Goal: Information Seeking & Learning: Learn about a topic

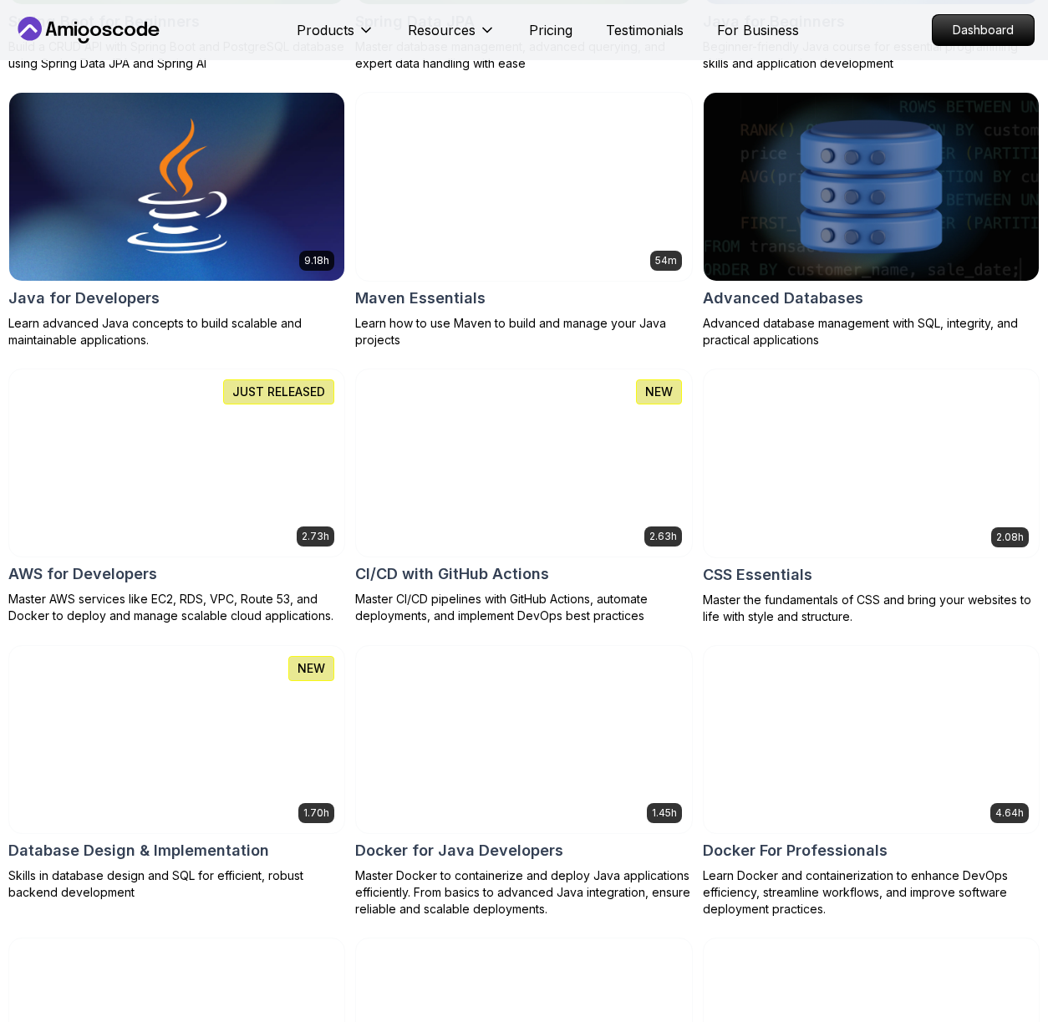
scroll to position [1351, 0]
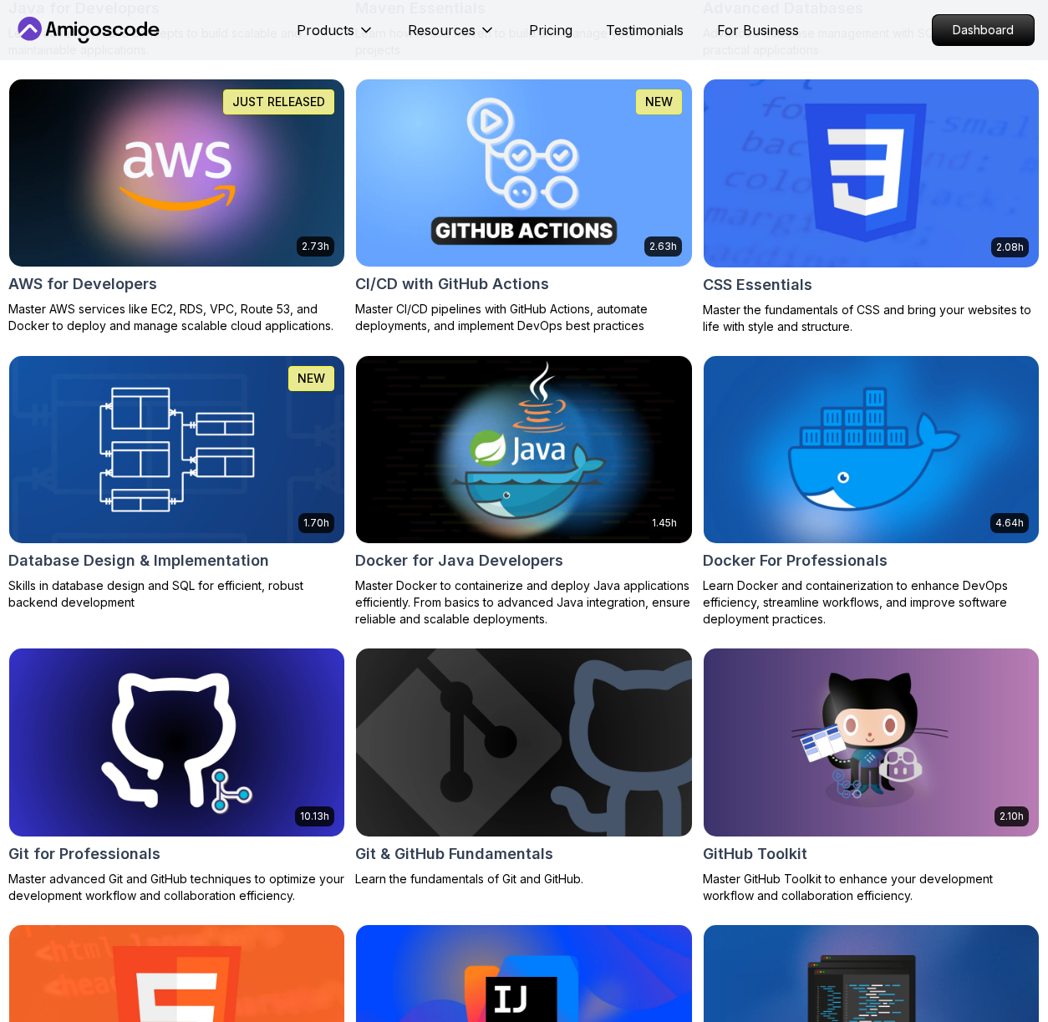
click at [491, 539] on img at bounding box center [524, 449] width 352 height 197
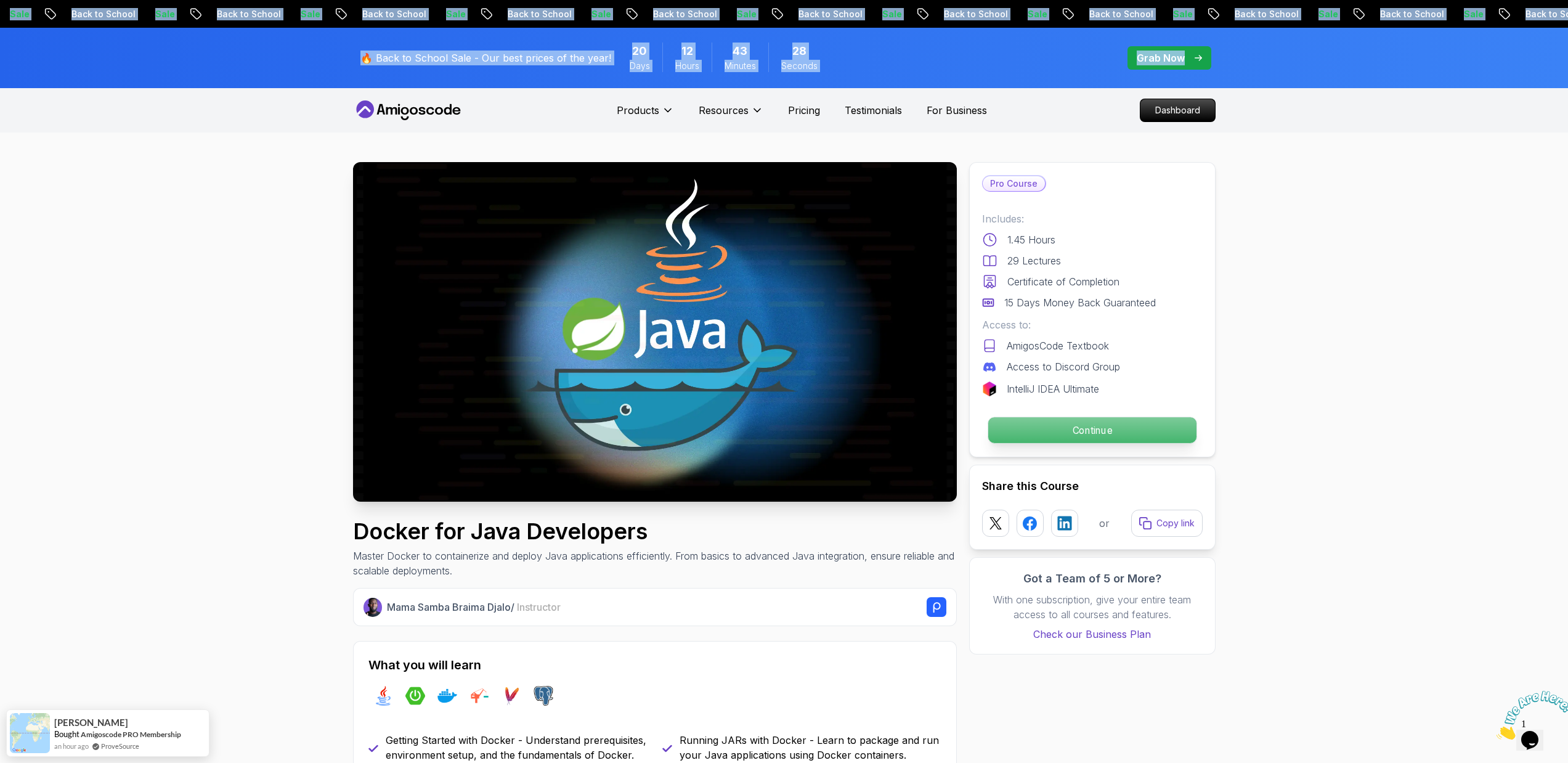
click at [772, 419] on p "Continue" at bounding box center [1092, 430] width 208 height 26
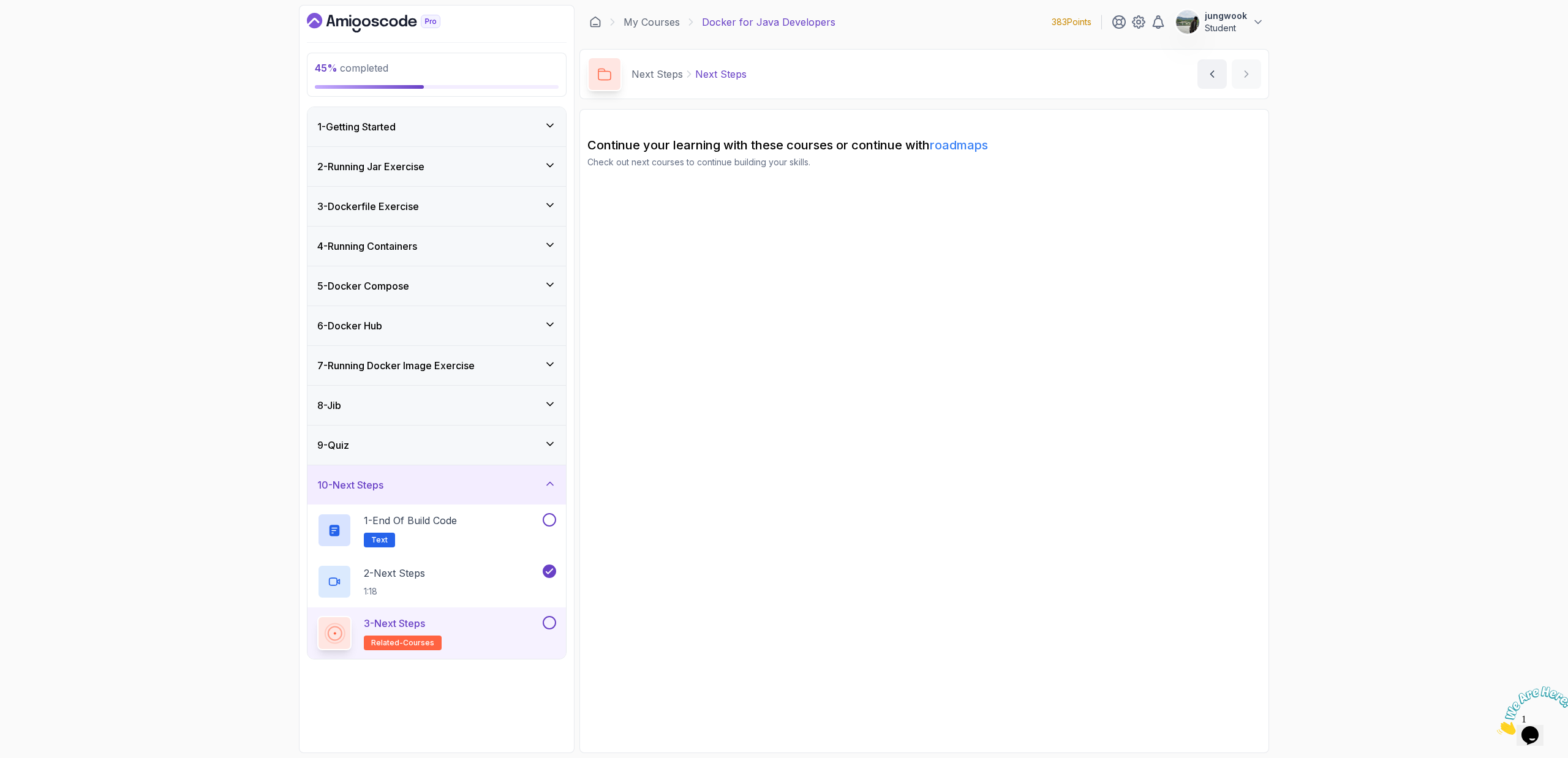
click at [397, 278] on h3 "5 - Docker Compose" at bounding box center [363, 286] width 92 height 15
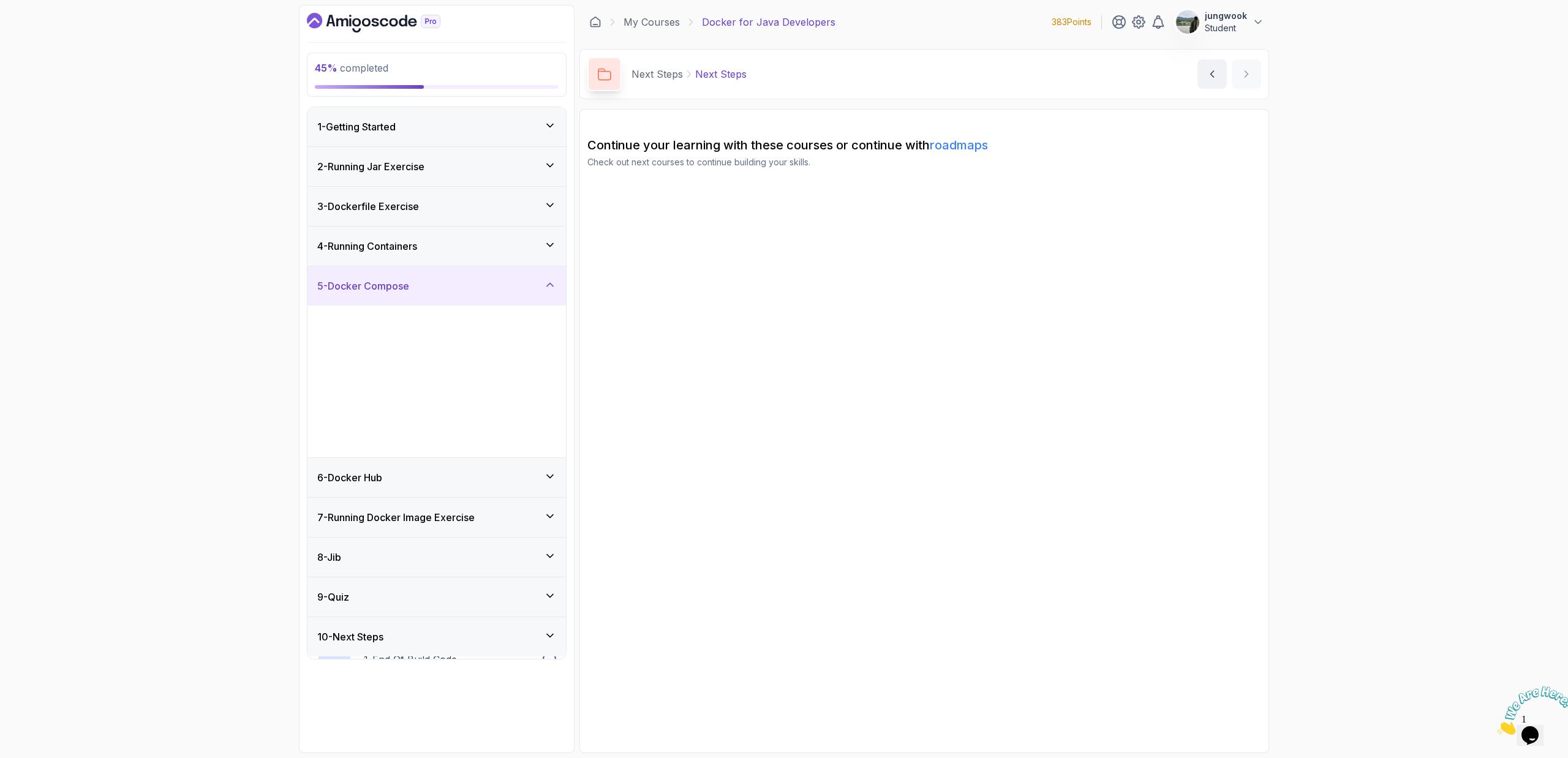
click at [413, 251] on h3 "4 - Running Containers" at bounding box center [367, 246] width 100 height 15
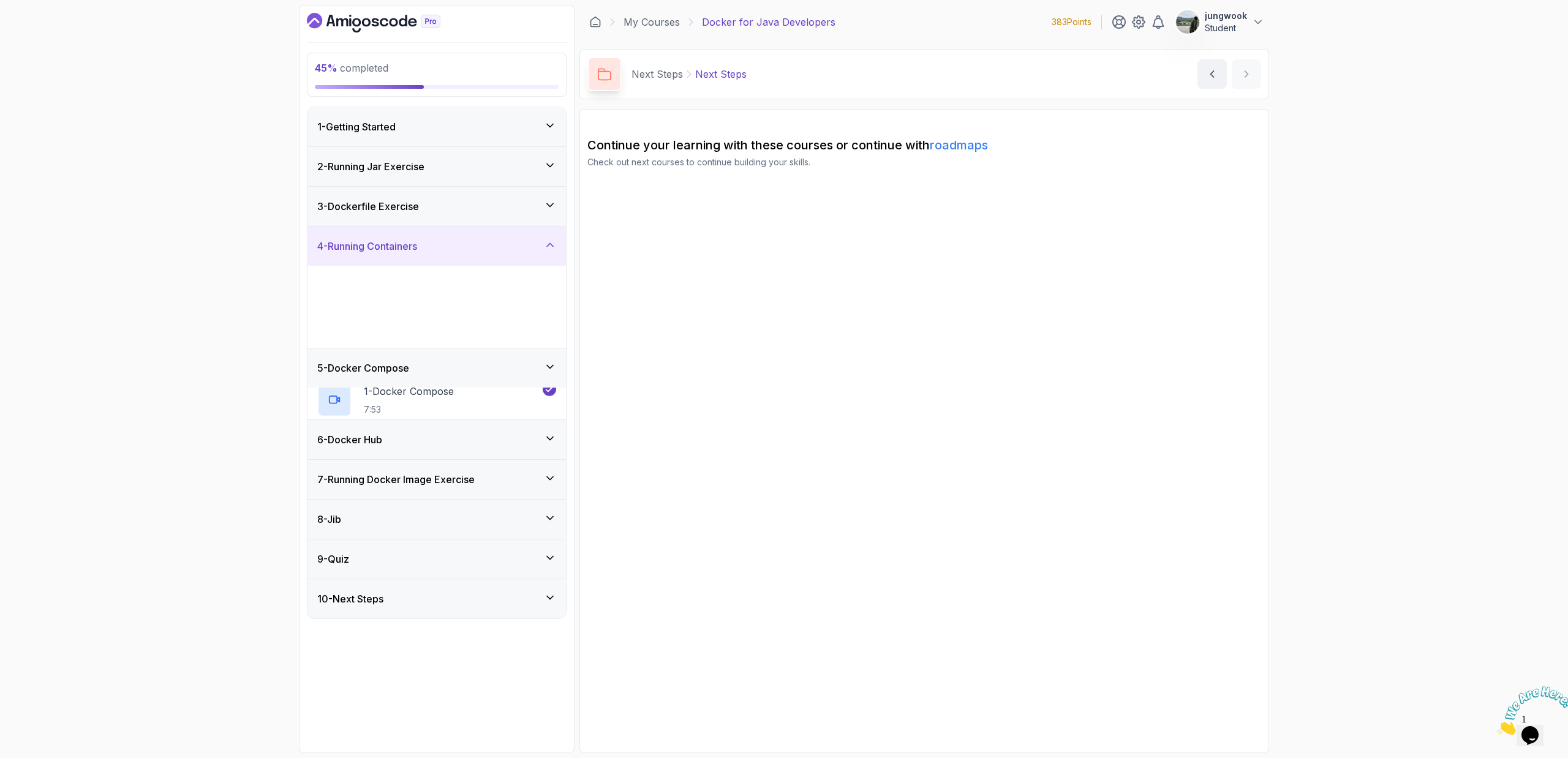
click at [438, 217] on div "3 - Dockerfile Exercise" at bounding box center [437, 206] width 259 height 39
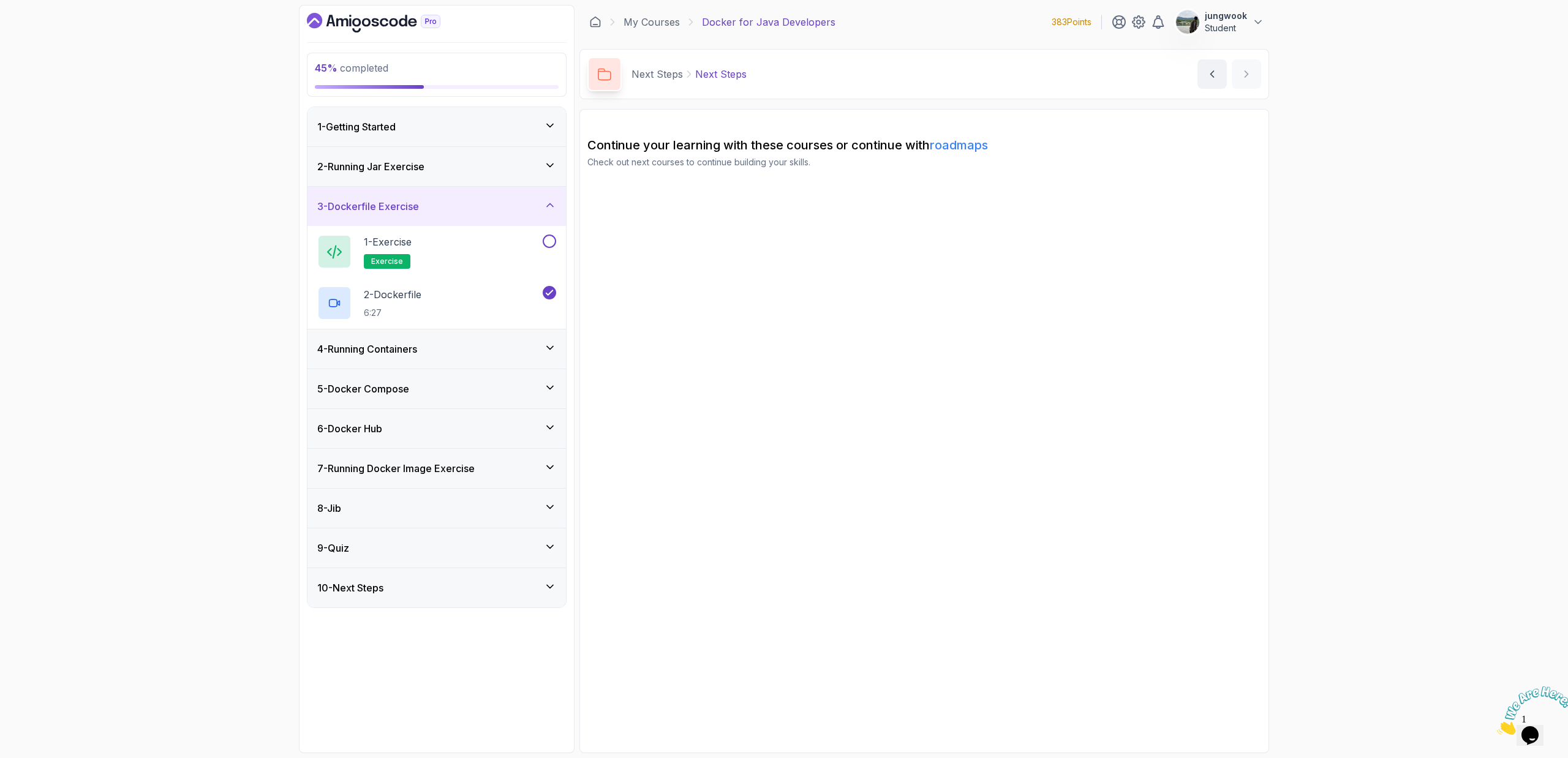
click at [472, 159] on div "2 - Running Jar Exercise" at bounding box center [437, 166] width 239 height 15
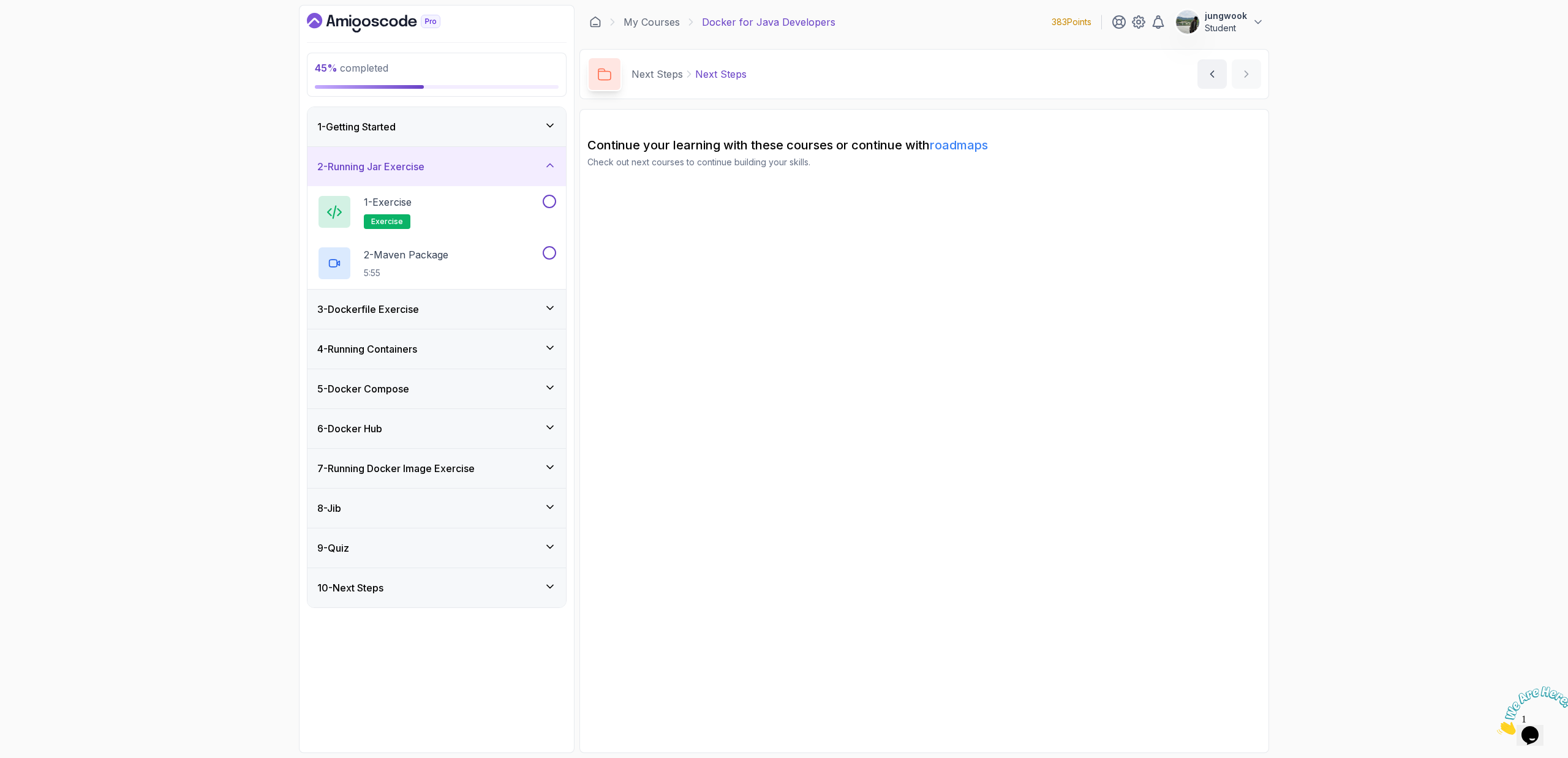
click at [429, 322] on div "3 - Dockerfile Exercise" at bounding box center [437, 308] width 259 height 39
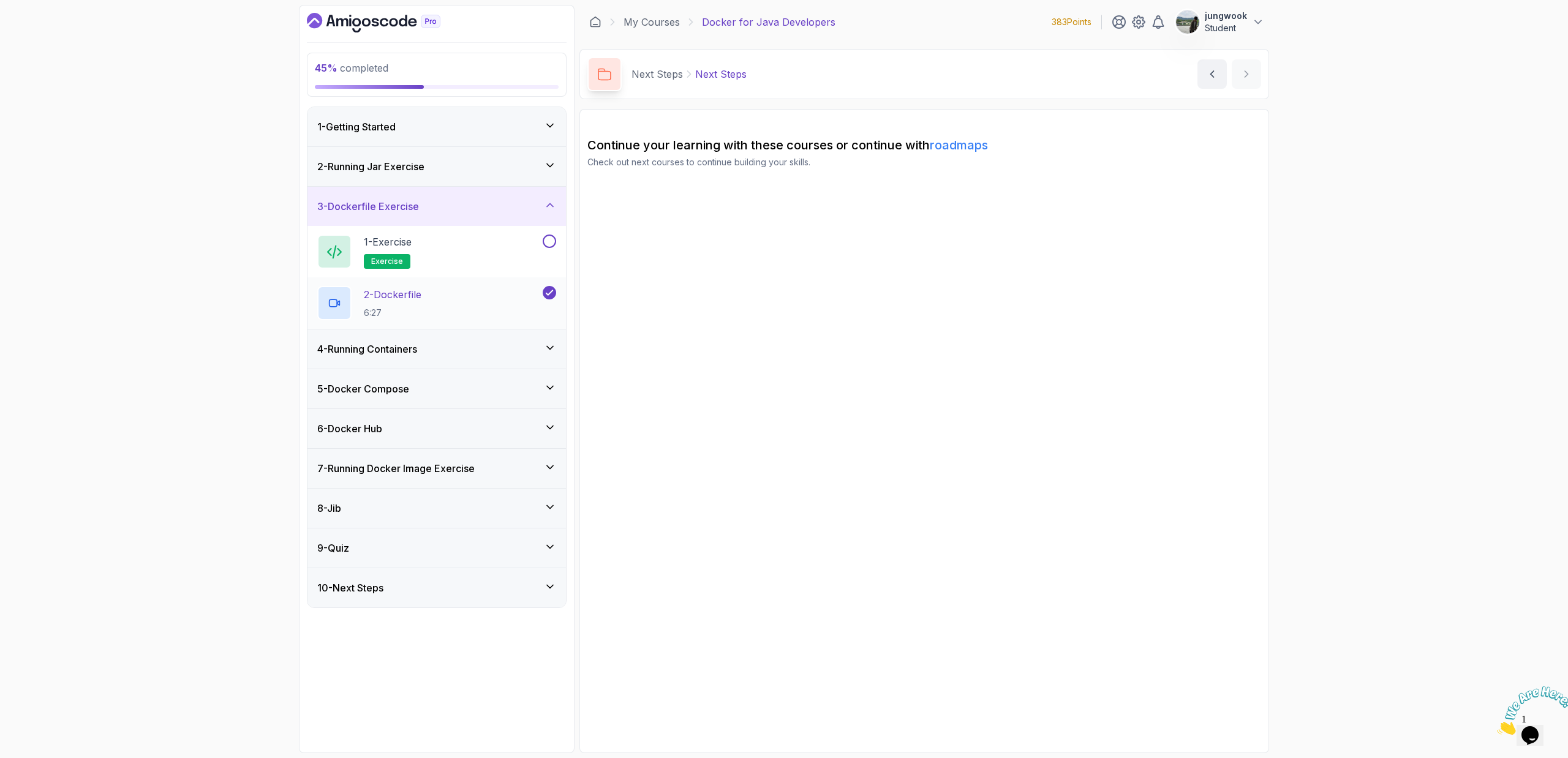
click at [442, 302] on div "2 - Dockerfile 6:27" at bounding box center [429, 302] width 223 height 34
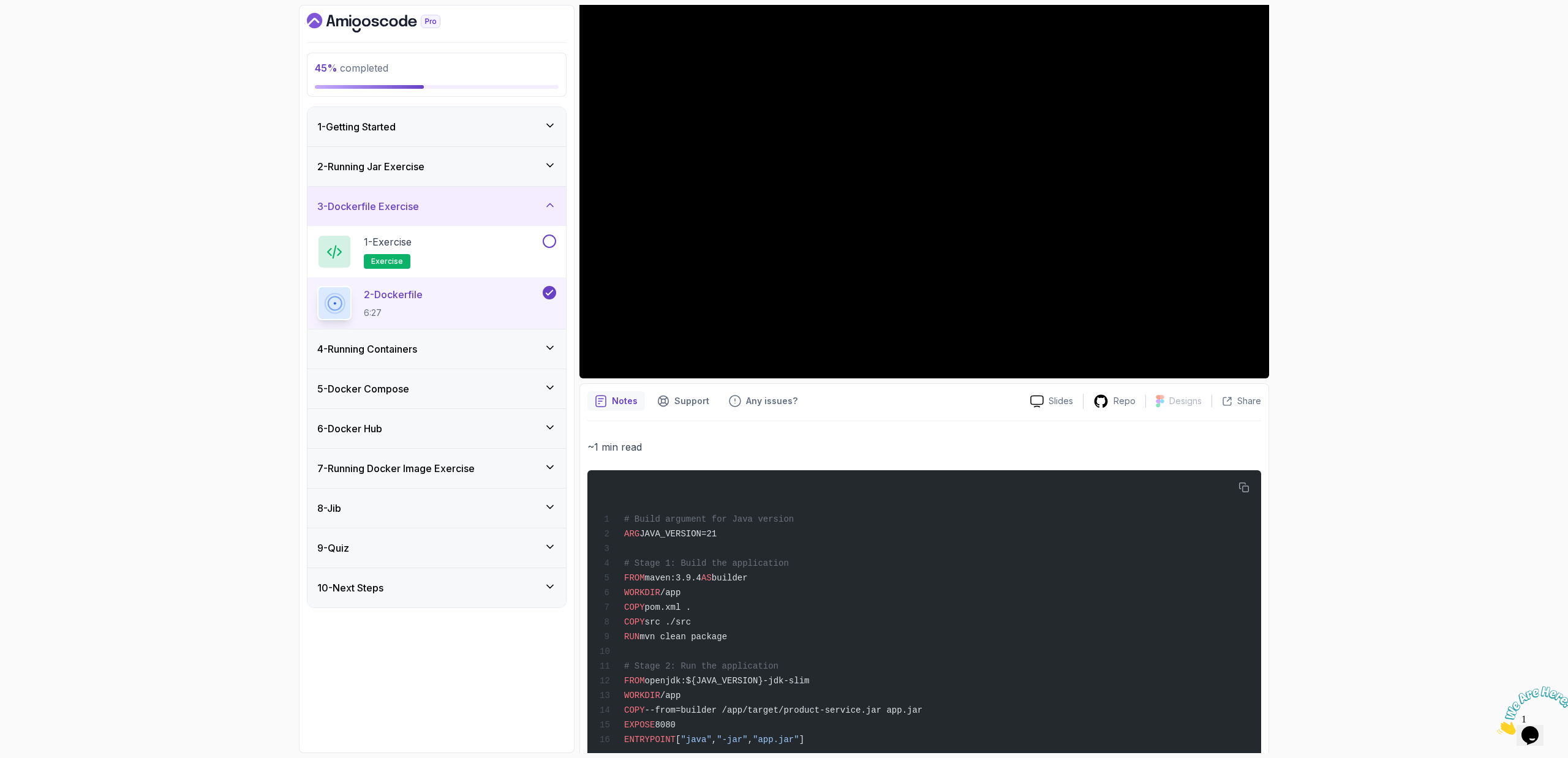
scroll to position [82, 0]
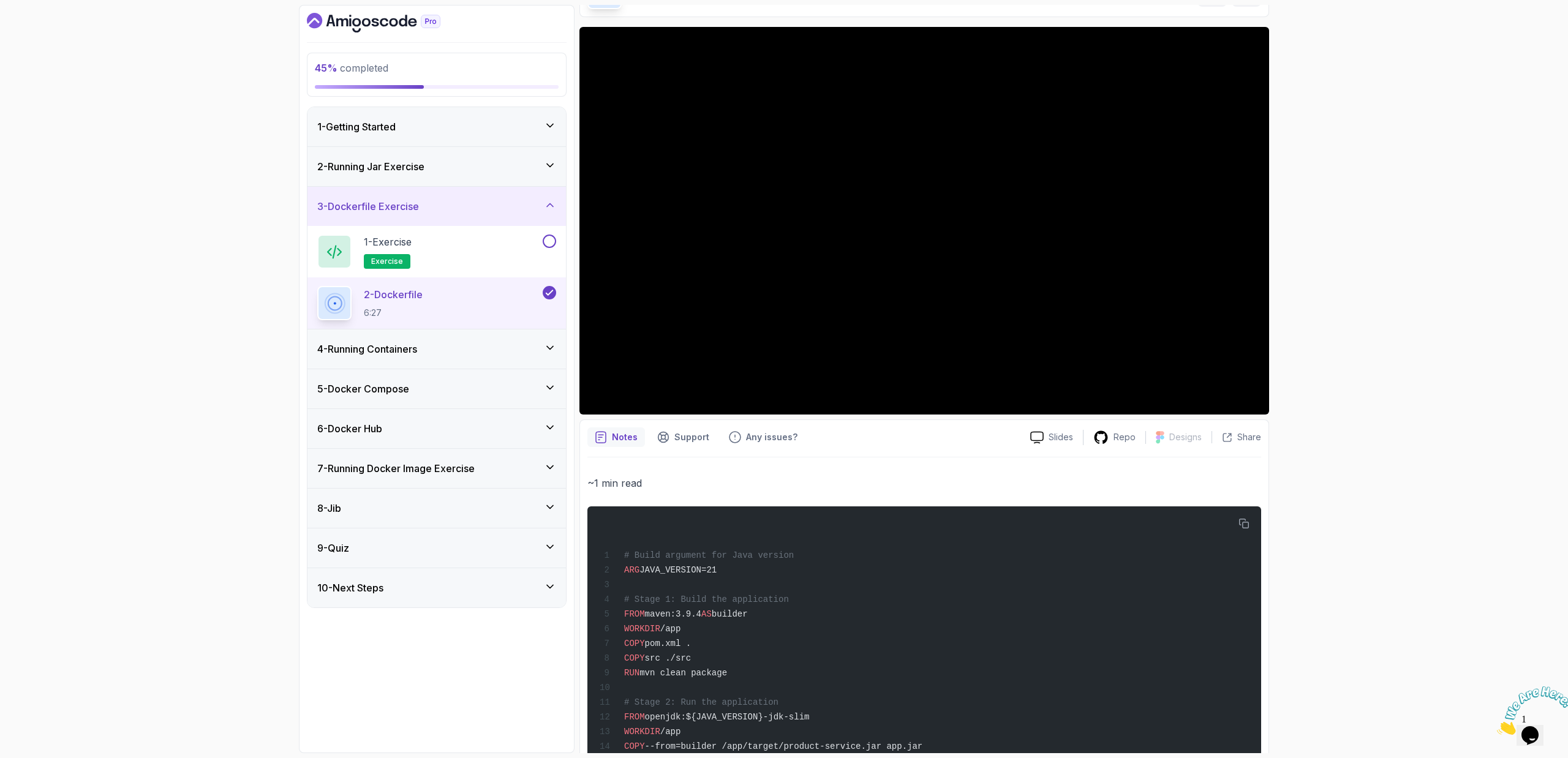
click at [319, 6] on div "45 % completed 1 - Getting Started 2 - Running Jar Exercise 3 - Dockerfile Exer…" at bounding box center [437, 379] width 275 height 748
click at [329, 24] on icon "Dashboard" at bounding box center [374, 23] width 133 height 20
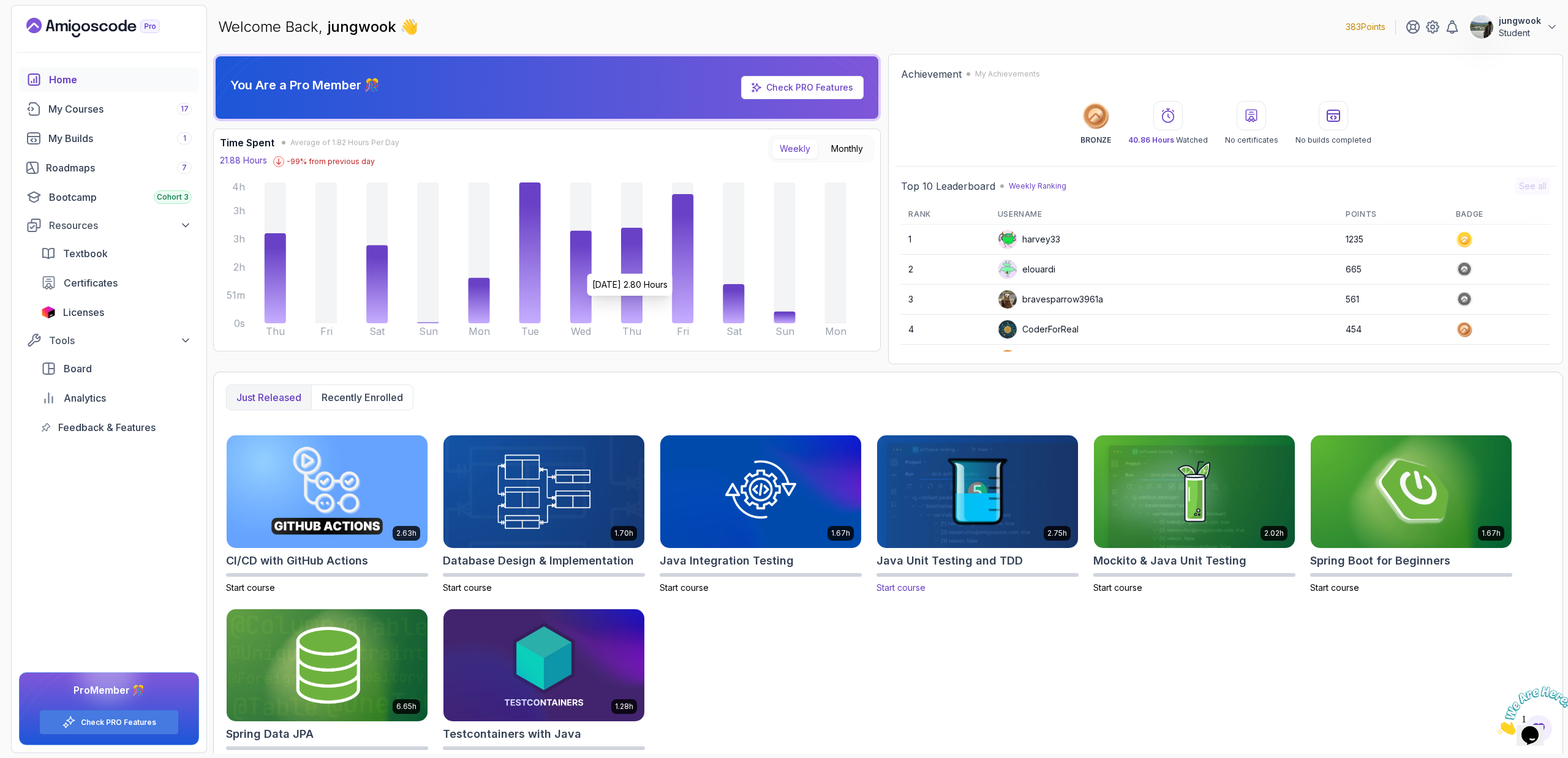
click at [767, 516] on img at bounding box center [977, 491] width 211 height 118
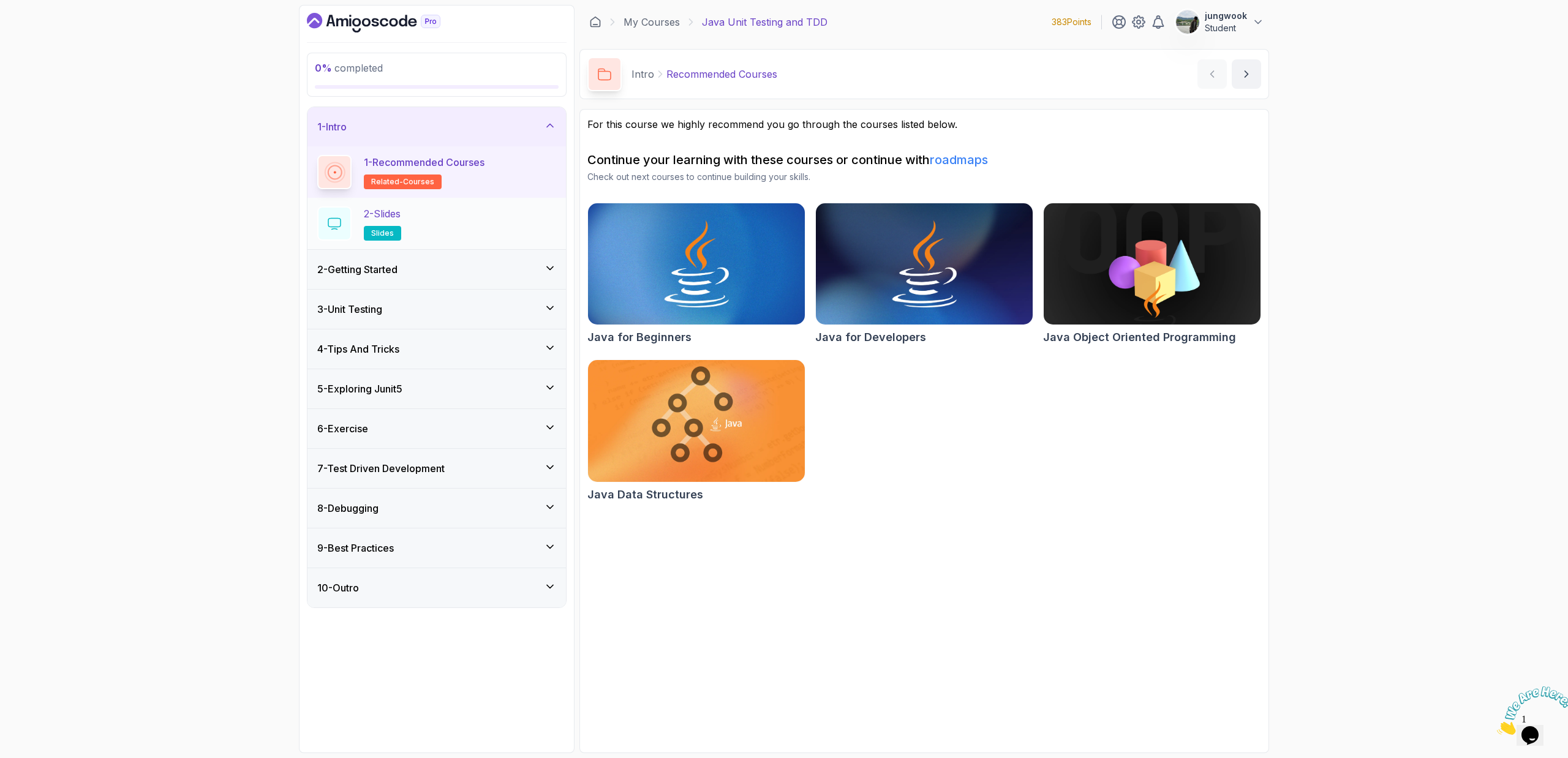
click at [492, 220] on div "2 - Slides slides" at bounding box center [437, 223] width 239 height 34
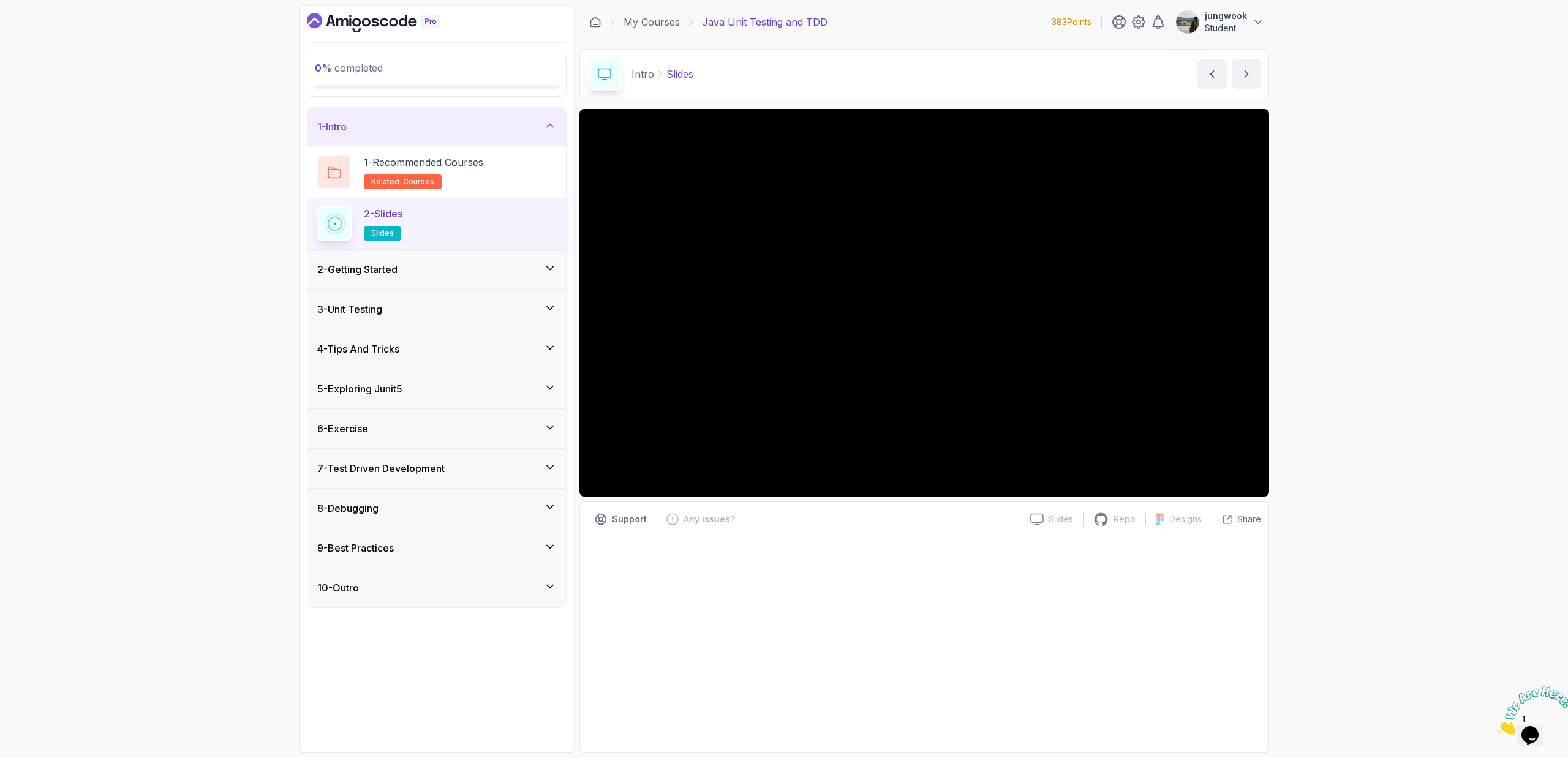
click at [492, 220] on div "2 - Slides slides" at bounding box center [437, 223] width 239 height 34
click at [507, 172] on div "1 - Recommended Courses related-courses" at bounding box center [437, 171] width 239 height 34
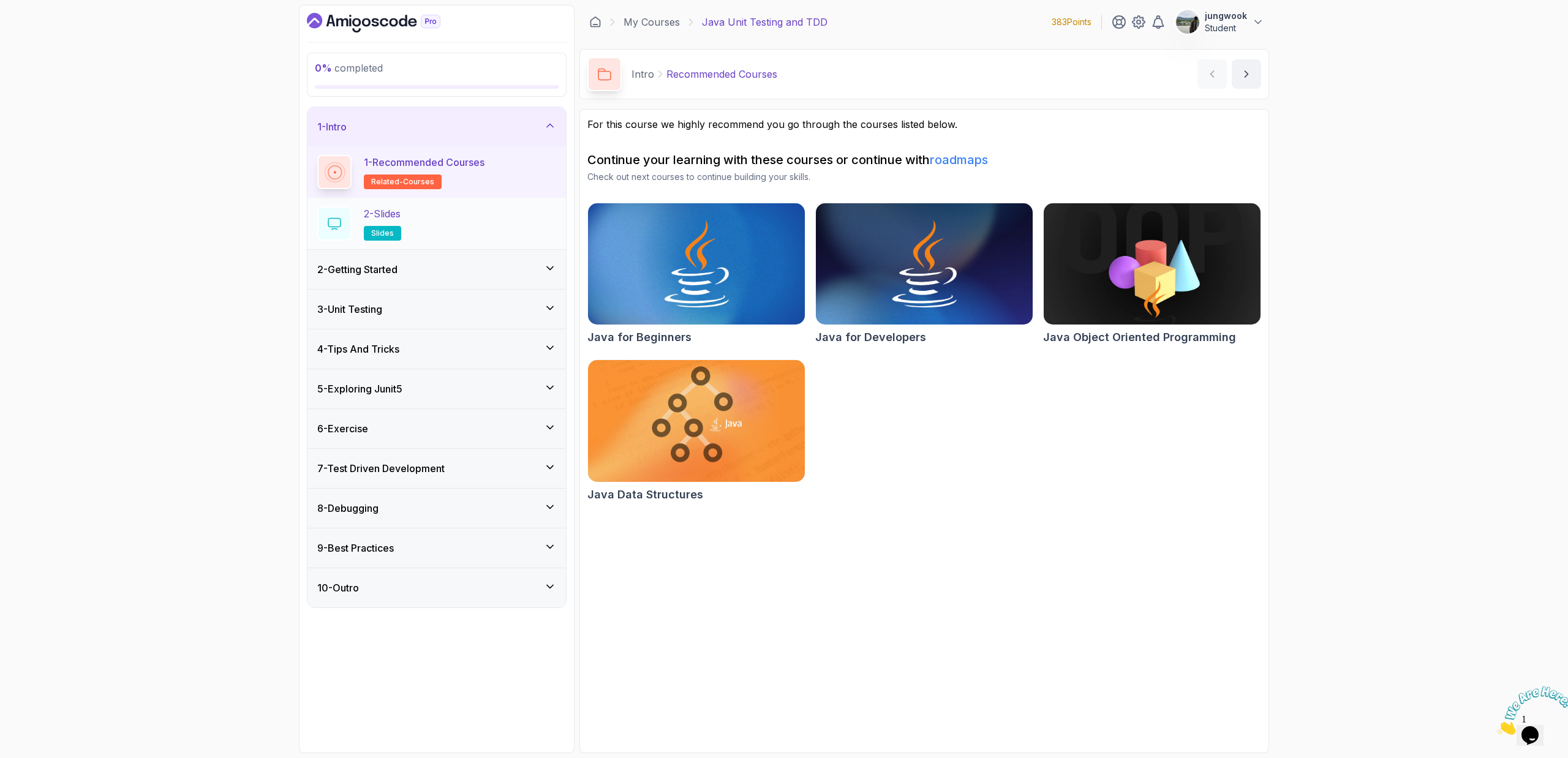
click at [484, 235] on div "2 - Slides slides" at bounding box center [437, 223] width 239 height 34
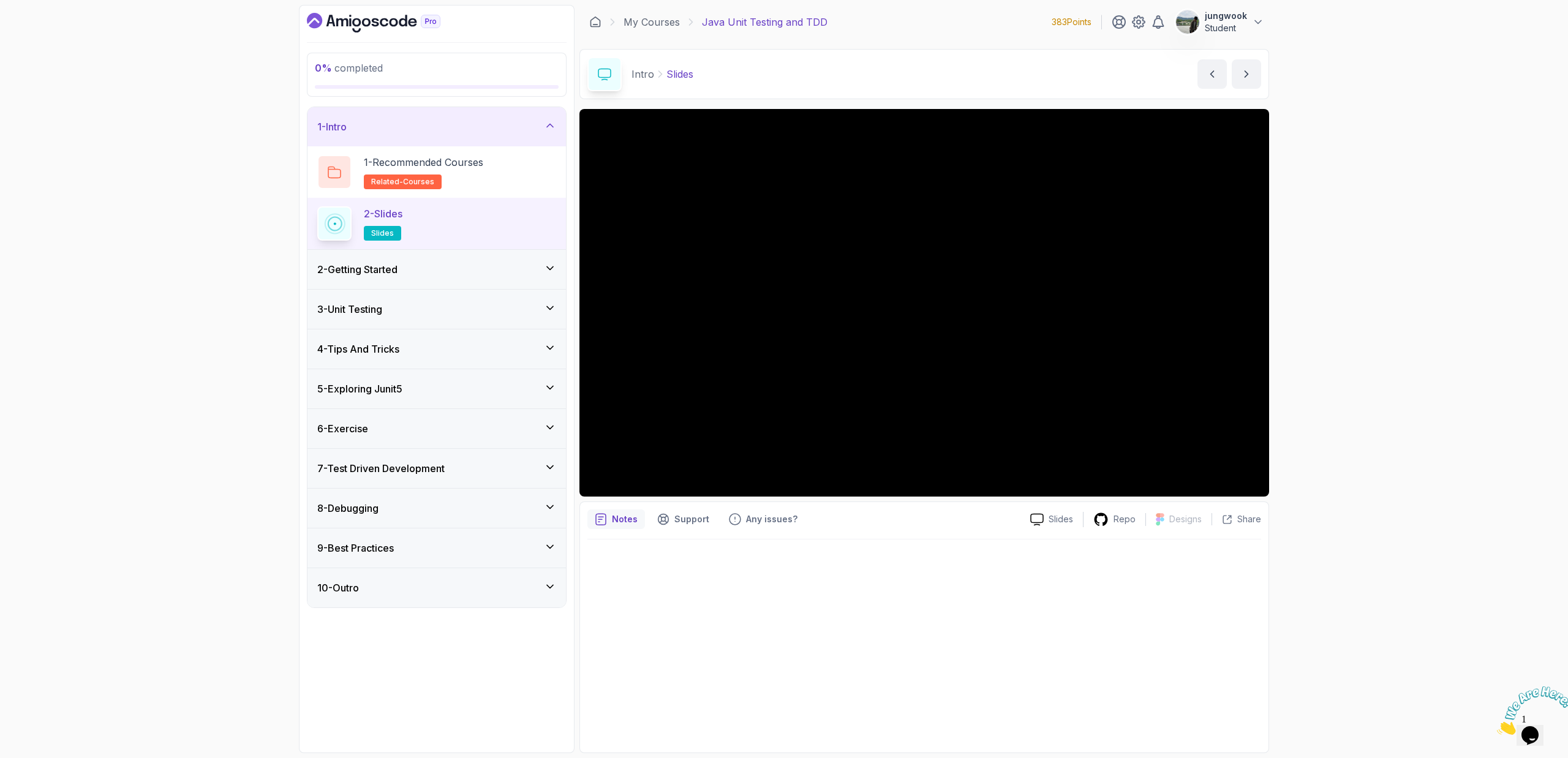
click at [484, 264] on div "2 - Getting Started" at bounding box center [437, 270] width 239 height 15
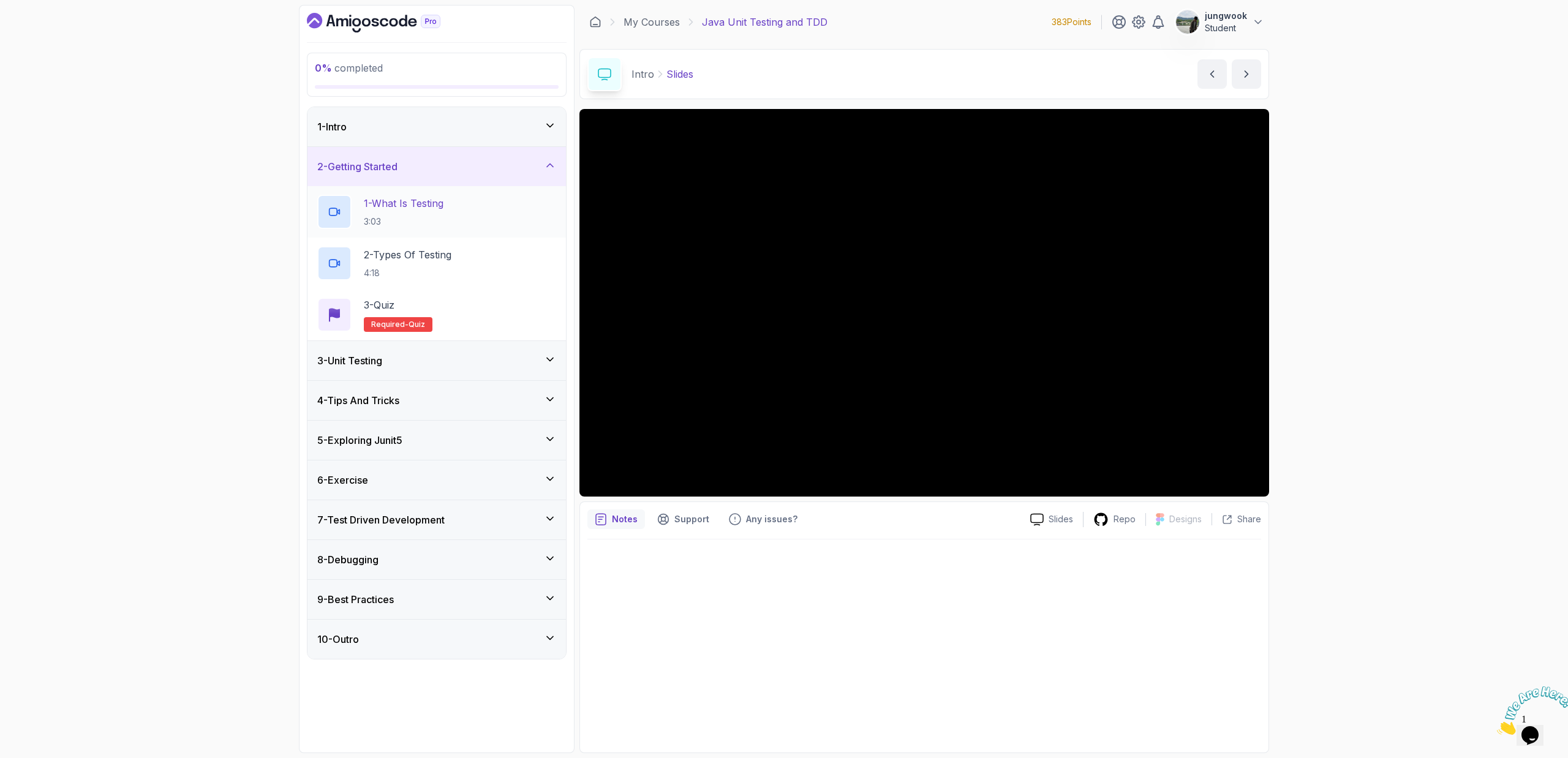
click at [489, 220] on div "1 - What Is Testing 3:03" at bounding box center [437, 212] width 239 height 34
click at [767, 276] on div at bounding box center [924, 302] width 689 height 387
click at [767, 364] on div "0 % completed 1 - Intro 2 - Getting Started 1 - What Is Testing 3:03 2 - Types …" at bounding box center [784, 379] width 1568 height 758
click at [468, 271] on div "2 - Types Of Testing 4:18" at bounding box center [437, 263] width 239 height 34
click at [767, 434] on div "0 % completed 1 - Intro 2 - Getting Started 1 - What Is Testing 3:03 2 - Types …" at bounding box center [784, 379] width 1568 height 758
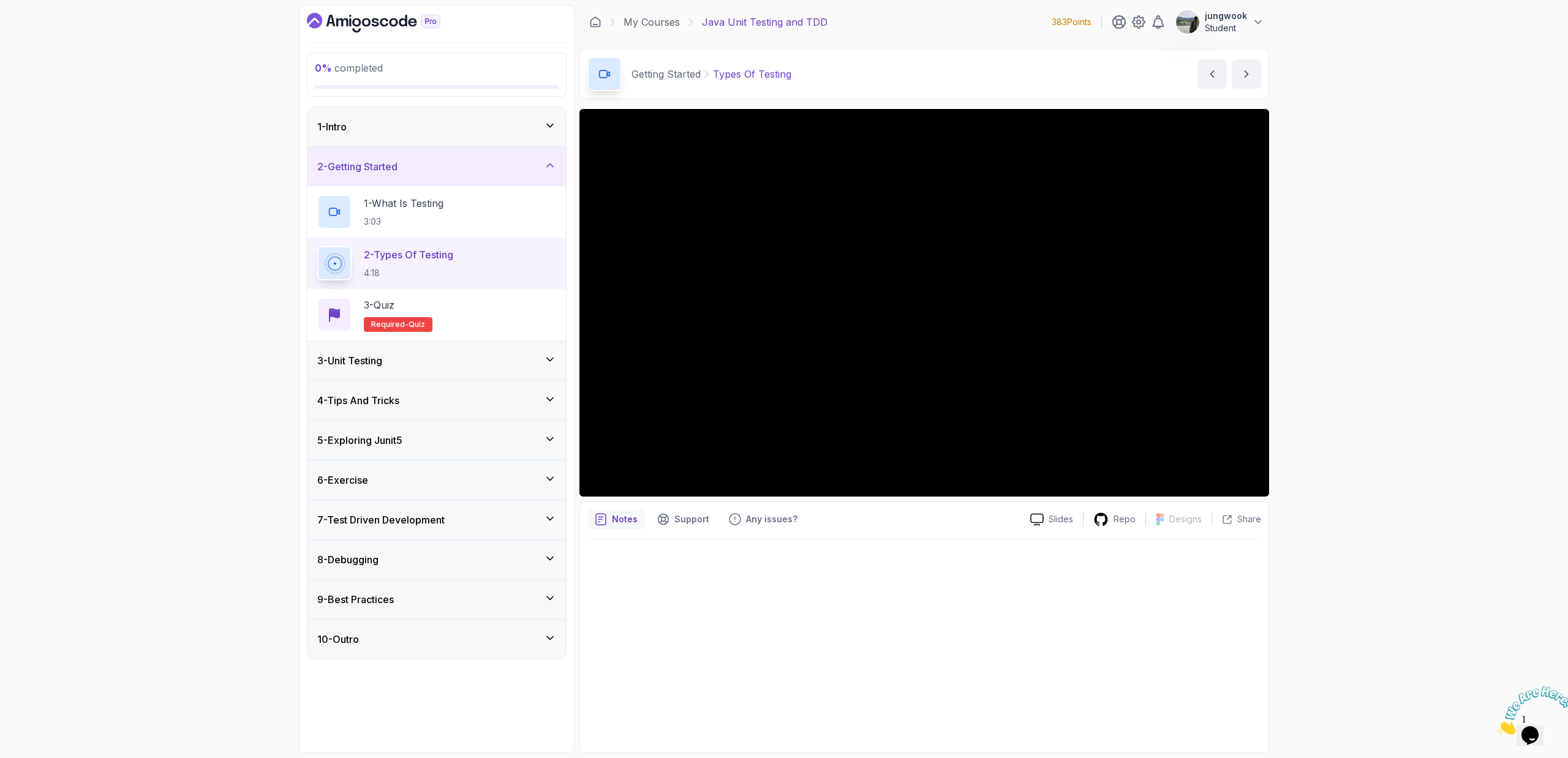
drag, startPoint x: 1291, startPoint y: 412, endPoint x: 1278, endPoint y: 417, distance: 13.9
click at [767, 411] on div "0 % completed 1 - Intro 2 - Getting Started 1 - What Is Testing 3:03 2 - Types …" at bounding box center [784, 379] width 1568 height 758
click at [393, 367] on div "3 - Unit Testing" at bounding box center [437, 360] width 239 height 15
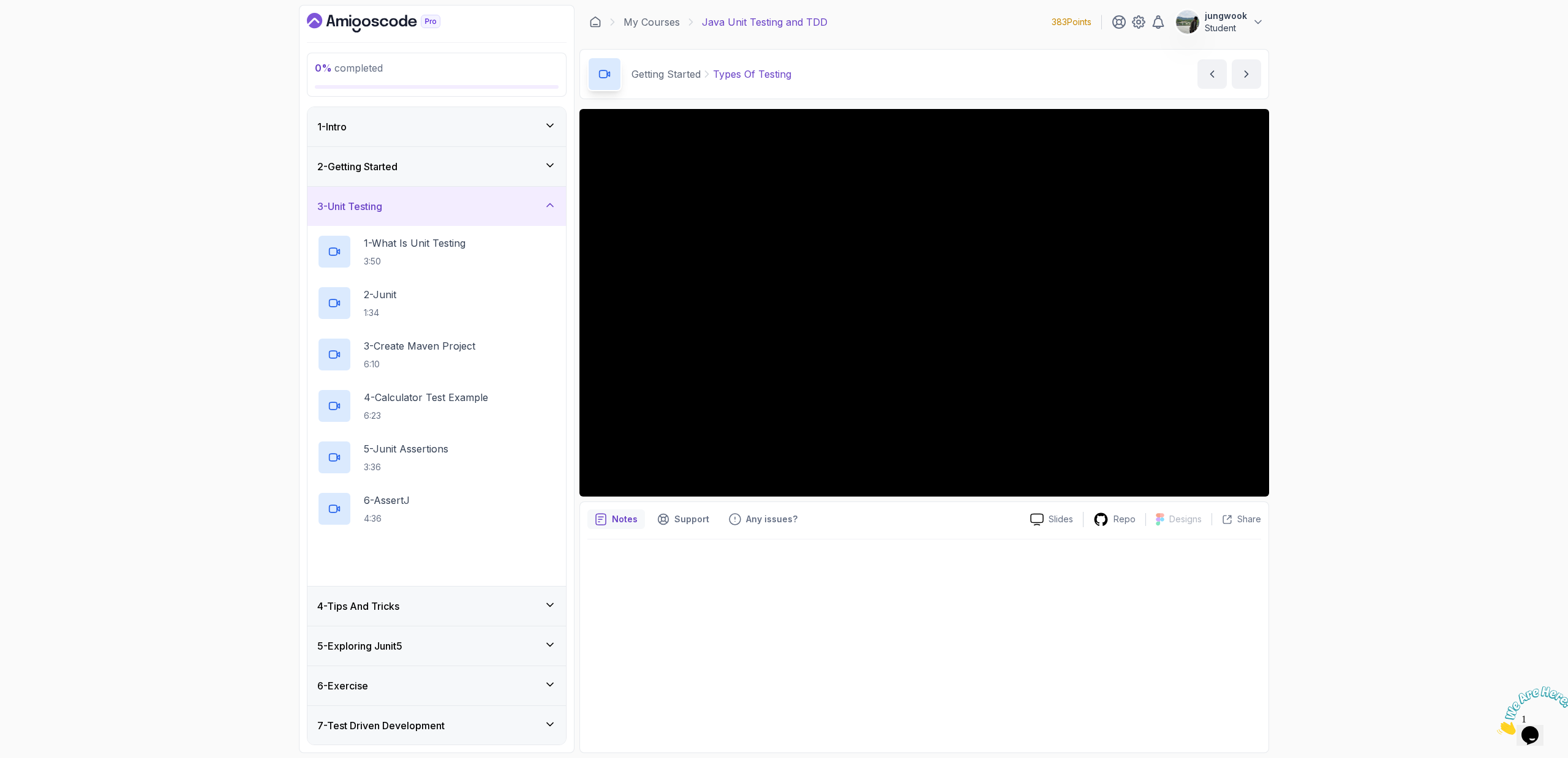
click at [518, 174] on div "2 - Getting Started" at bounding box center [437, 166] width 239 height 15
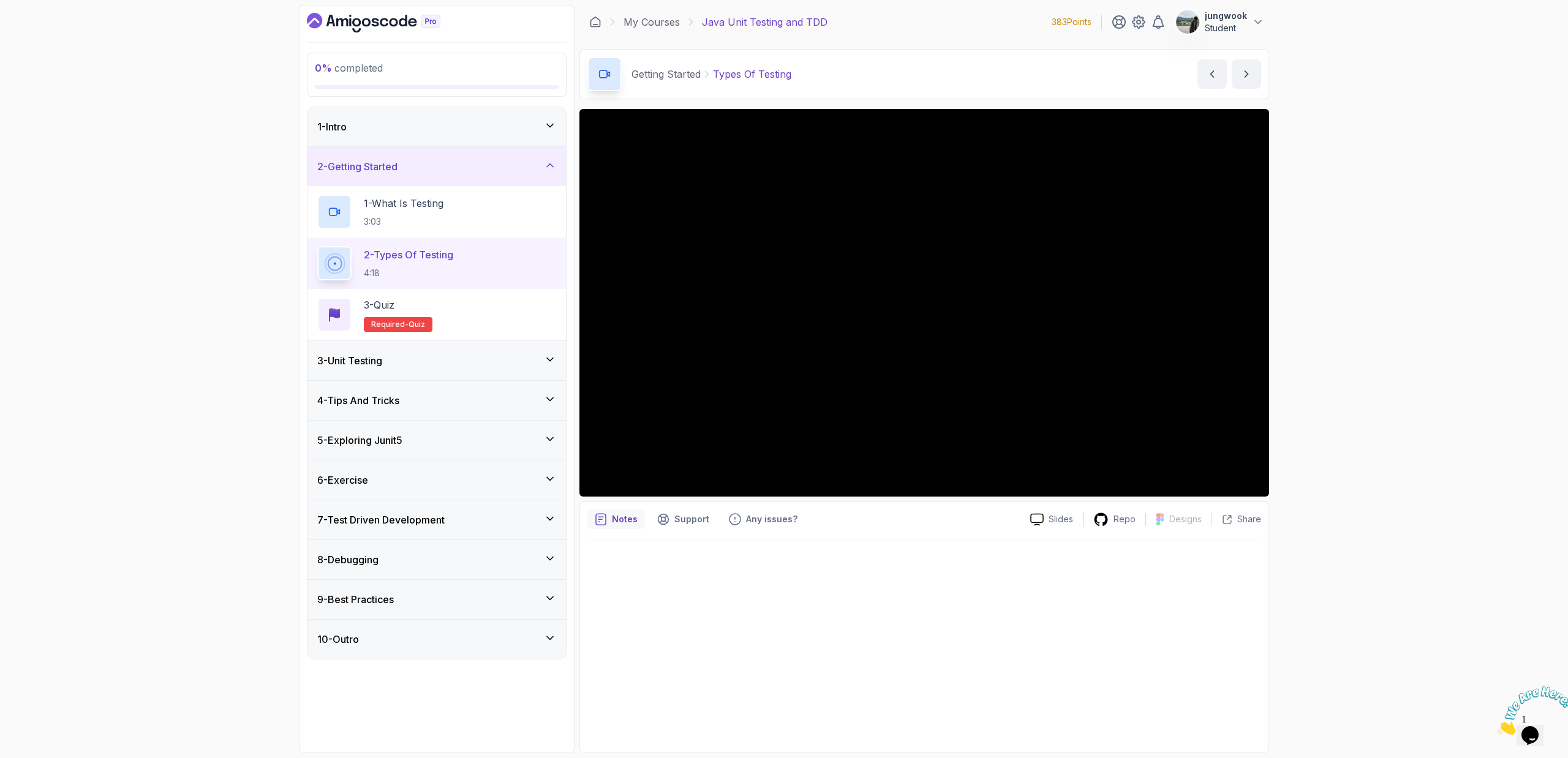
click at [767, 422] on div "0 % completed 1 - Intro 2 - Getting Started 1 - What Is Testing 3:03 2 - Types …" at bounding box center [784, 379] width 1568 height 758
click at [434, 358] on div "3 - Unit Testing" at bounding box center [437, 360] width 239 height 15
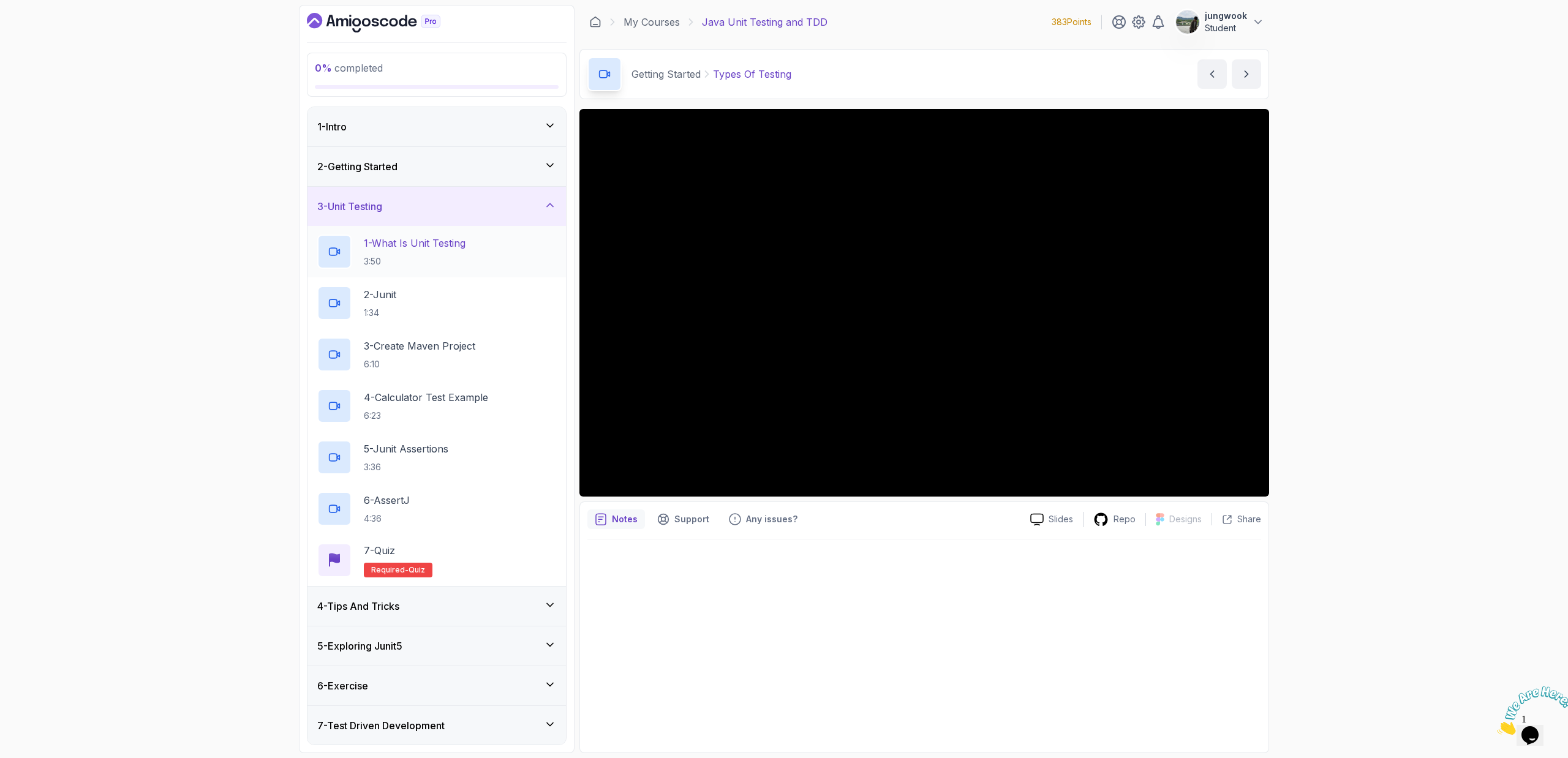
click at [460, 251] on h2 "1 - What Is Unit Testing 3:50" at bounding box center [414, 251] width 102 height 31
click at [413, 716] on div "7 - Test Driven Development" at bounding box center [437, 725] width 259 height 39
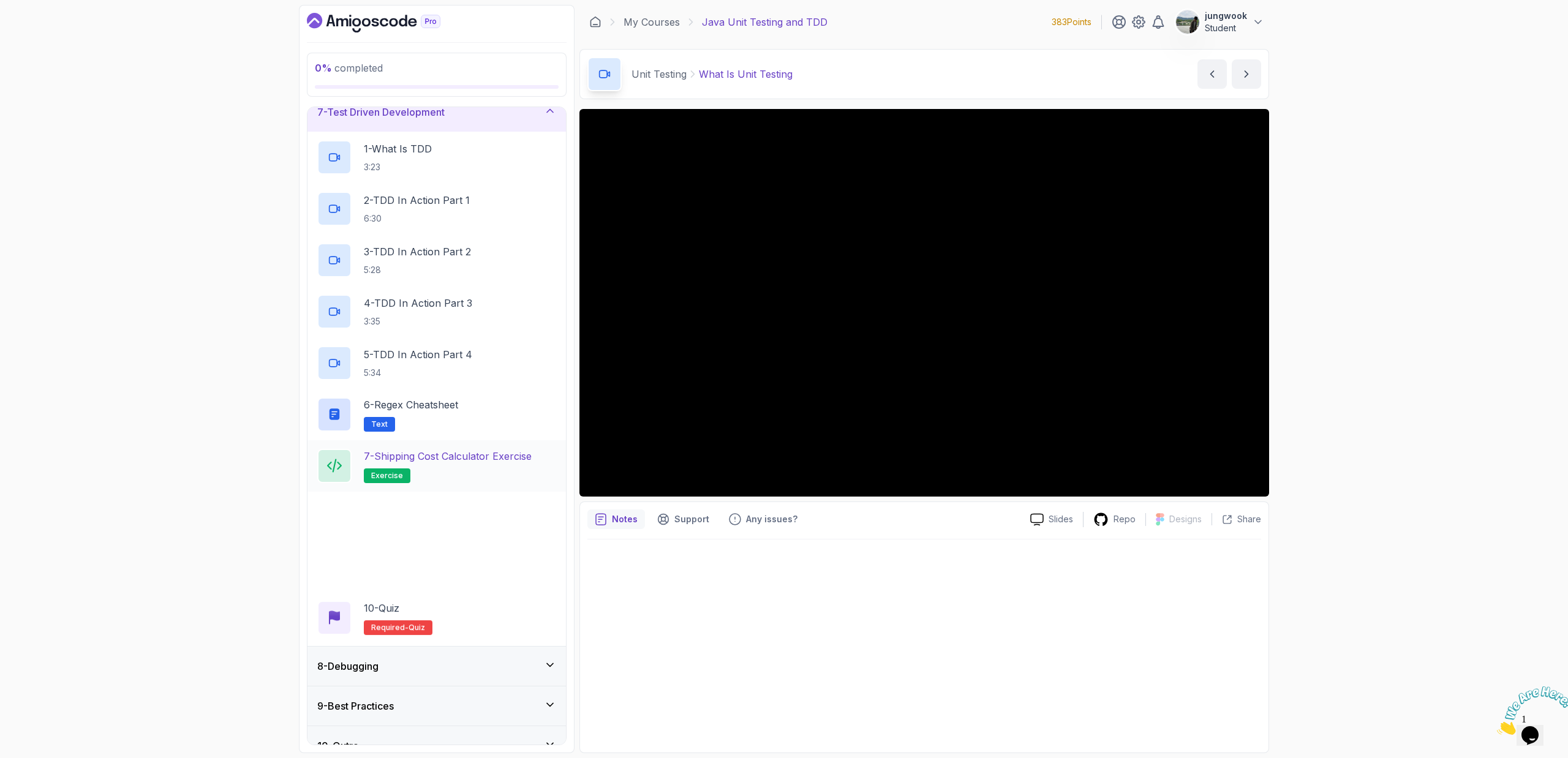
scroll to position [274, 0]
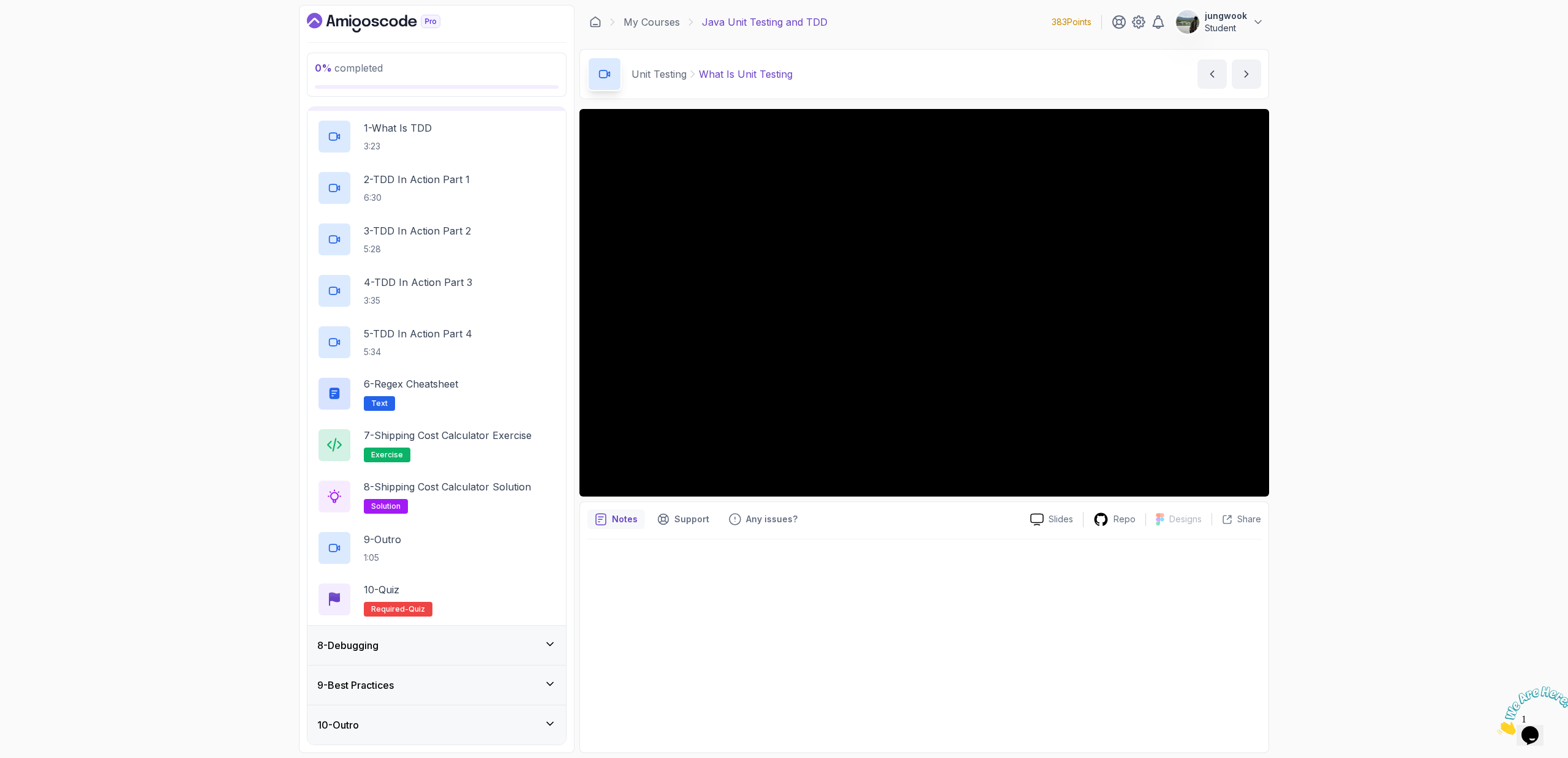
click at [456, 659] on div "8 - Debugging" at bounding box center [437, 644] width 259 height 39
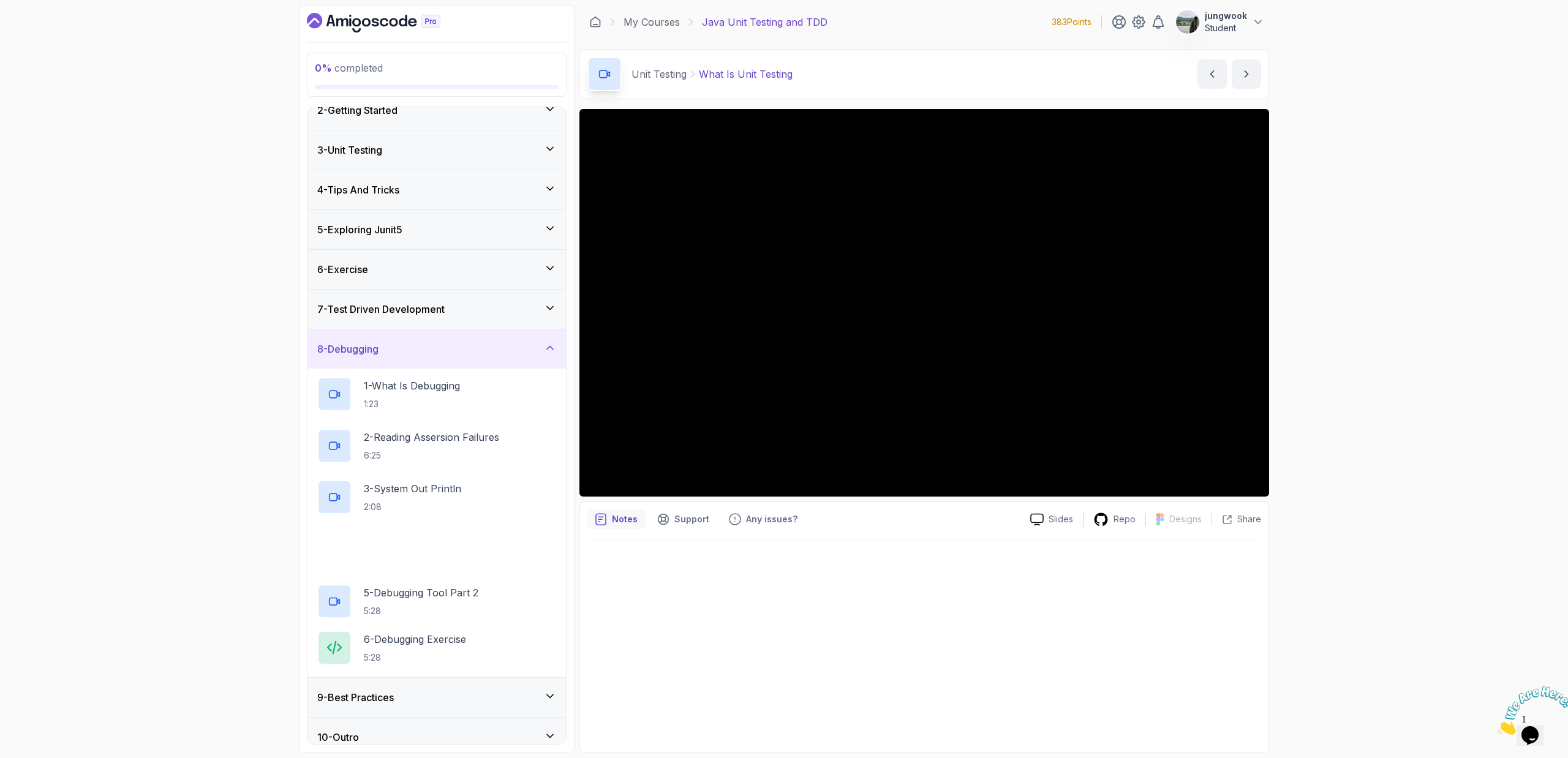
scroll to position [69, 0]
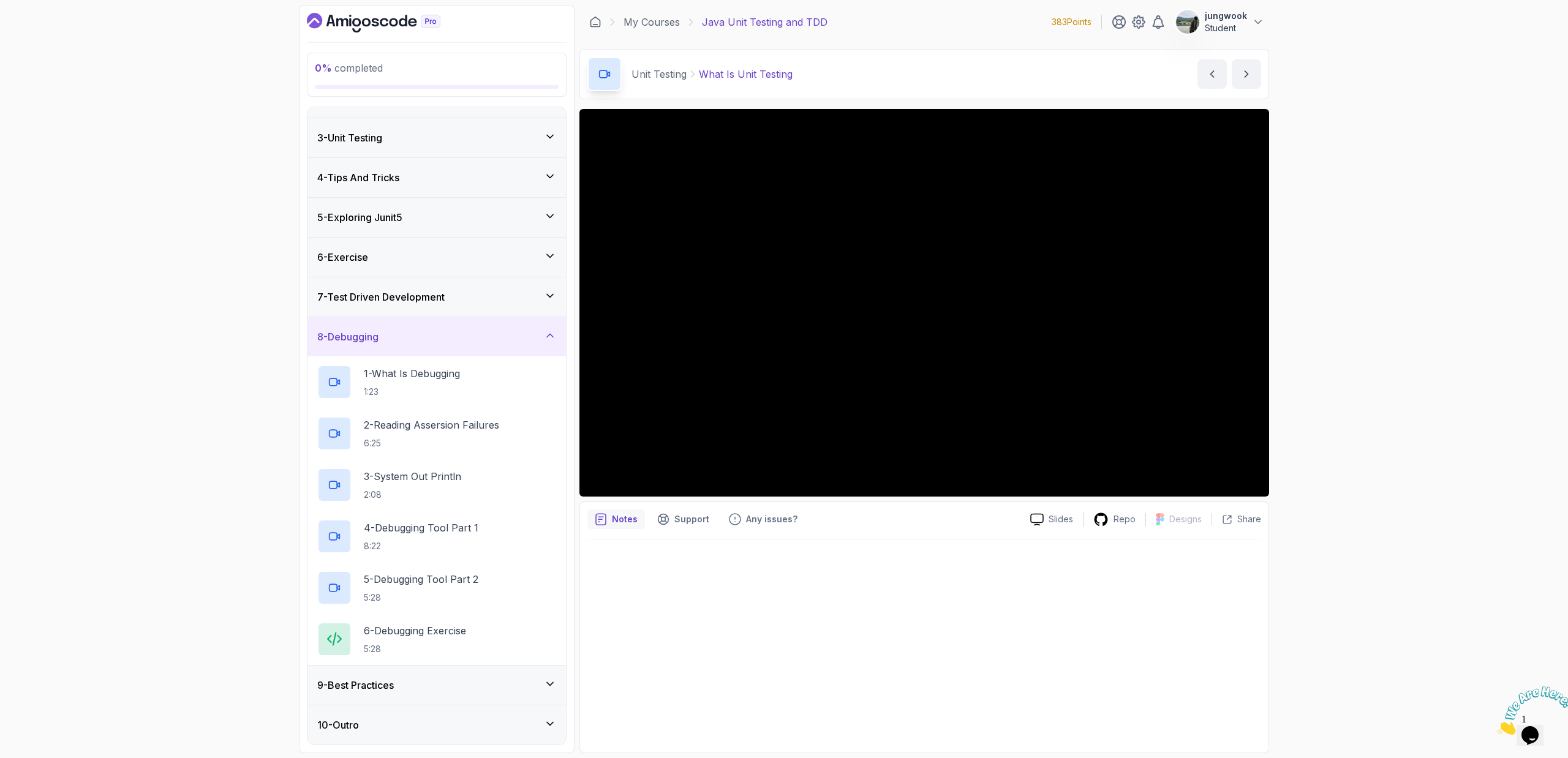
click at [437, 688] on div "9 - Best Practices" at bounding box center [437, 685] width 239 height 15
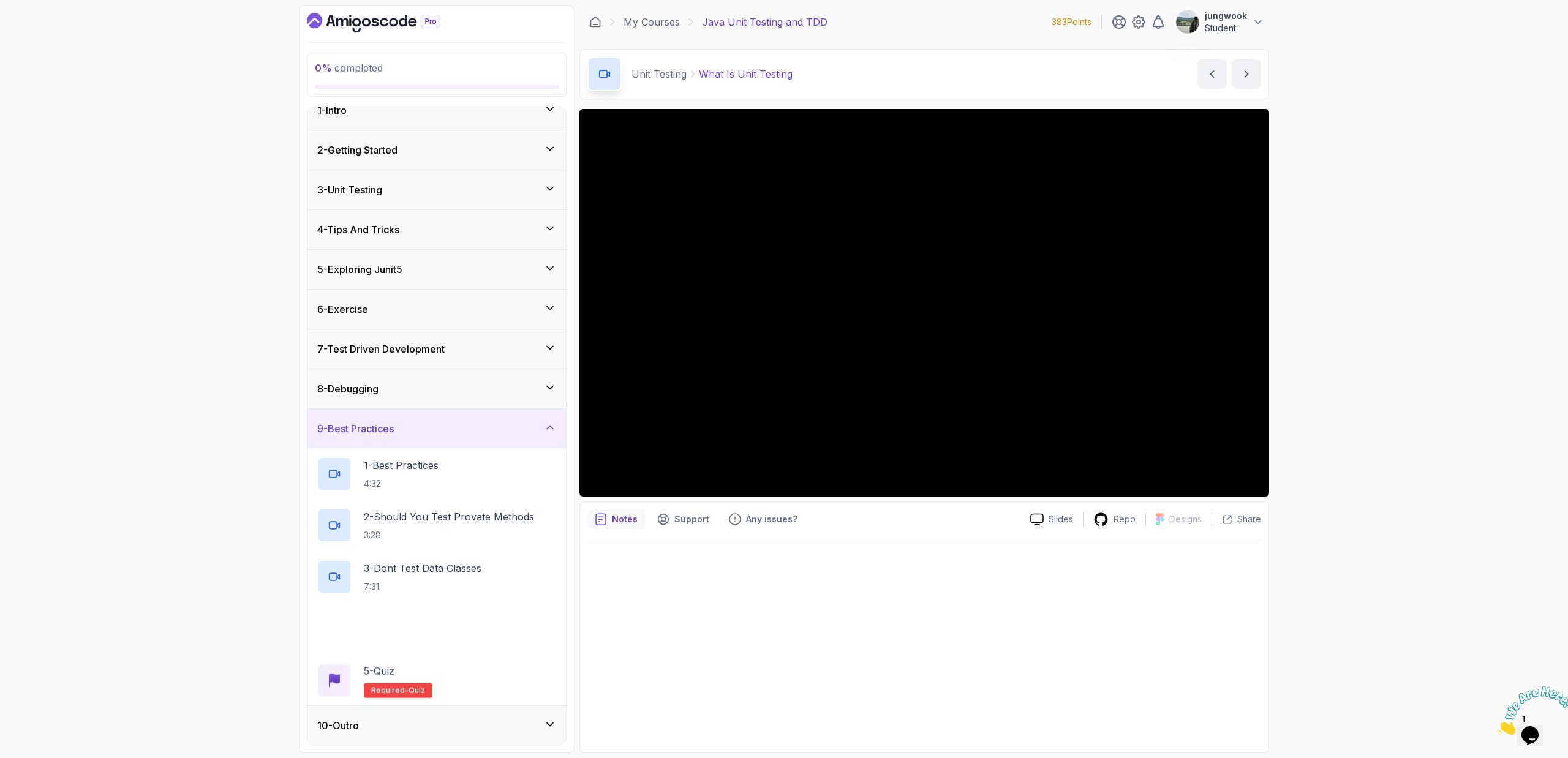
scroll to position [17, 0]
click at [422, 725] on div "10 - Outro" at bounding box center [437, 725] width 239 height 15
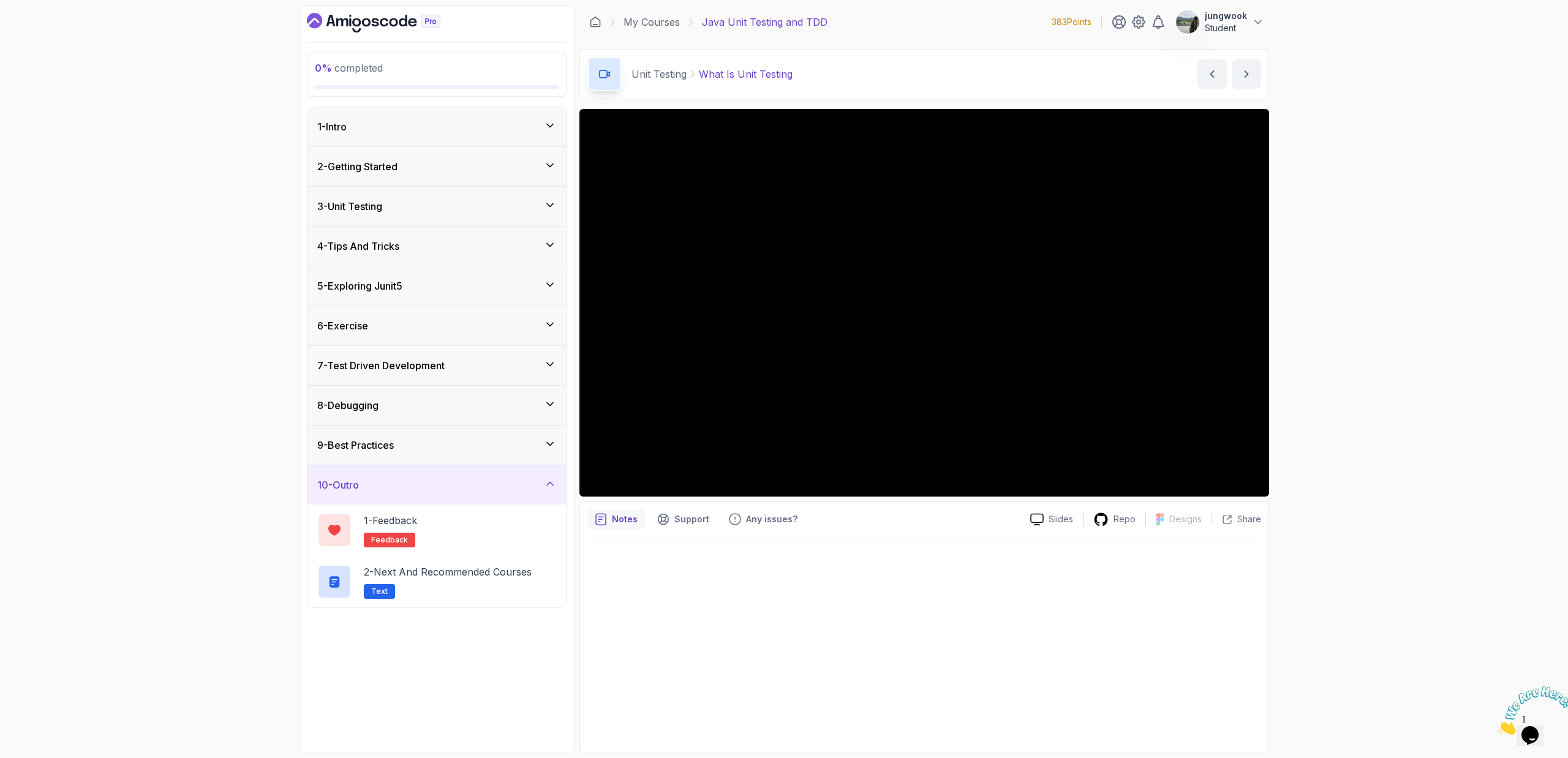
click at [529, 440] on div "9 - Best Practices" at bounding box center [437, 445] width 239 height 15
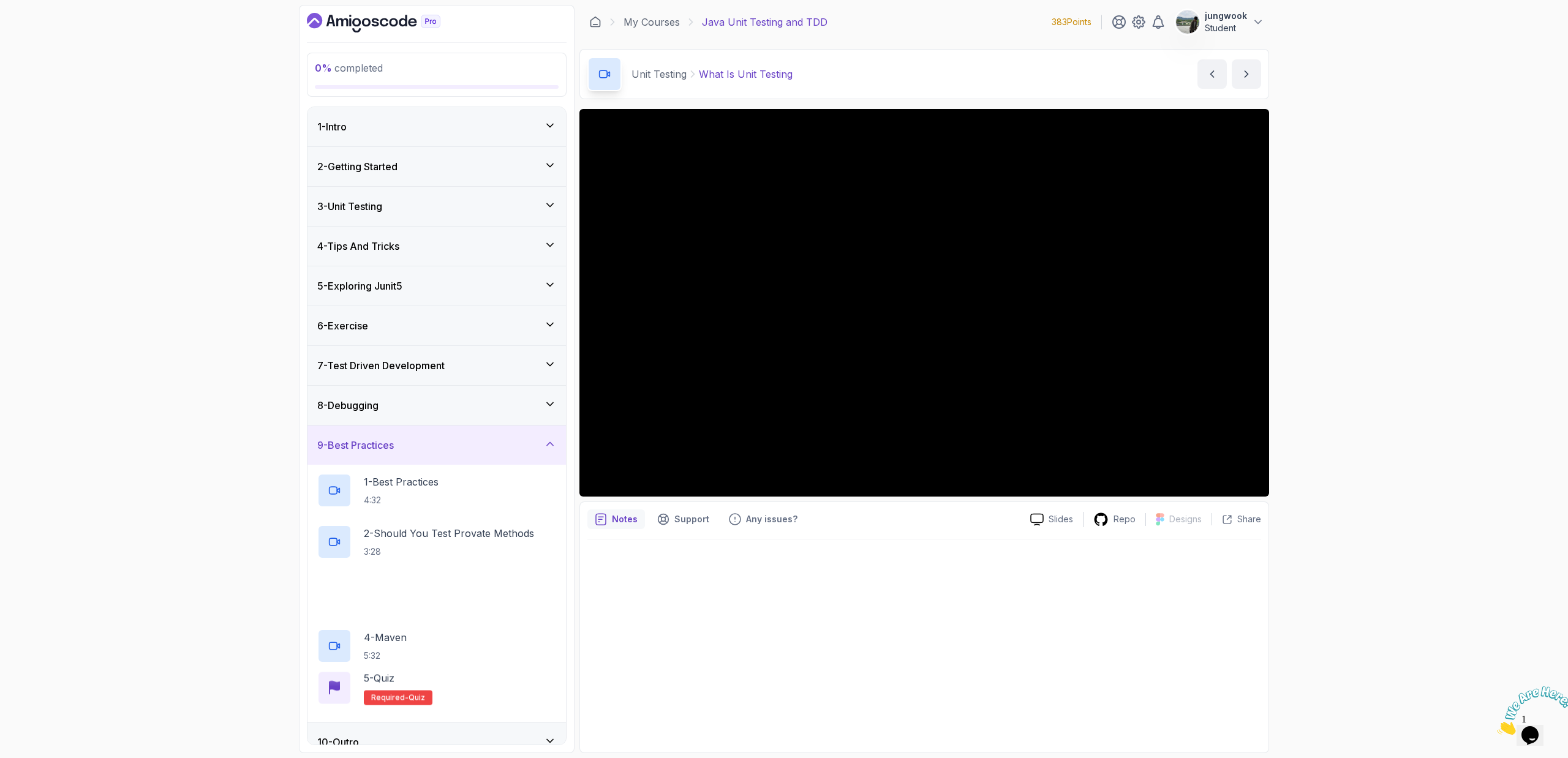
click at [534, 395] on div "8 - Debugging" at bounding box center [437, 405] width 259 height 39
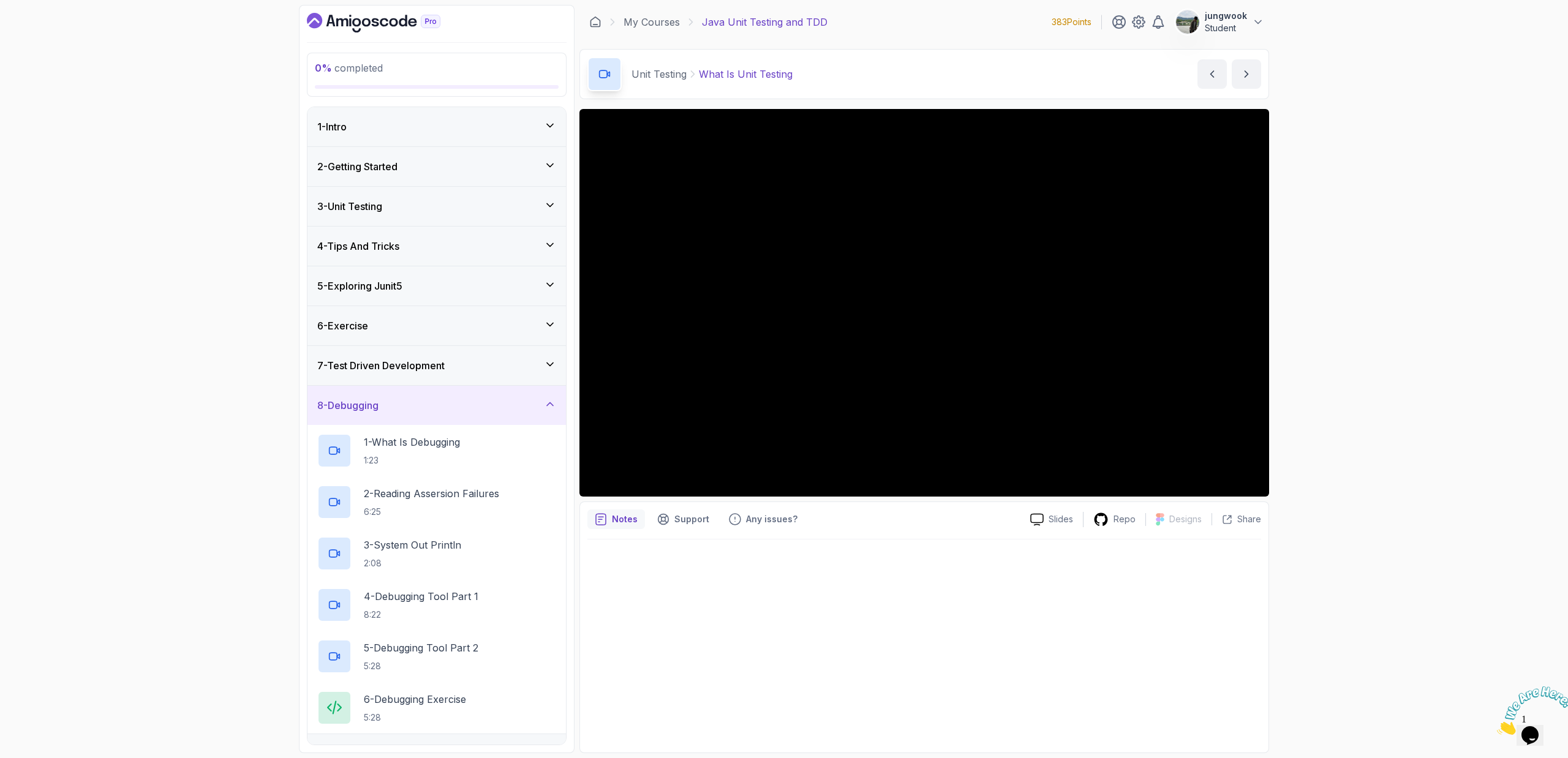
click at [552, 279] on icon at bounding box center [550, 284] width 12 height 12
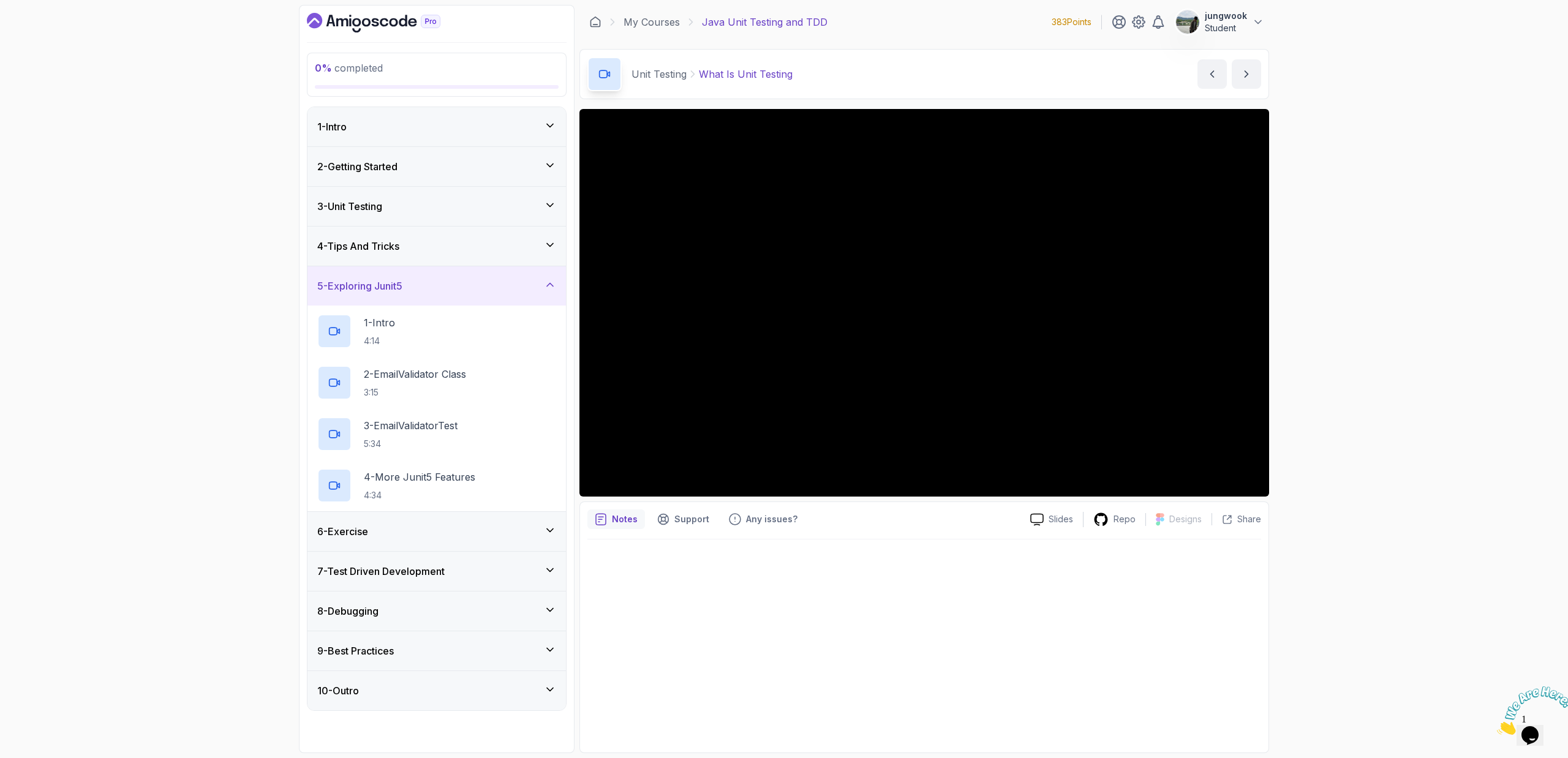
click at [535, 239] on div "4 - Tips And Tricks" at bounding box center [437, 246] width 239 height 15
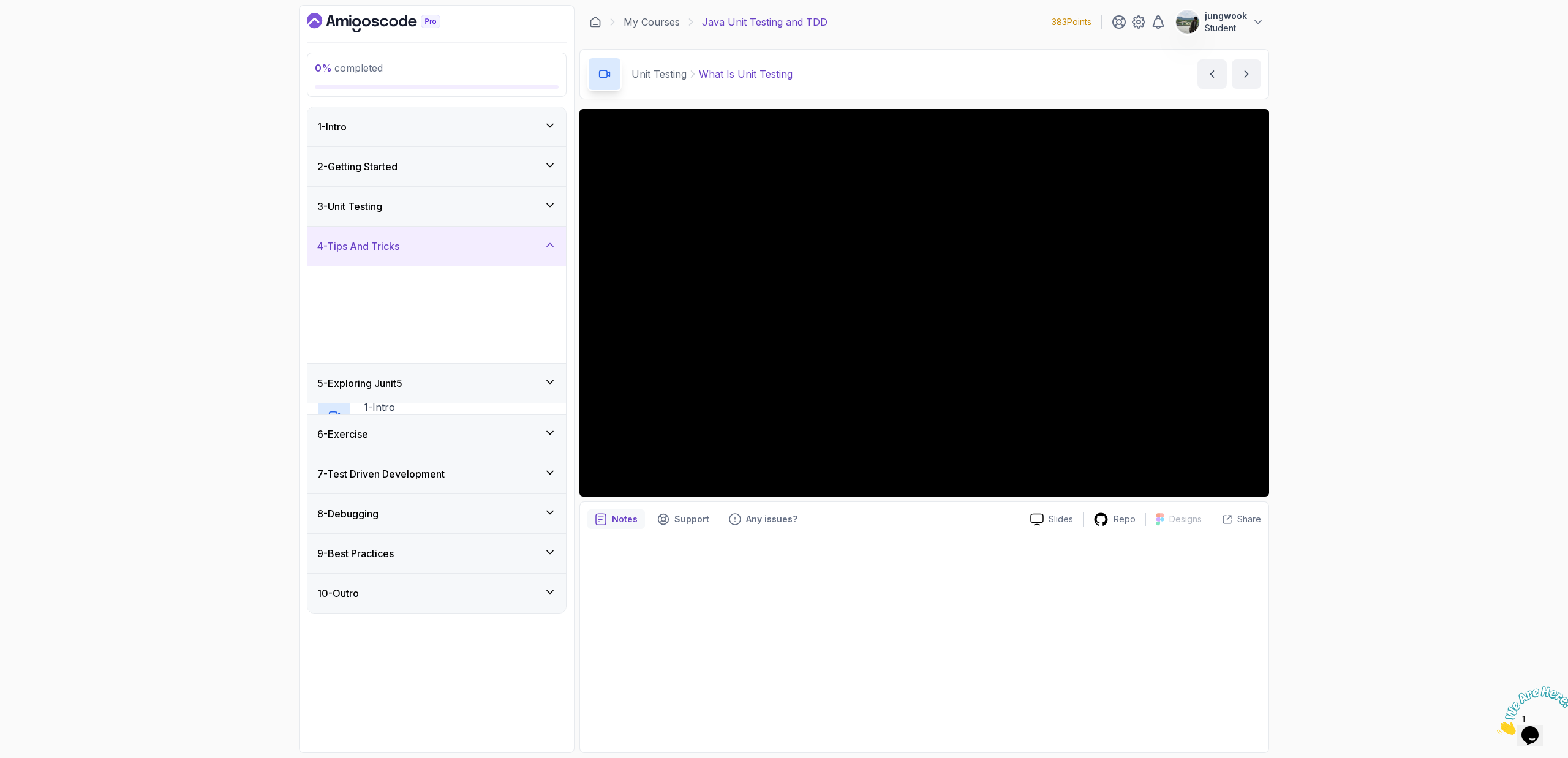
click at [541, 215] on div "3 - Unit Testing" at bounding box center [437, 206] width 259 height 39
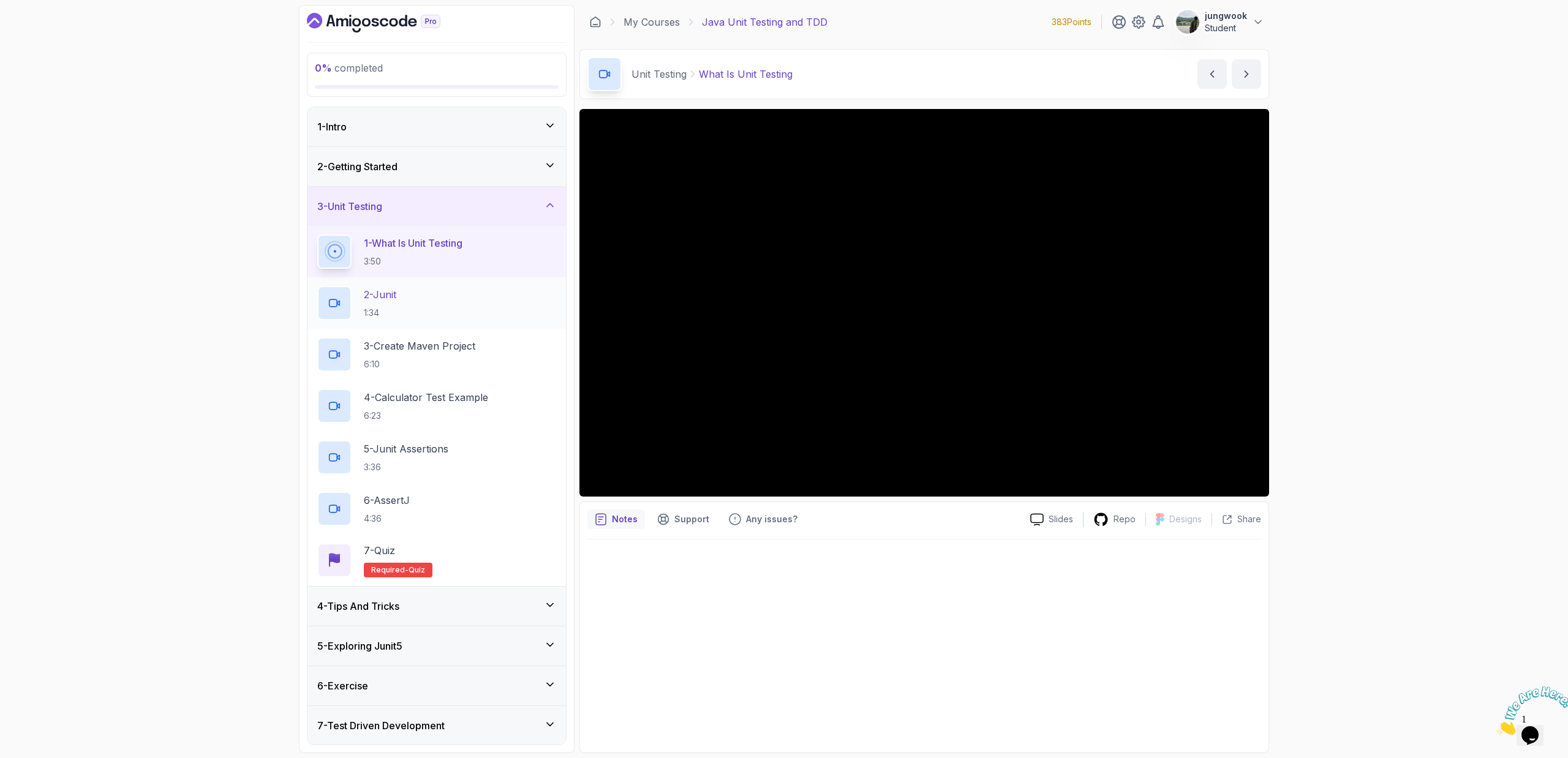
click at [415, 290] on div "2 - Junit 1:34" at bounding box center [437, 302] width 239 height 34
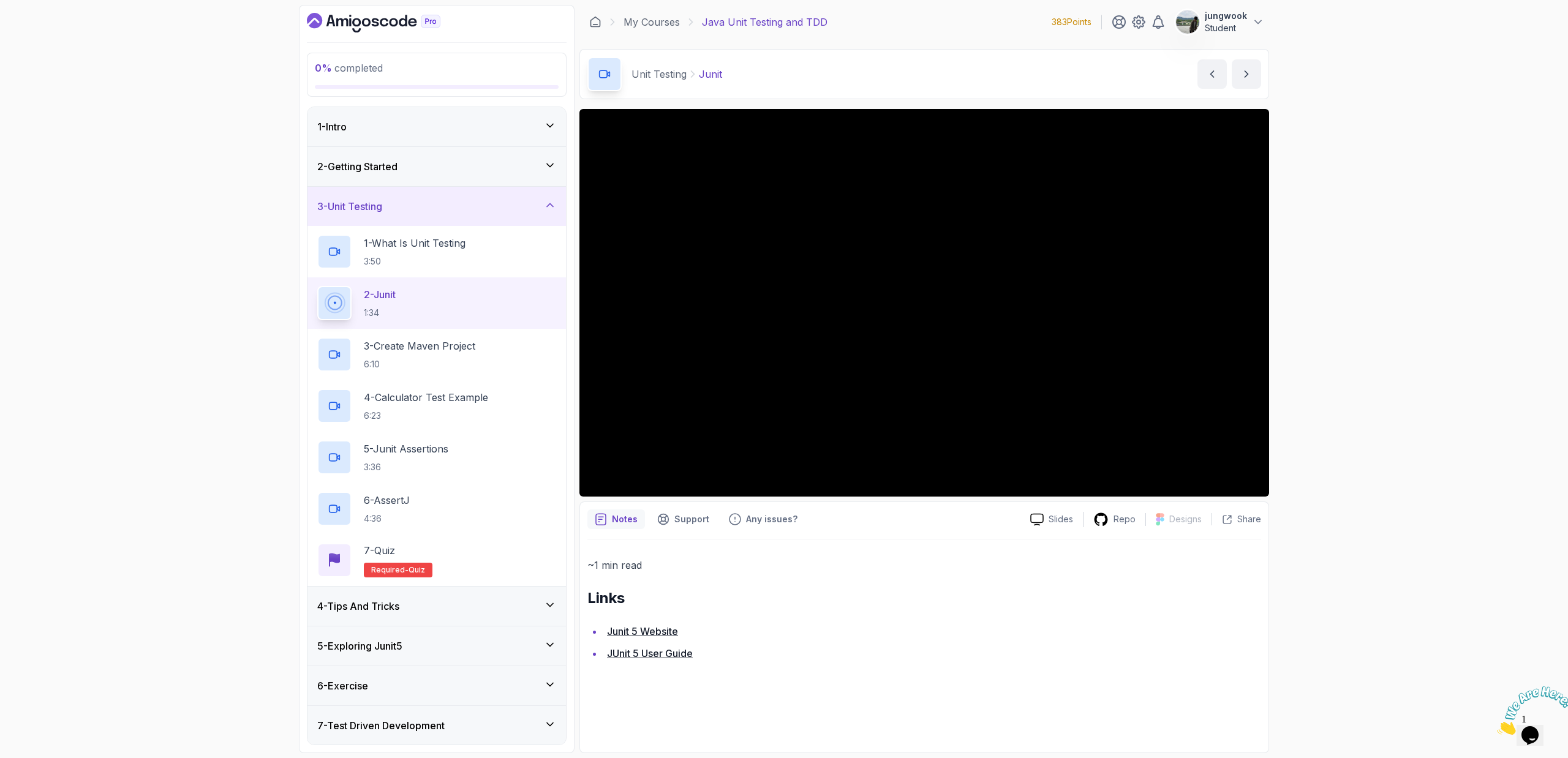
click at [445, 606] on div "4 - Tips And Tricks" at bounding box center [437, 606] width 239 height 15
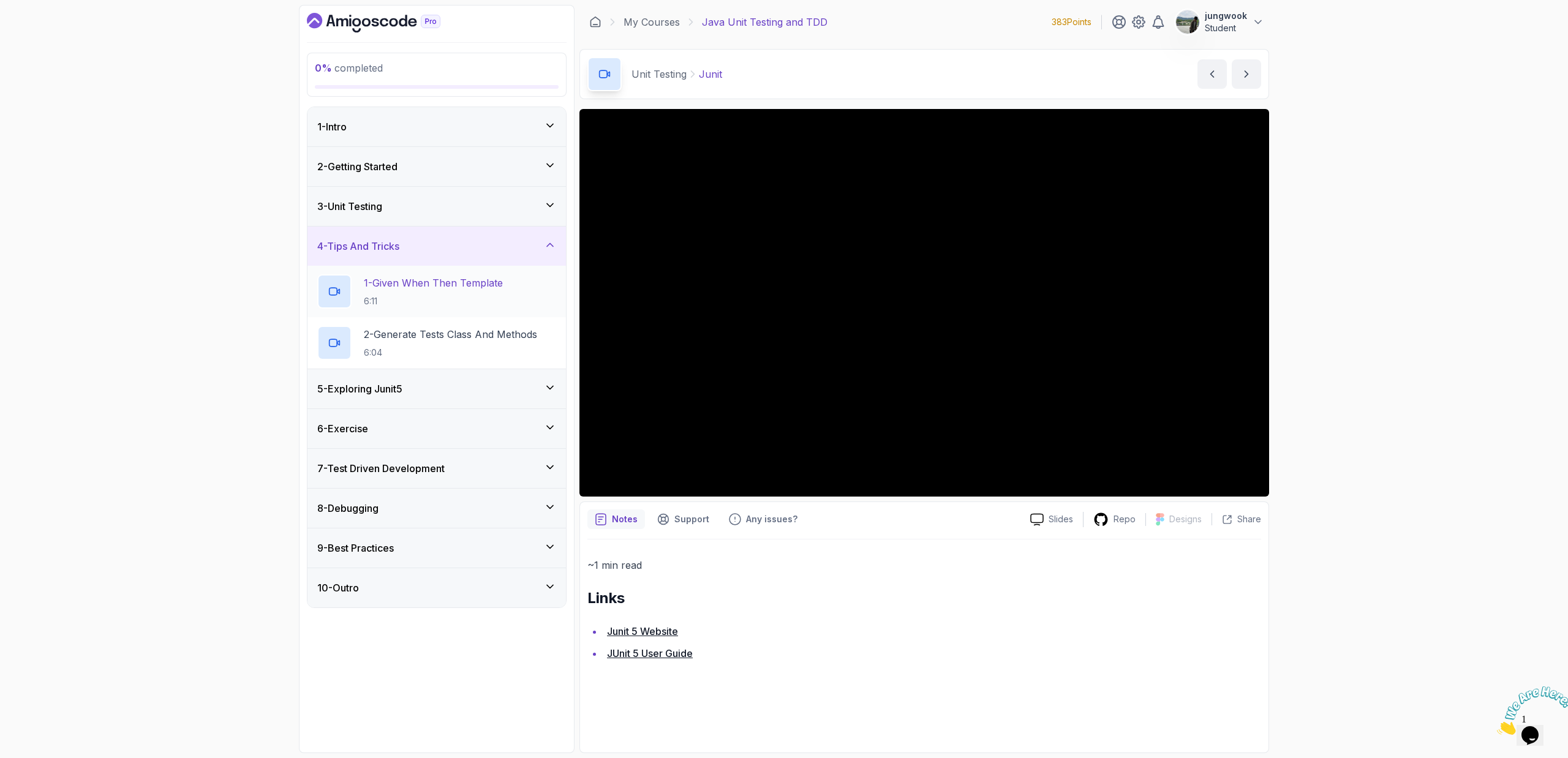
click at [503, 286] on p "1 - Given When Then Template" at bounding box center [433, 283] width 139 height 15
click at [541, 214] on div "3 - Unit Testing" at bounding box center [437, 206] width 259 height 39
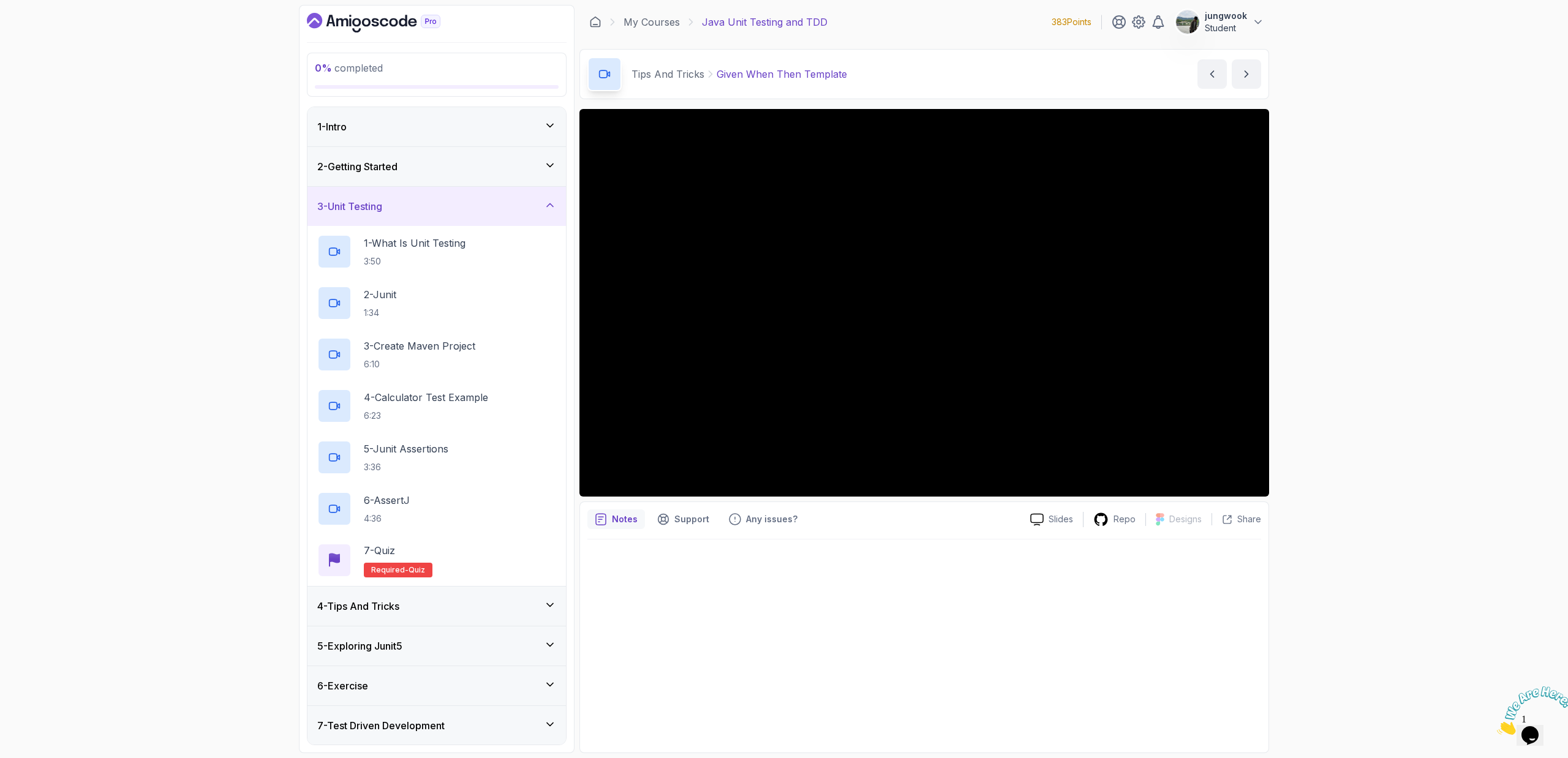
click at [465, 196] on div "3 - Unit Testing" at bounding box center [437, 206] width 259 height 39
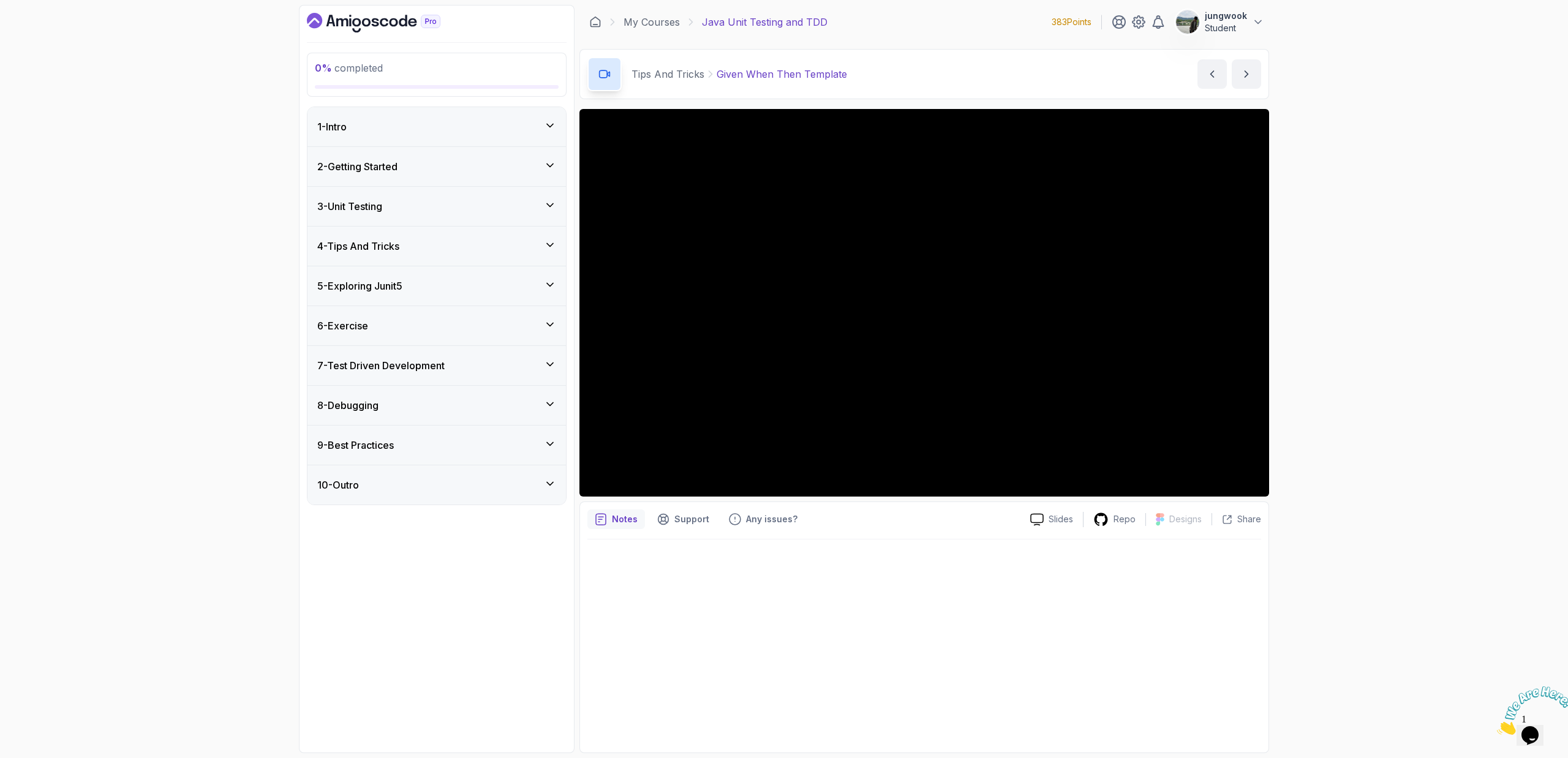
click at [440, 261] on div "4 - Tips And Tricks" at bounding box center [437, 245] width 259 height 39
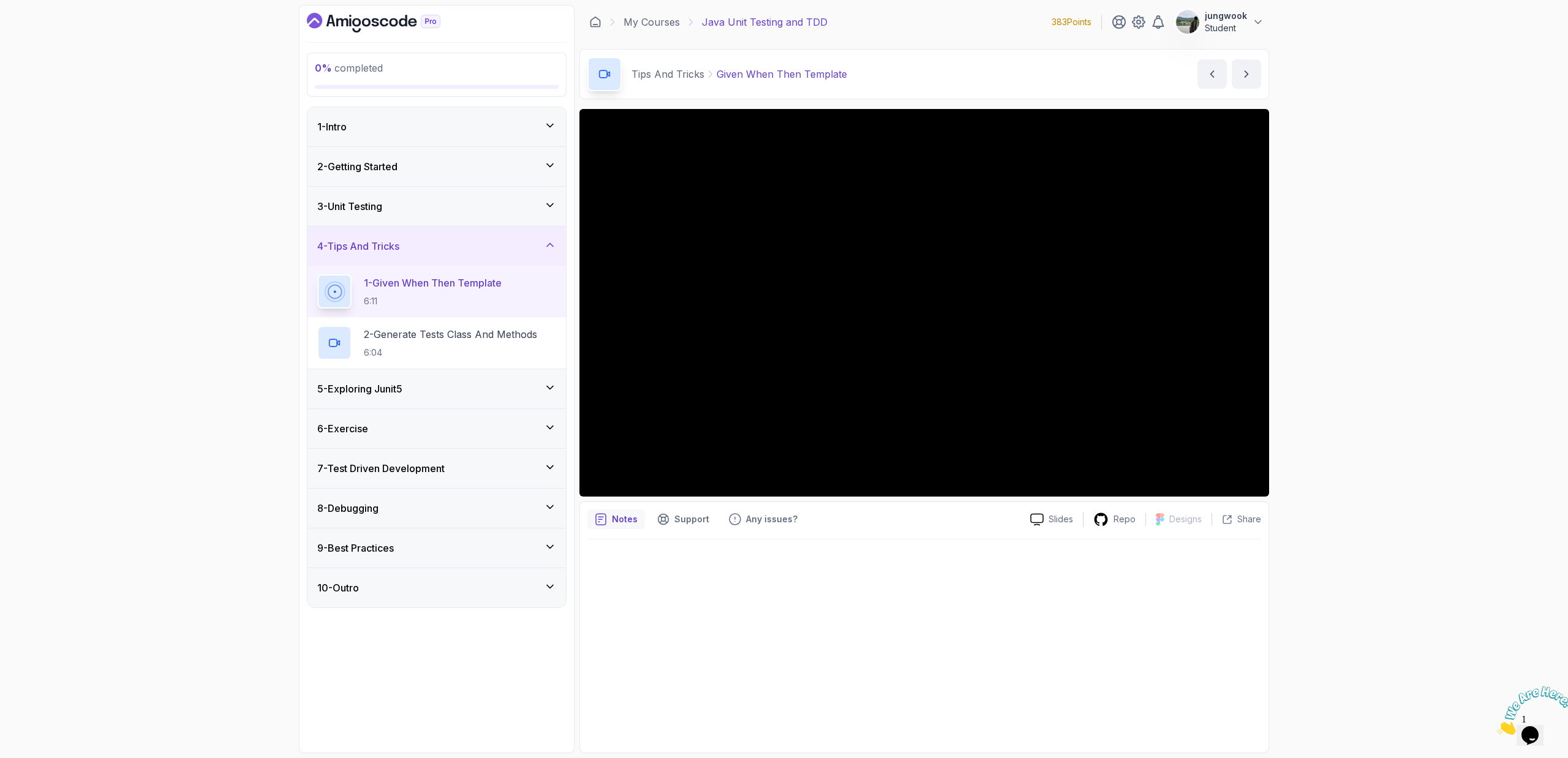
click at [361, 469] on h3 "7 - Test Driven Development" at bounding box center [381, 468] width 127 height 15
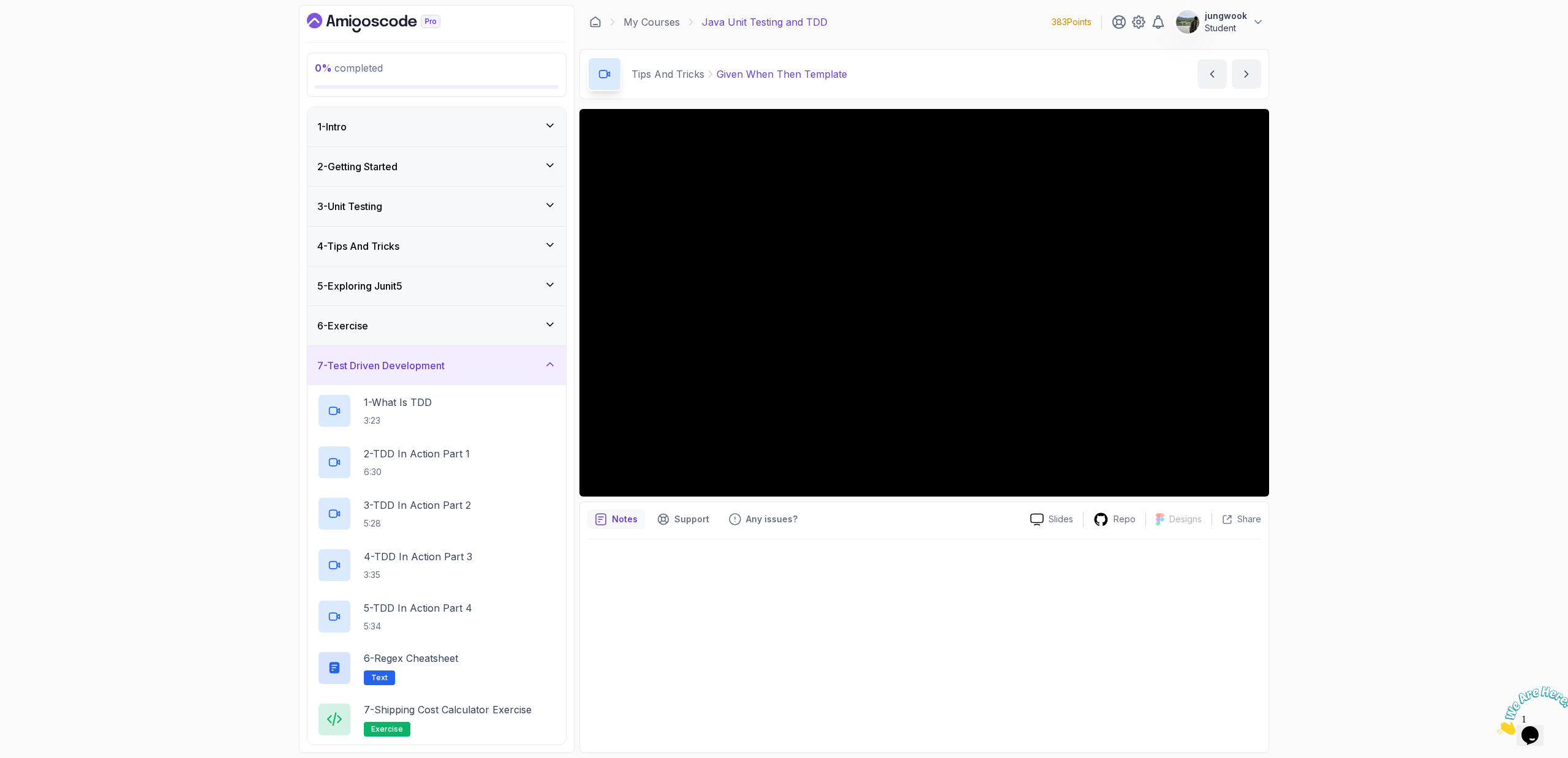
click at [461, 322] on div "6 - Exercise" at bounding box center [437, 326] width 239 height 15
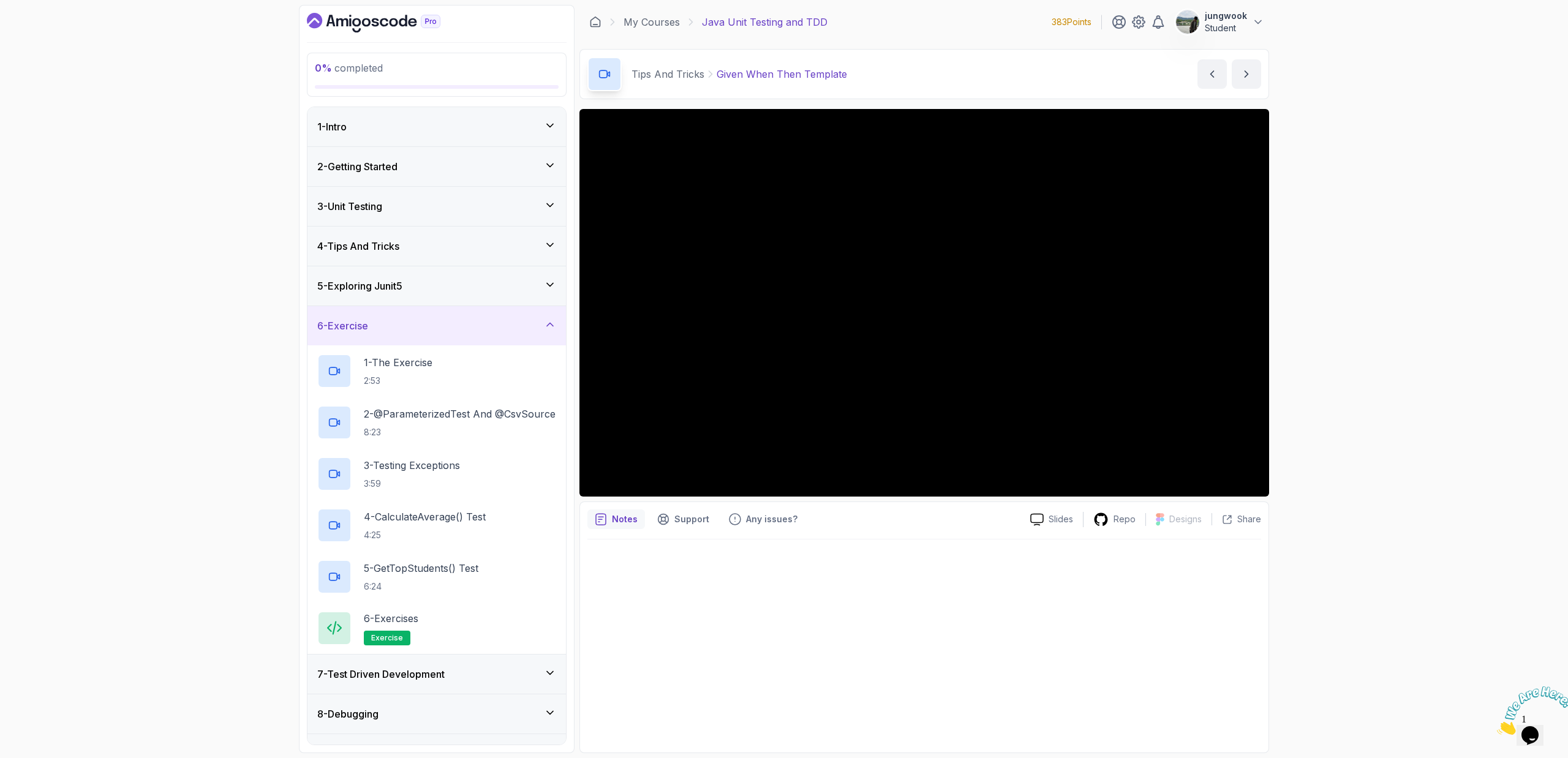
click at [461, 322] on div "6 - Exercise" at bounding box center [437, 326] width 239 height 15
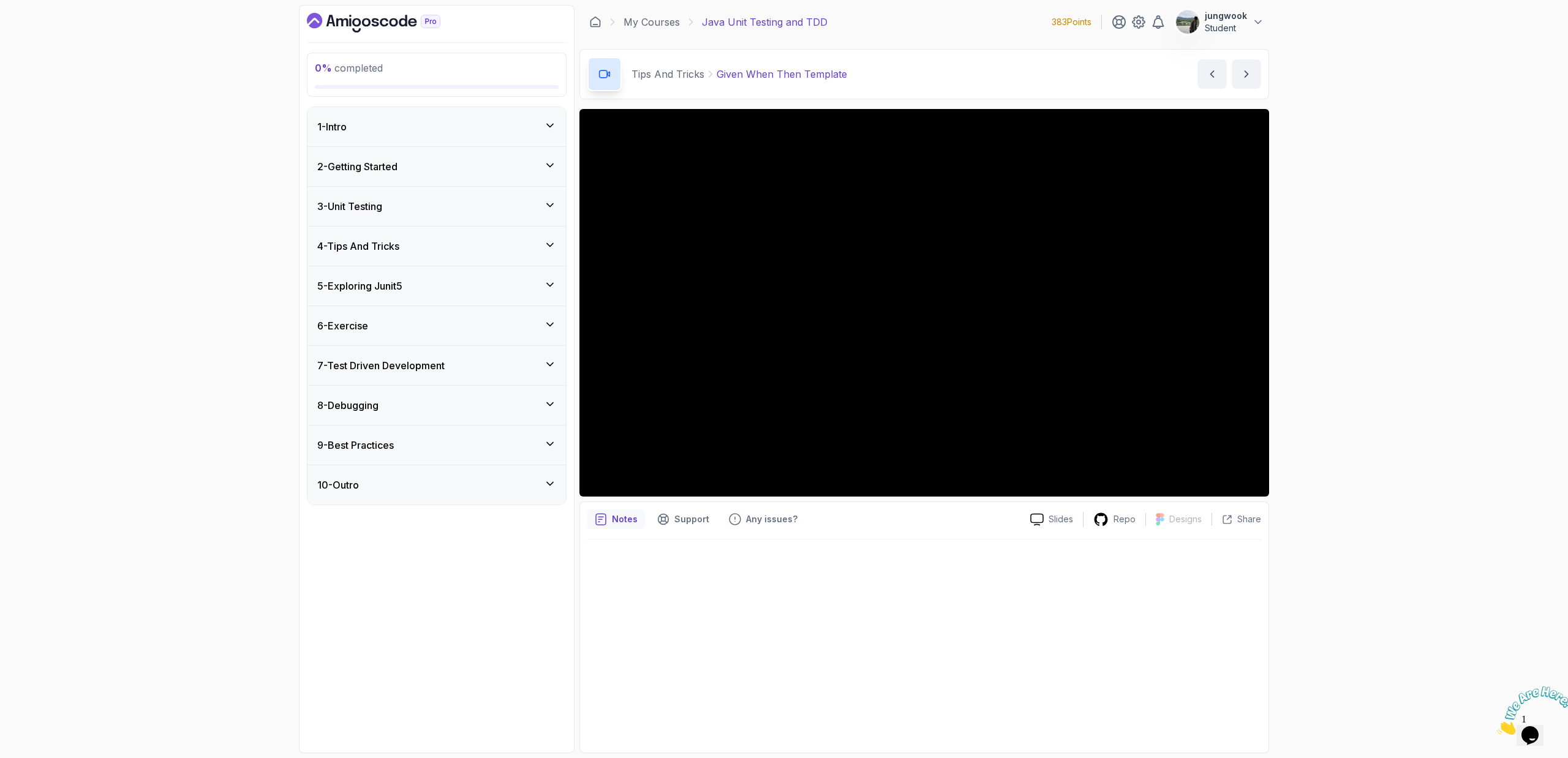
click at [459, 286] on div "5 - Exploring Junit5" at bounding box center [437, 286] width 239 height 15
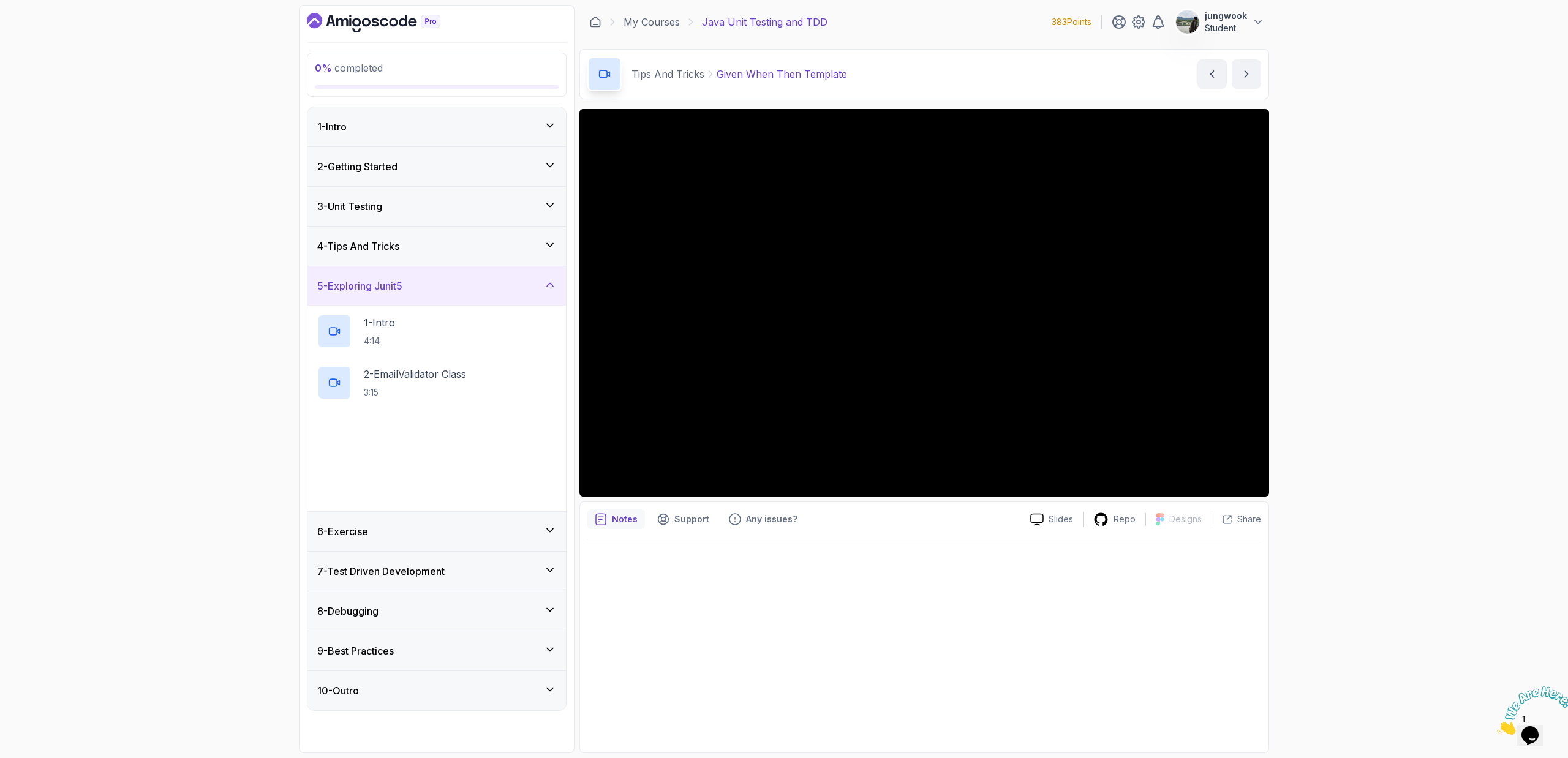
click at [458, 253] on div "4 - Tips And Tricks" at bounding box center [437, 246] width 239 height 15
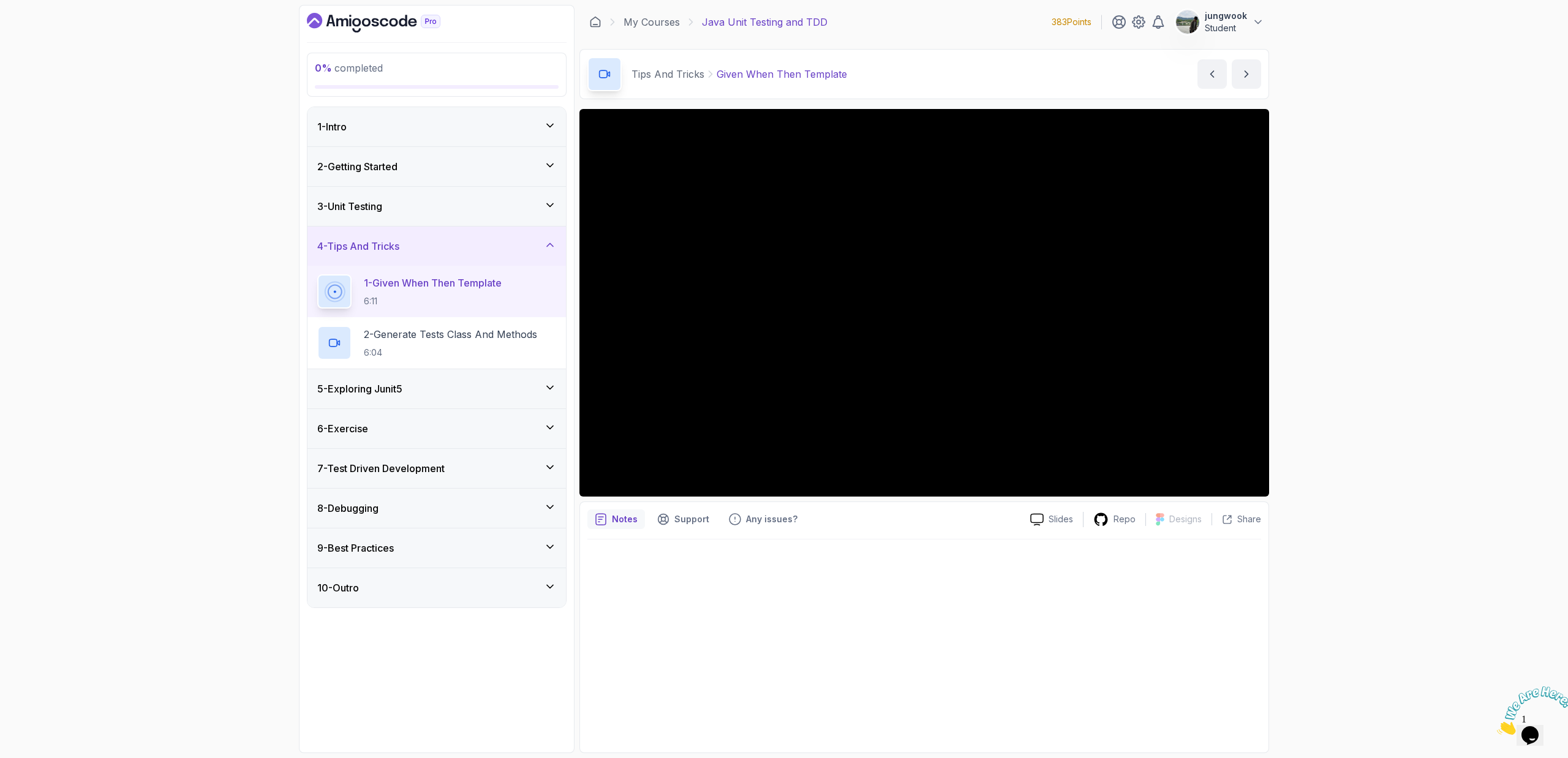
click at [469, 187] on div "3 - Unit Testing" at bounding box center [437, 206] width 259 height 39
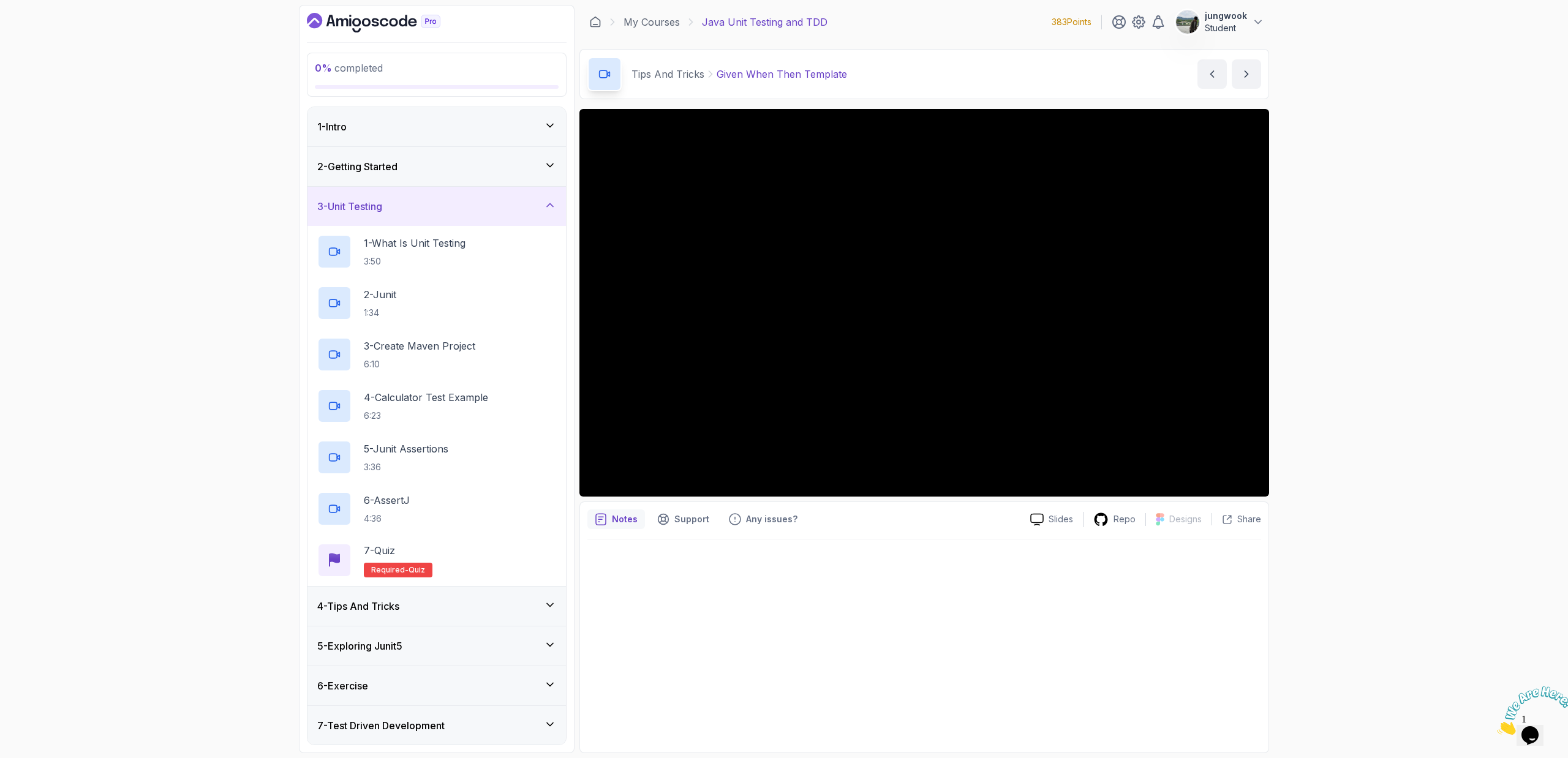
drag, startPoint x: 498, startPoint y: 593, endPoint x: 502, endPoint y: 587, distance: 7.2
click at [498, 592] on div "4 - Tips And Tricks" at bounding box center [437, 606] width 259 height 39
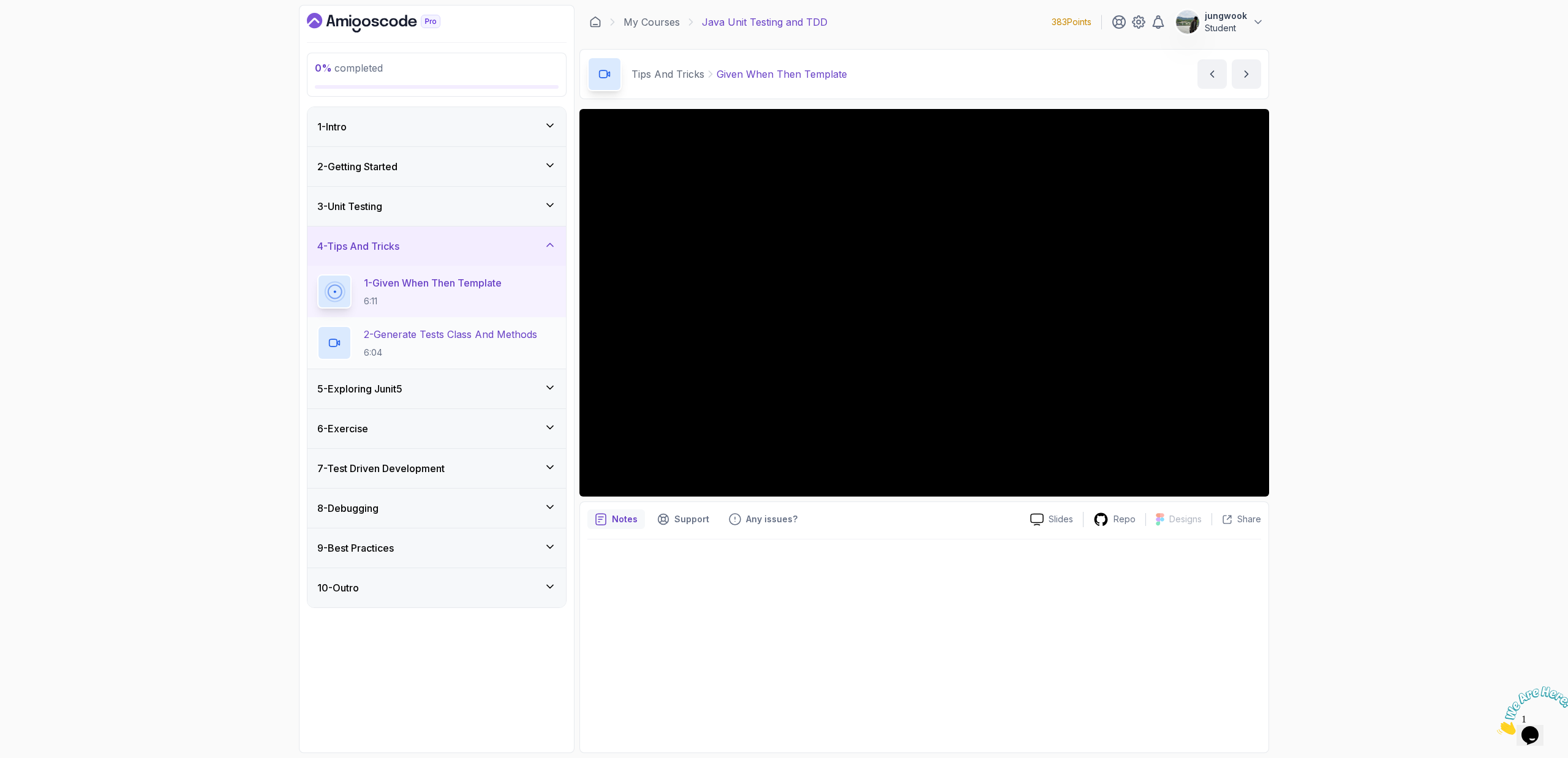
click at [525, 342] on h2 "2 - Generate Tests Class And Methods 6:04" at bounding box center [450, 342] width 174 height 31
click at [447, 395] on div "5 - Exploring Junit5" at bounding box center [437, 389] width 239 height 15
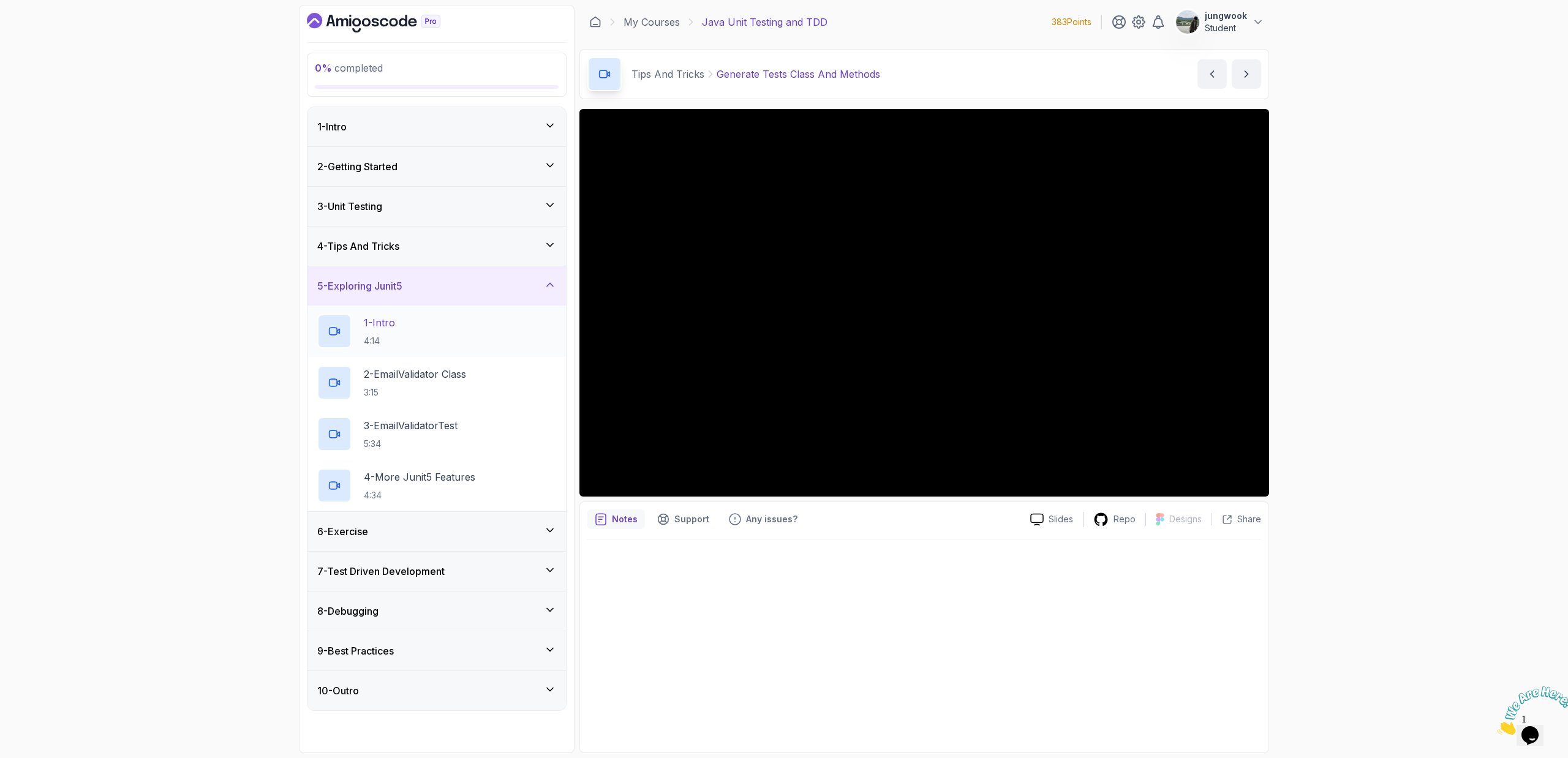
click at [478, 332] on div "1 - Intro 4:14" at bounding box center [437, 331] width 239 height 34
click at [412, 354] on div "1 - Intro 4:14" at bounding box center [437, 331] width 259 height 51
click at [399, 374] on p "2 - EmailValidator Class" at bounding box center [415, 374] width 103 height 15
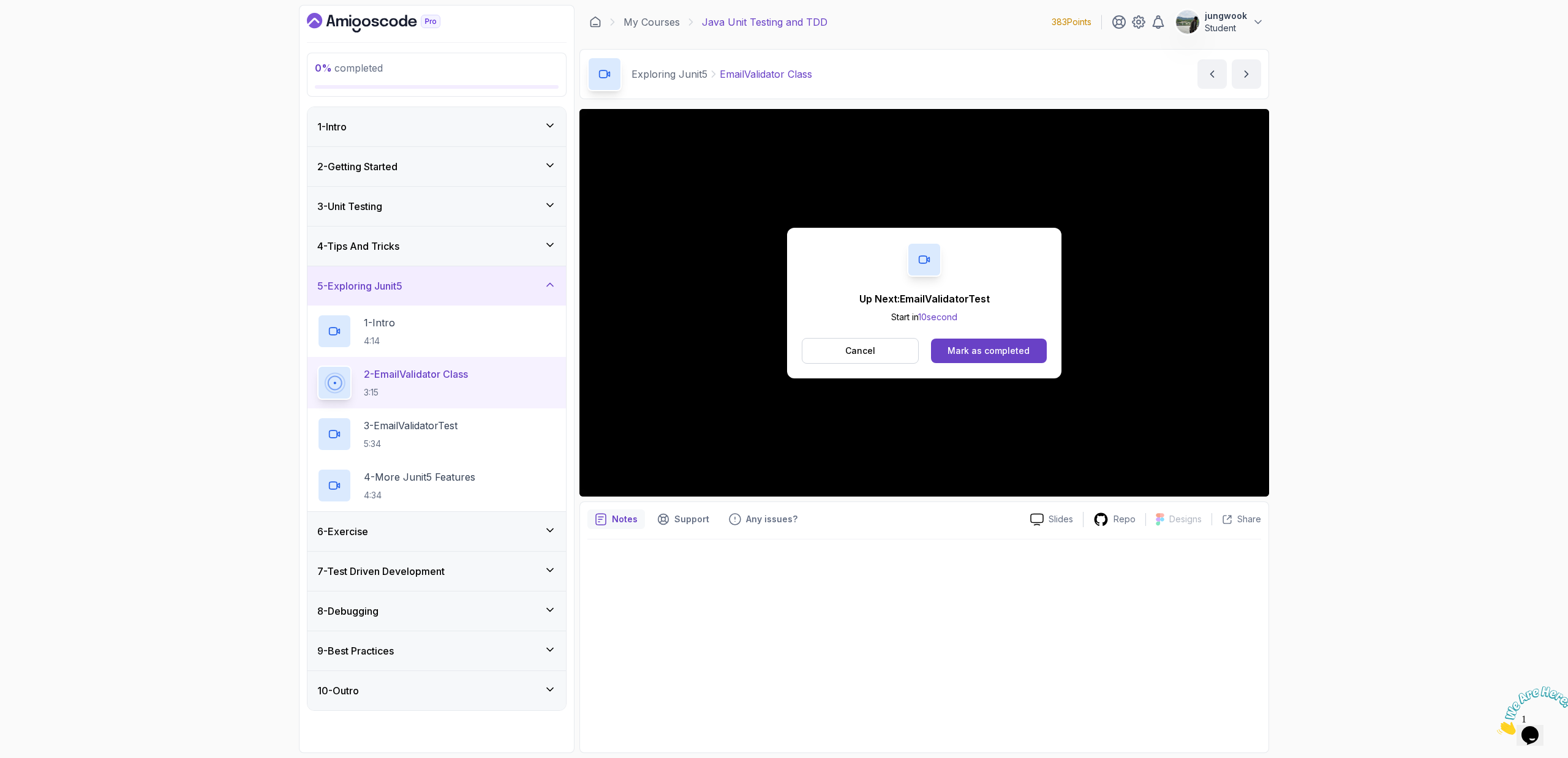
click at [767, 472] on div "Up Next: EmailValidatorTest Start in 10 second Cancel Mark as completed" at bounding box center [924, 302] width 689 height 387
click at [767, 361] on button "Cancel" at bounding box center [860, 350] width 117 height 26
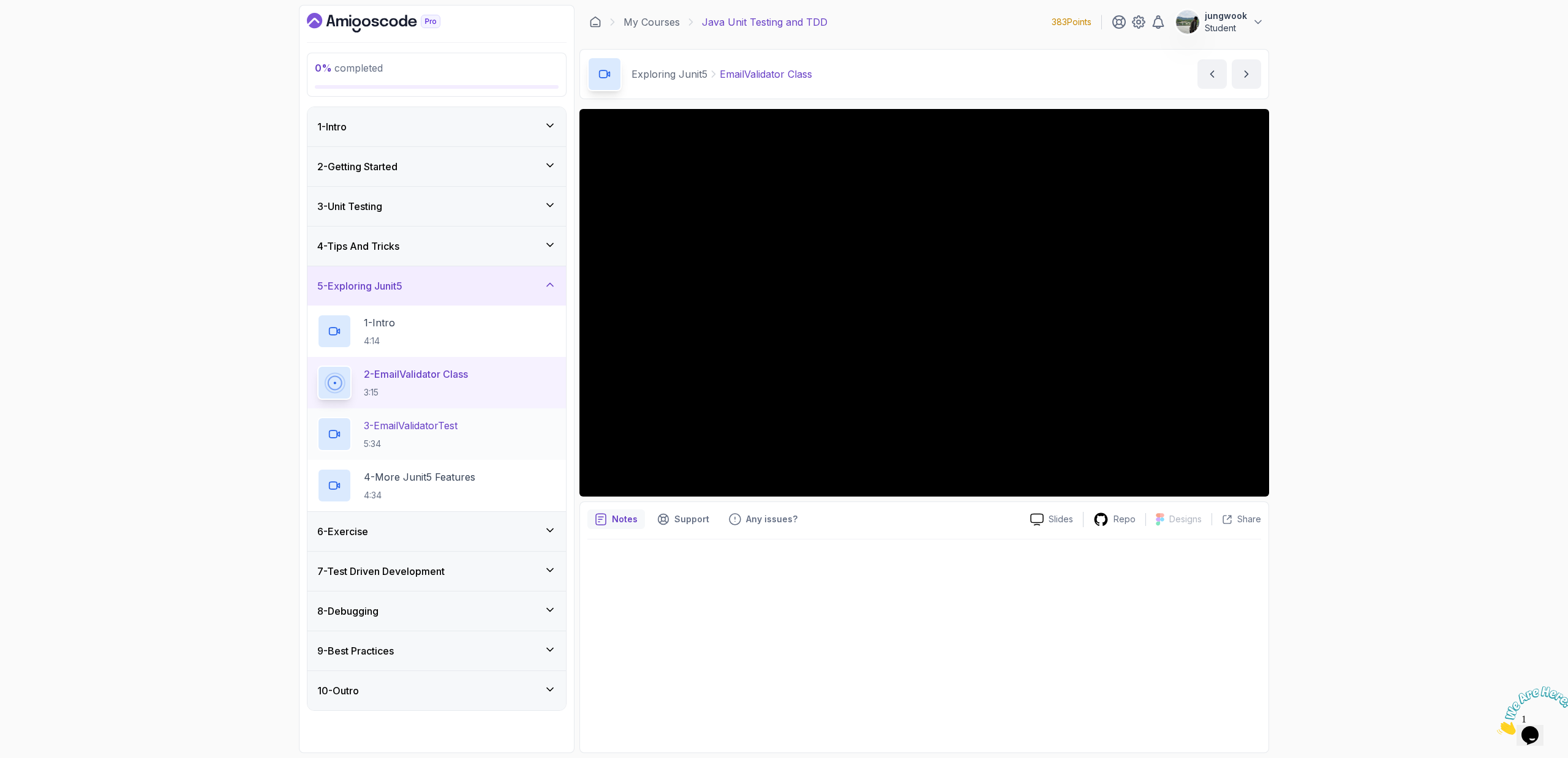
click at [398, 418] on p "3 - EmailValidatorTest" at bounding box center [410, 426] width 94 height 15
click at [445, 491] on p "4:34" at bounding box center [419, 495] width 111 height 12
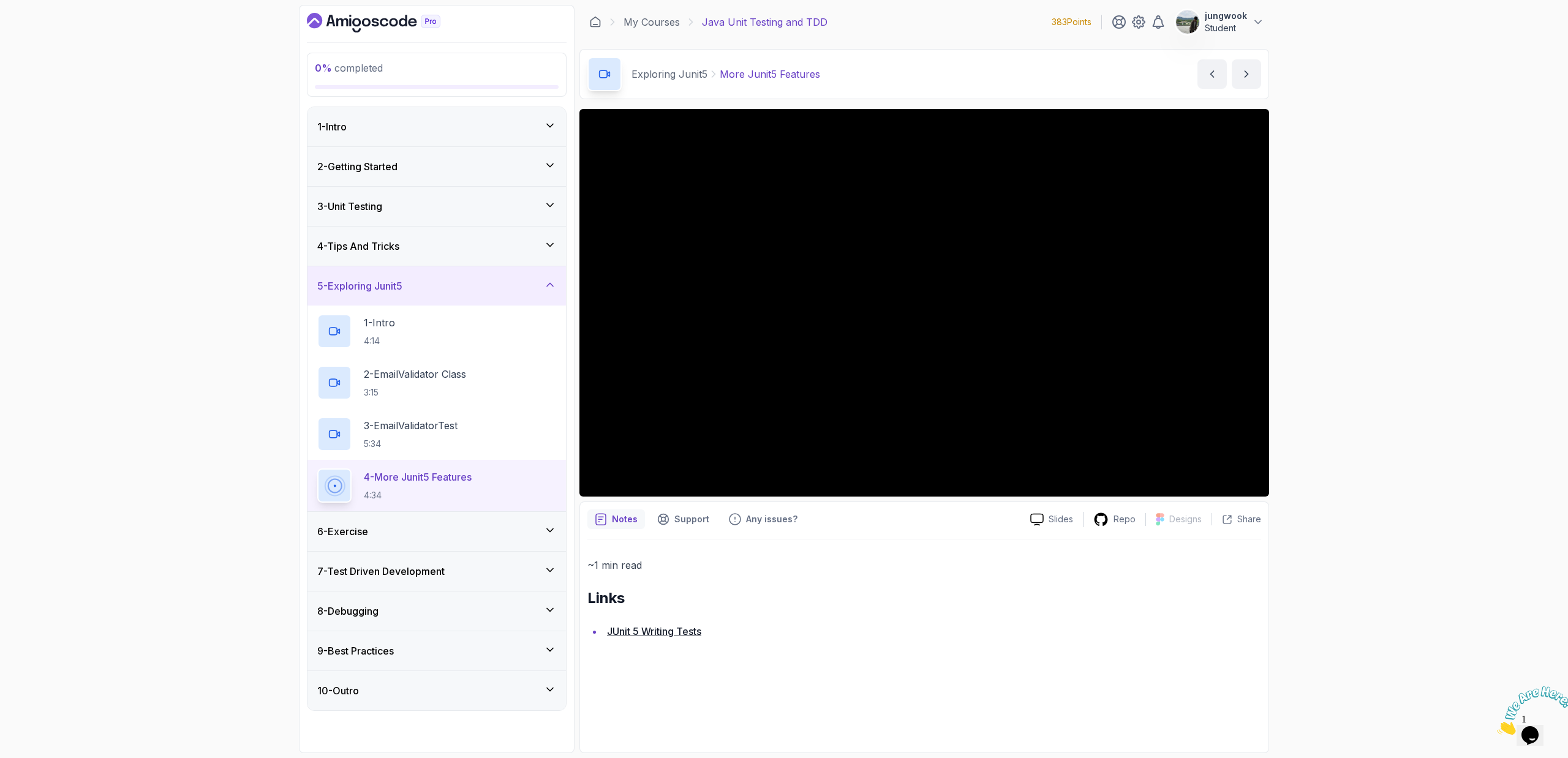
click at [618, 628] on link "JUnit 5 Writing Tests" at bounding box center [654, 631] width 95 height 12
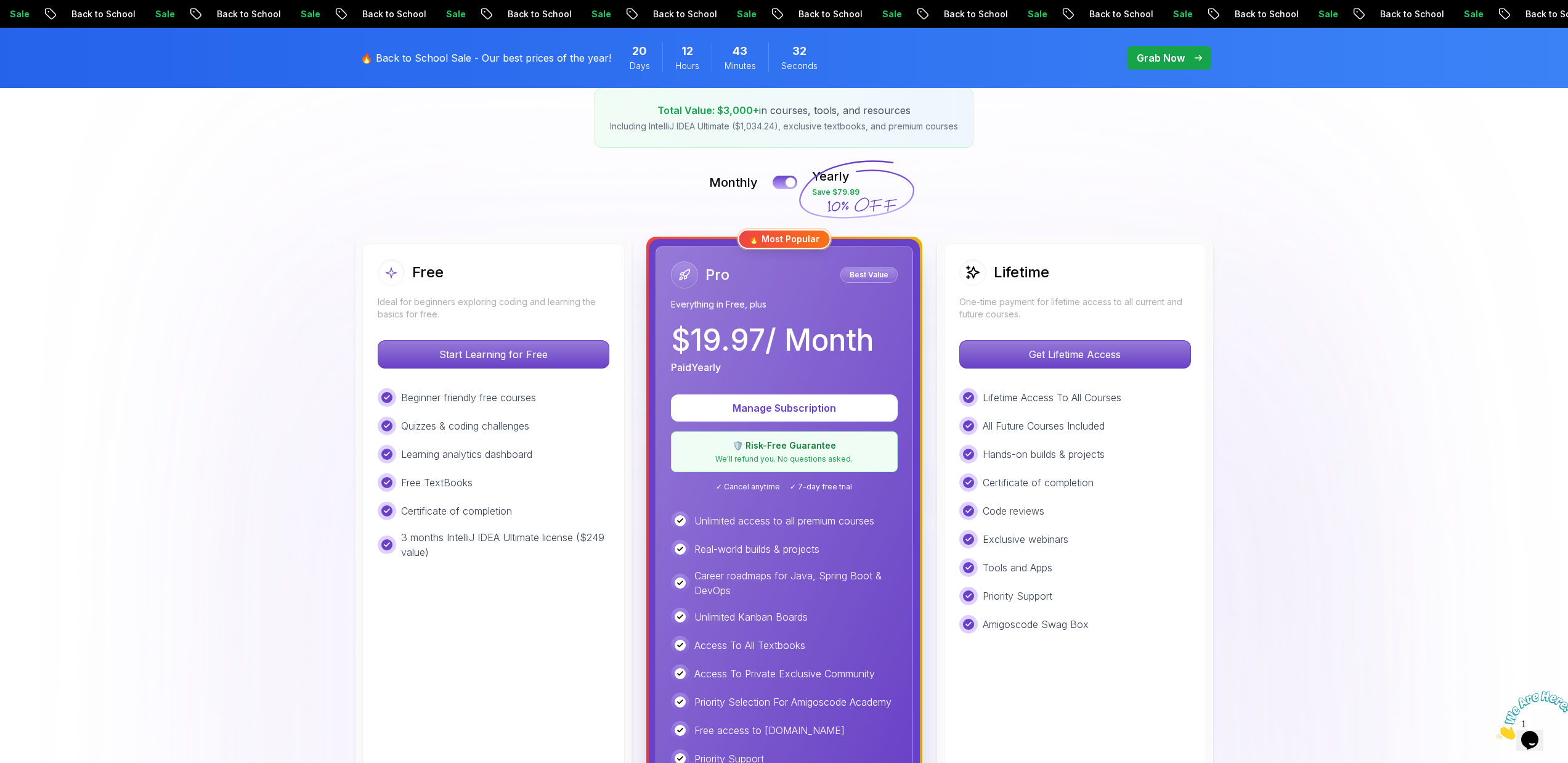
scroll to position [216, 0]
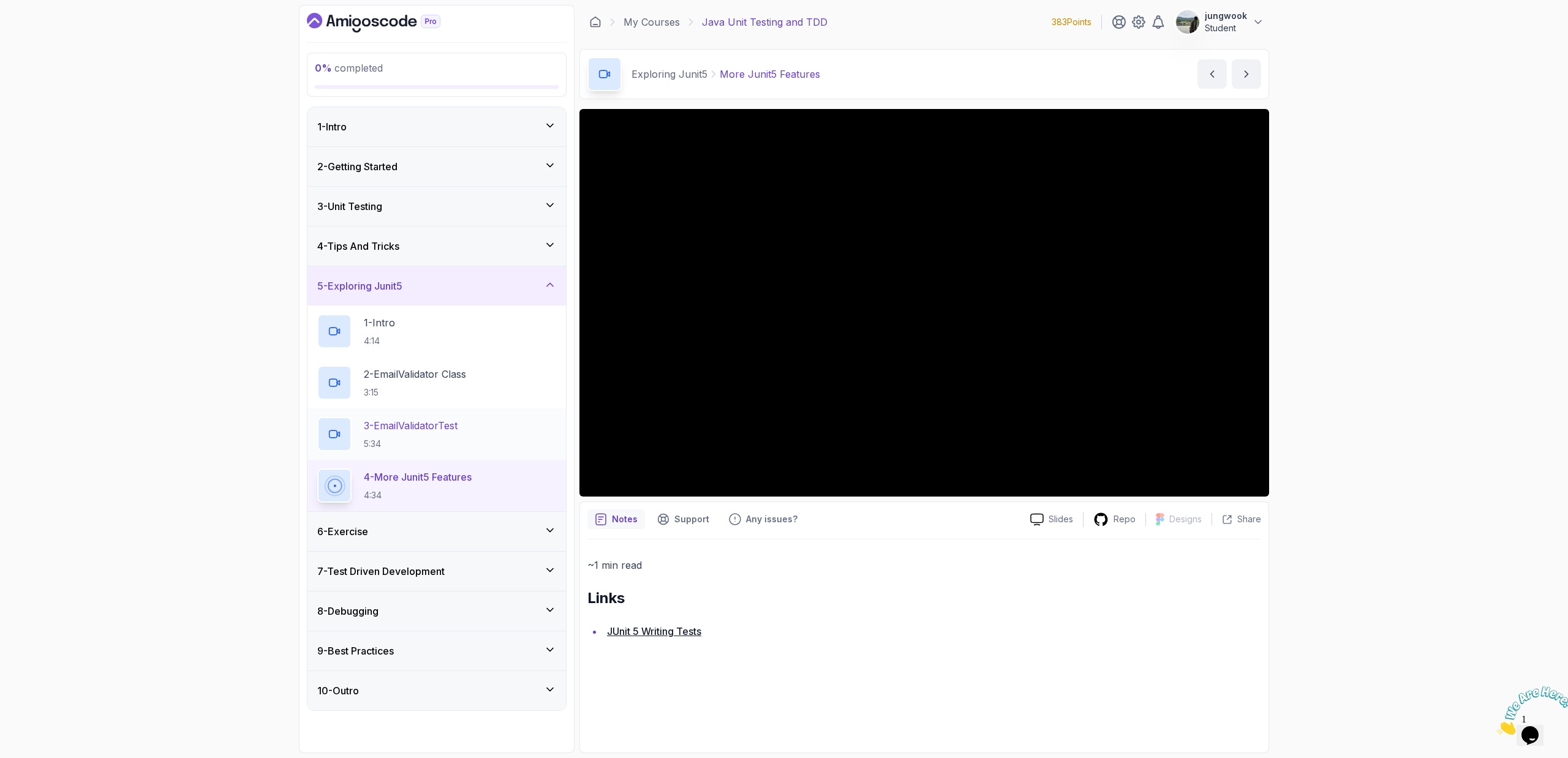
click at [539, 438] on div "3 - EmailValidatorTest 5:34" at bounding box center [437, 434] width 239 height 34
click at [499, 507] on div "4 - More Junit5 Features 4:34" at bounding box center [437, 486] width 259 height 51
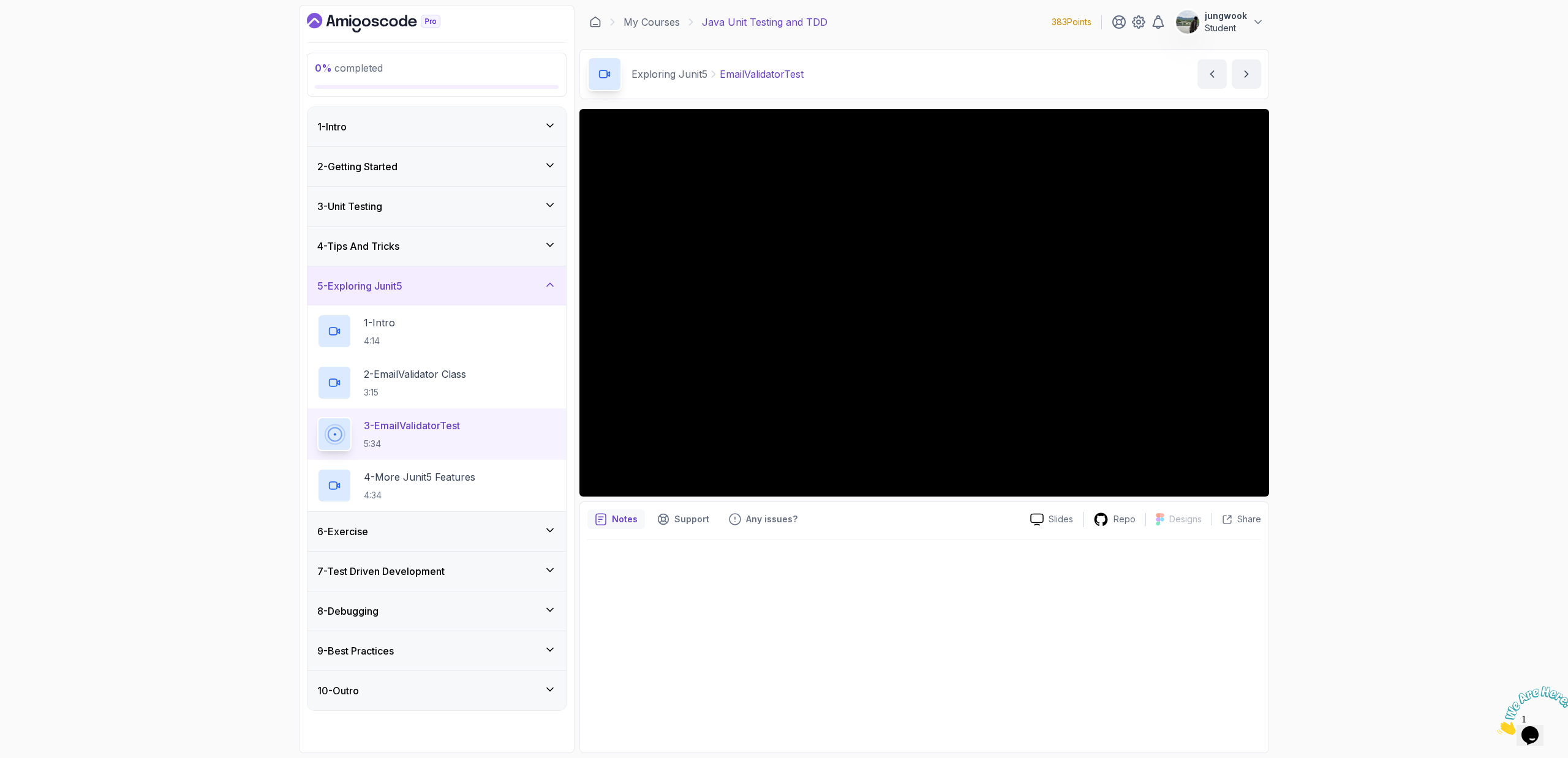
click at [489, 524] on div "6 - Exercise" at bounding box center [437, 531] width 239 height 15
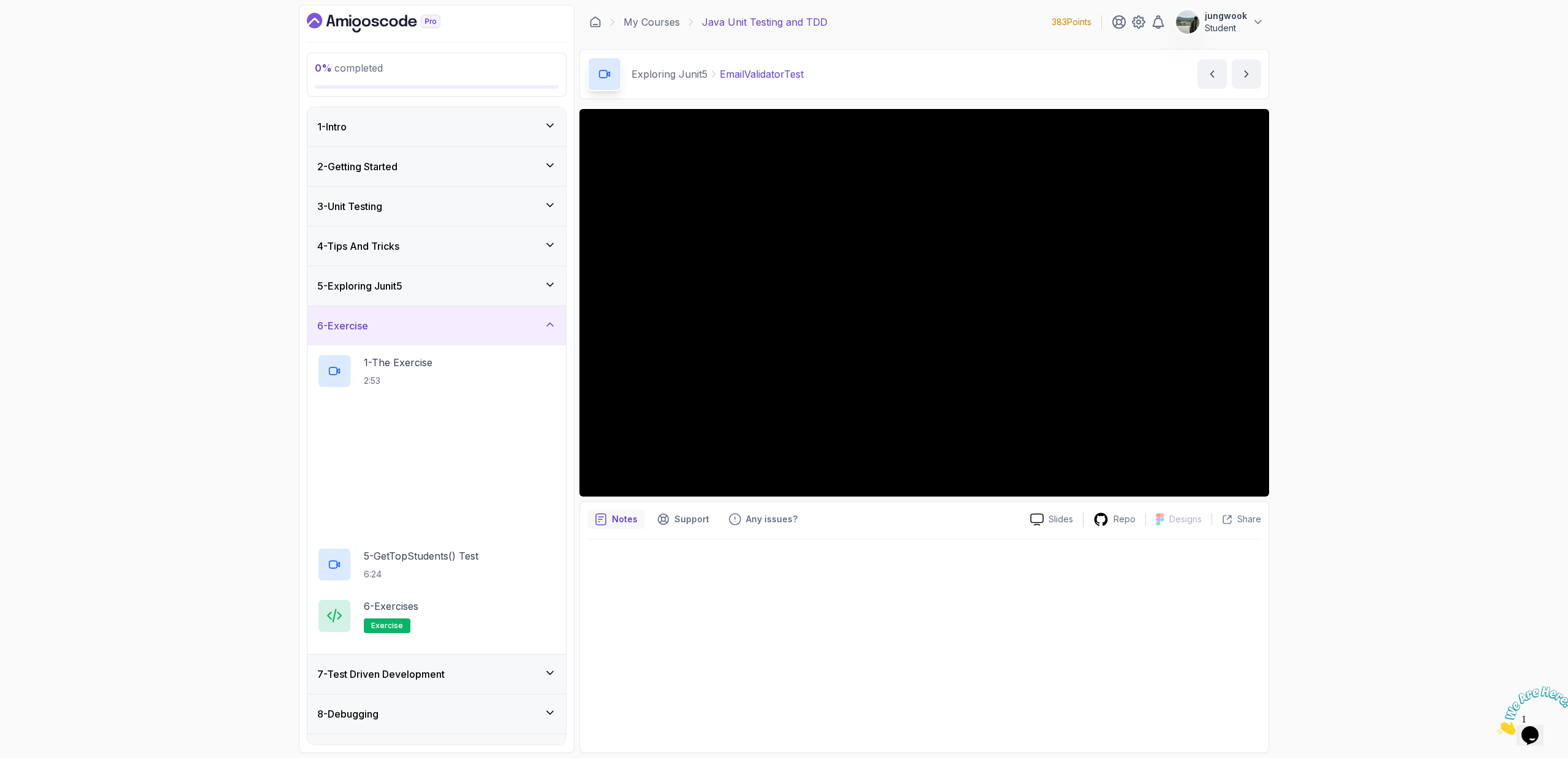
click at [504, 397] on div "2 - @ParameterizedTest and @CsvSource 8:23" at bounding box center [437, 423] width 259 height 51
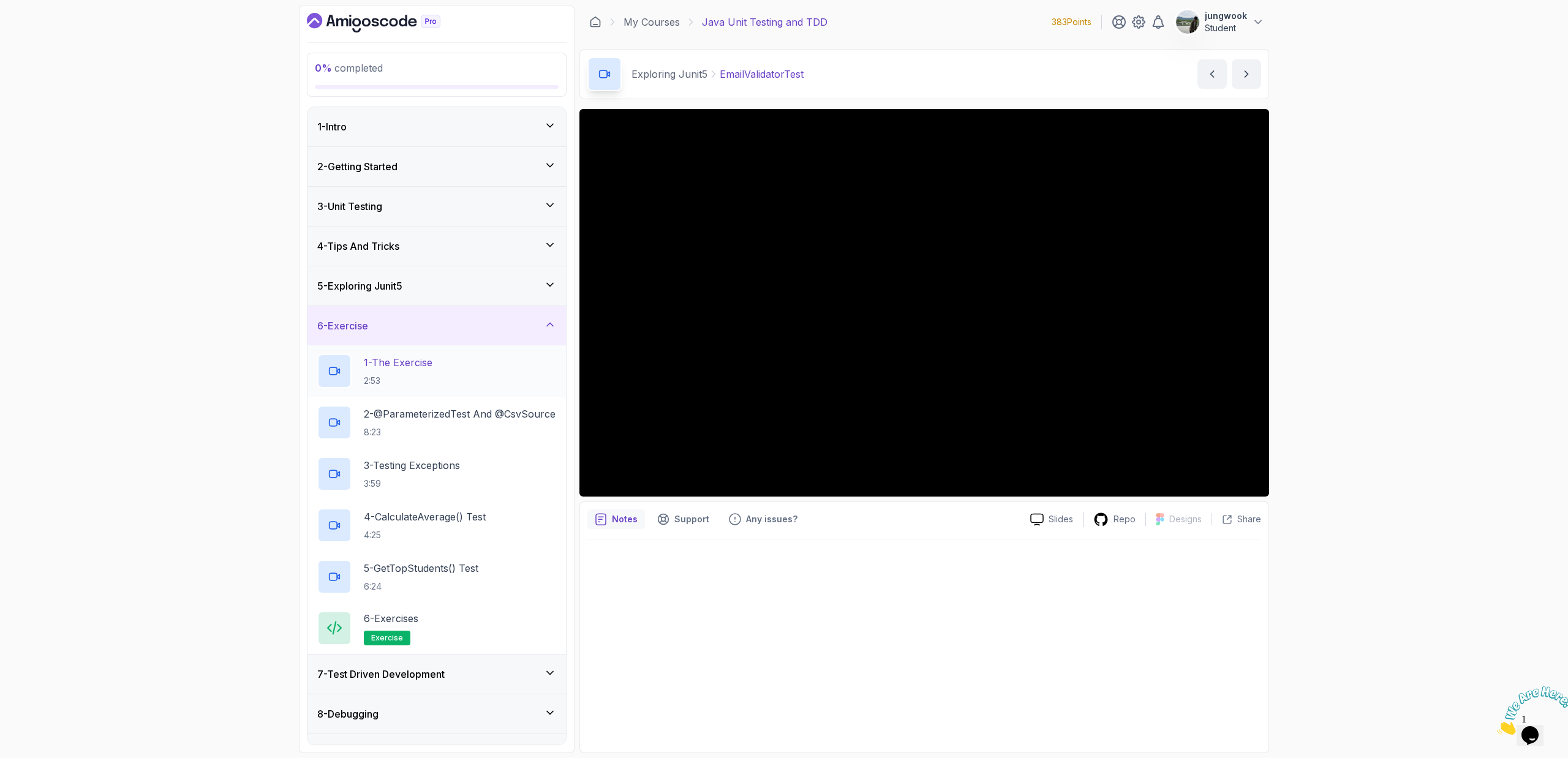
click at [514, 363] on div "1 - The Exercise 2:53" at bounding box center [437, 371] width 239 height 34
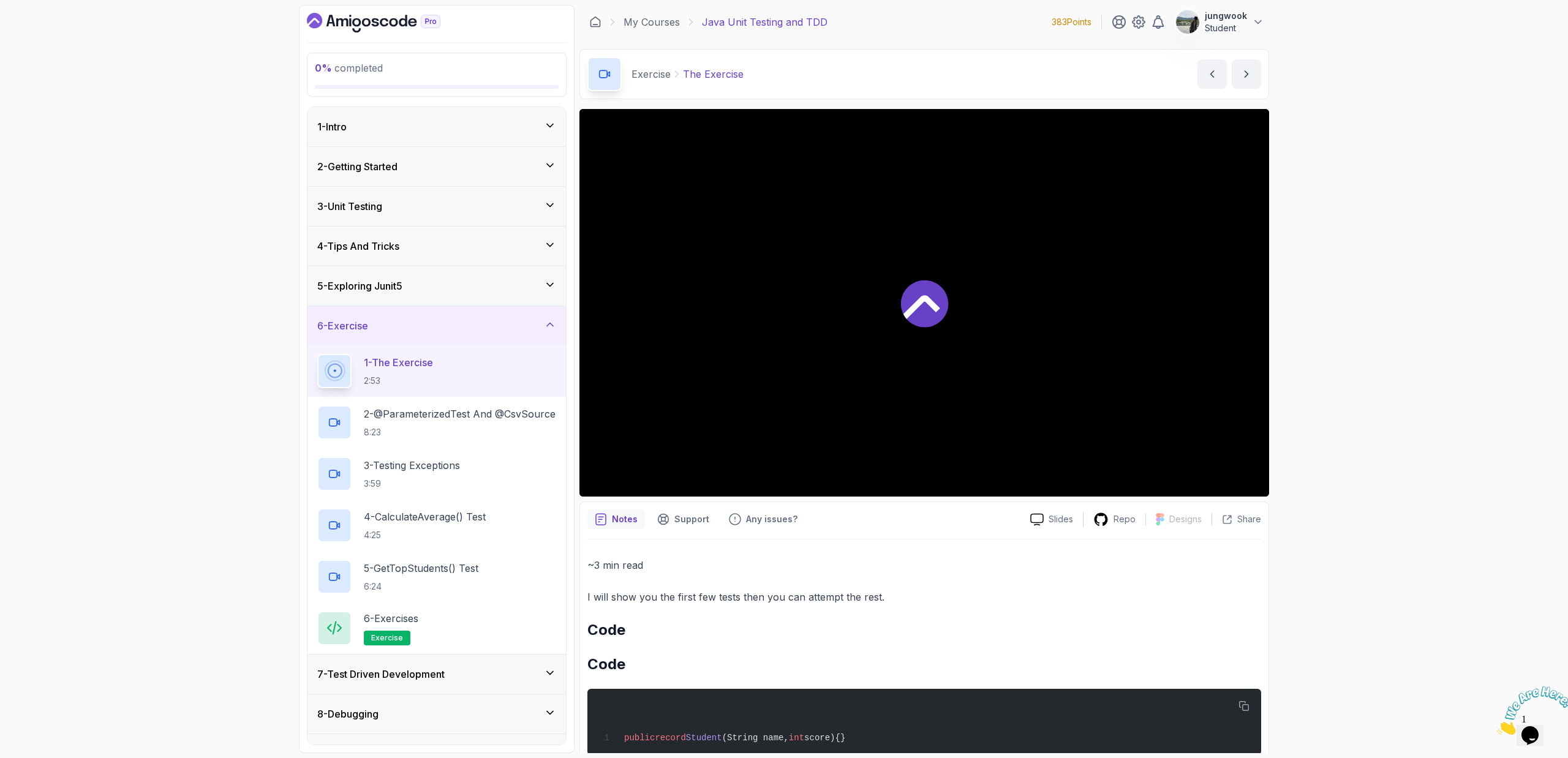
click at [1057, 345] on div at bounding box center [924, 302] width 689 height 387
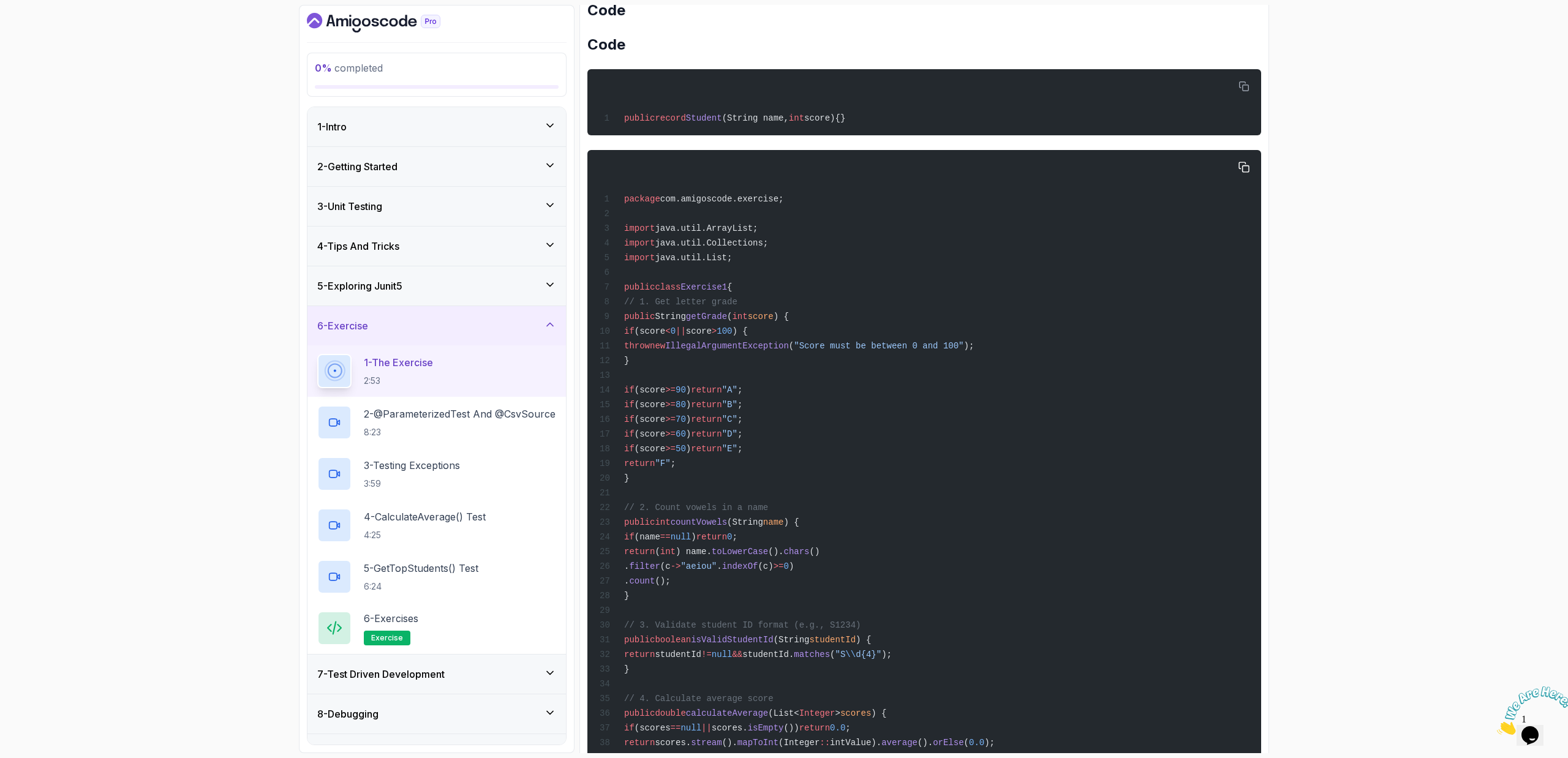
scroll to position [650, 0]
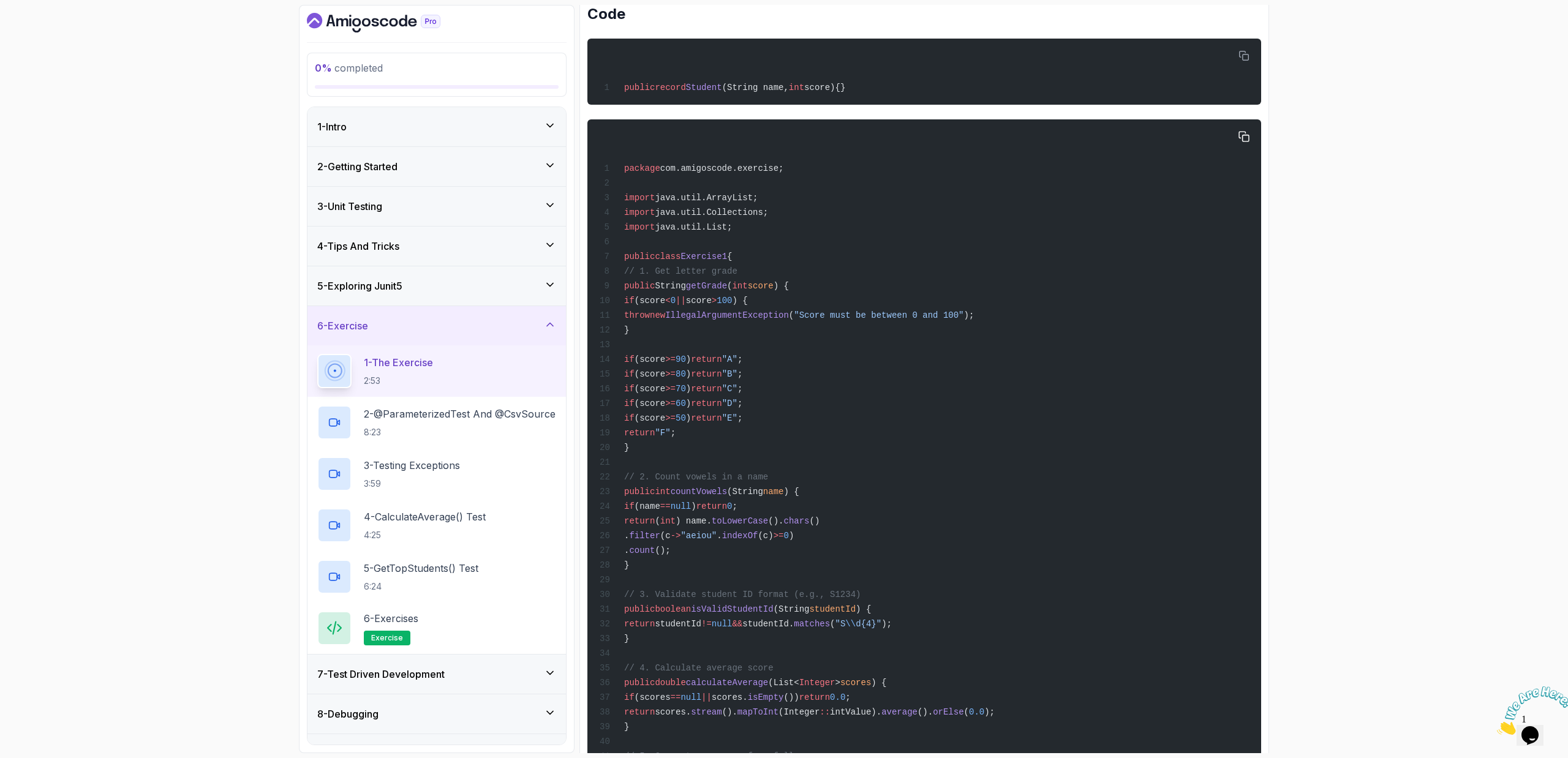
drag, startPoint x: 850, startPoint y: 262, endPoint x: 866, endPoint y: 453, distance: 191.7
click at [866, 453] on div "package com.amigoscode.exercise; import java.util.ArrayList; import java.util.C…" at bounding box center [924, 769] width 654 height 1285
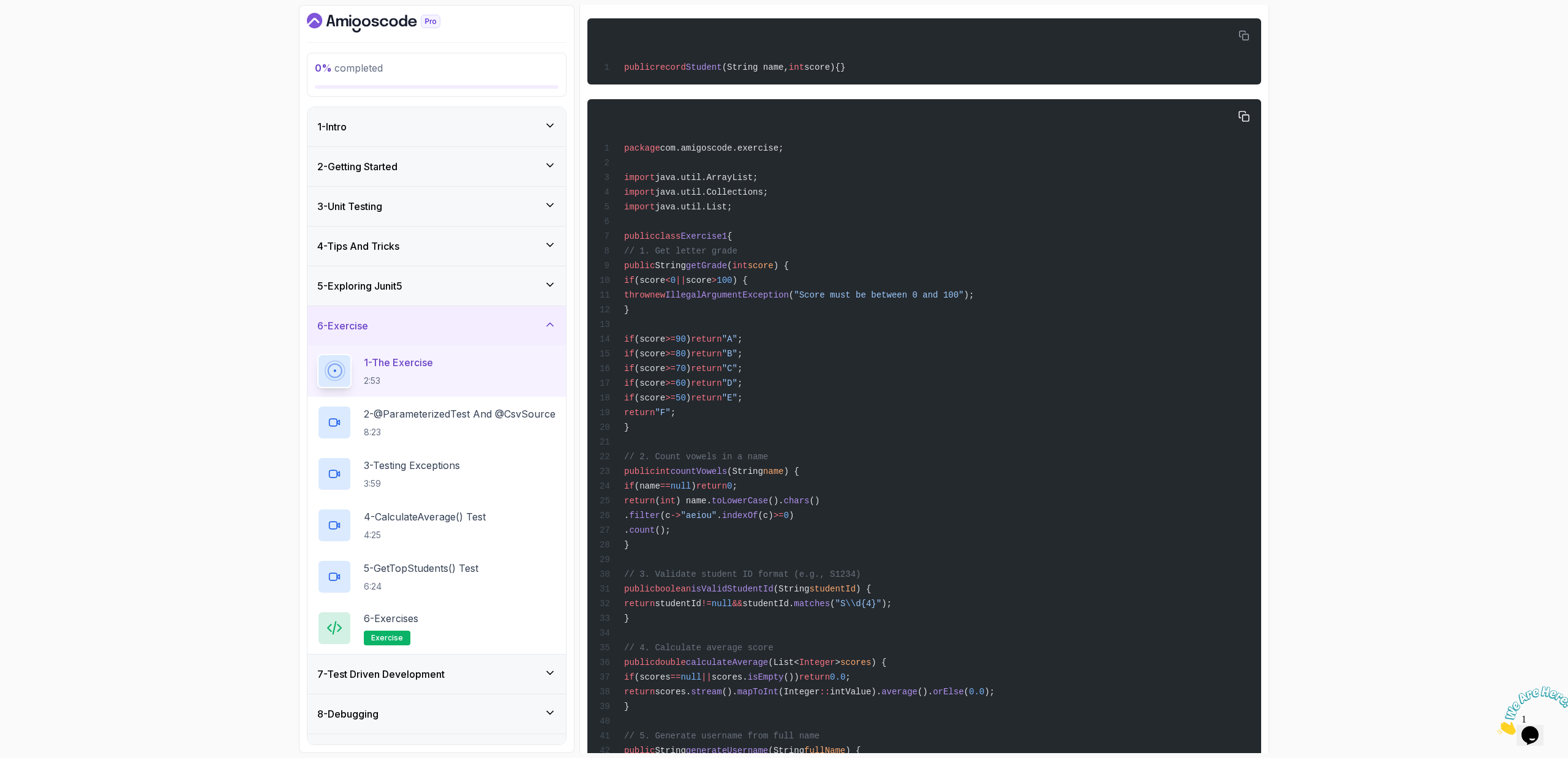
scroll to position [755, 0]
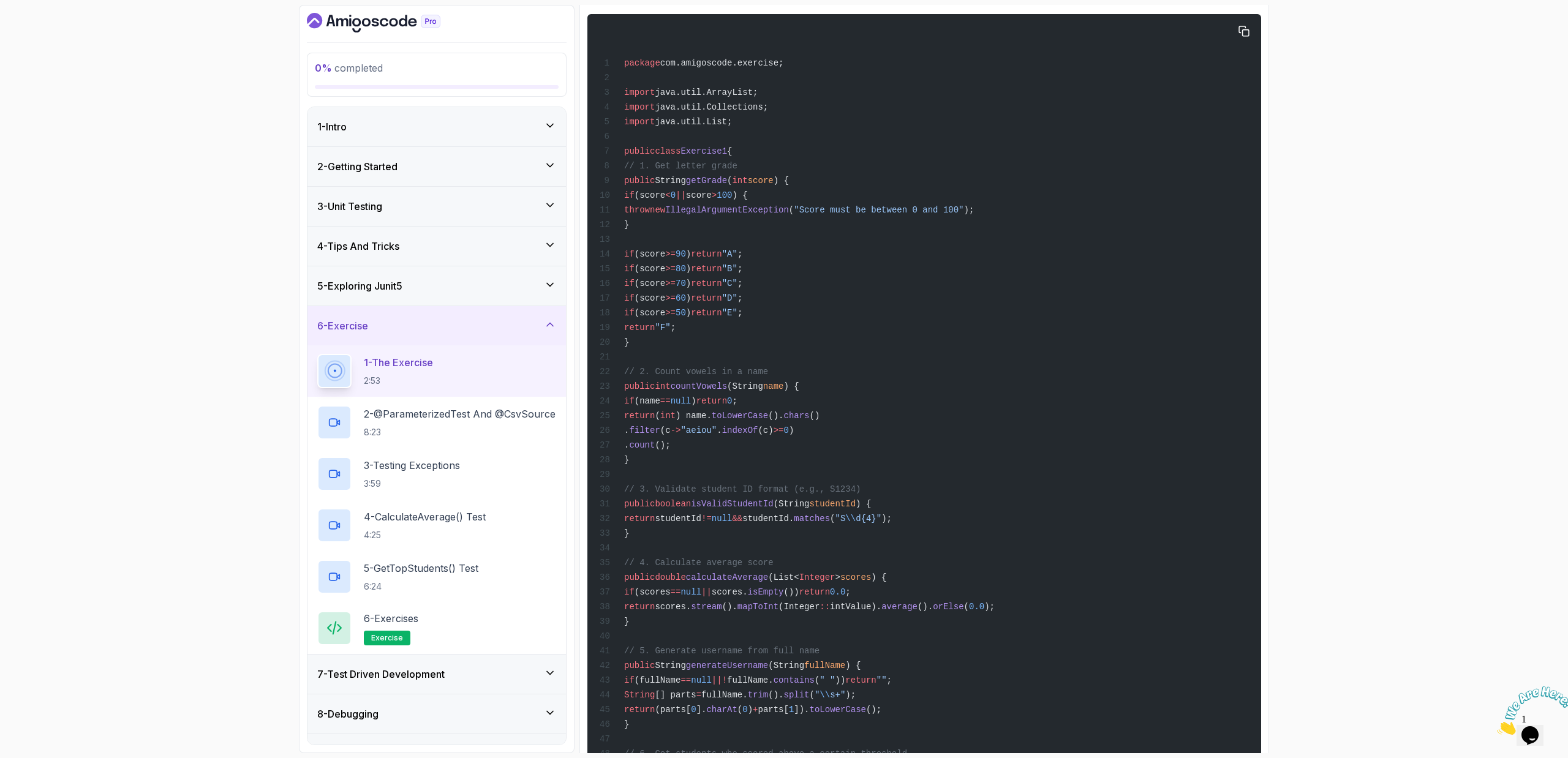
drag, startPoint x: 890, startPoint y: 431, endPoint x: 875, endPoint y: 531, distance: 101.1
click at [875, 531] on div "package com.amigoscode.exercise; import java.util.ArrayList; import java.util.C…" at bounding box center [924, 664] width 654 height 1285
click at [875, 526] on div "package com.amigoscode.exercise; import java.util.ArrayList; import java.util.C…" at bounding box center [924, 664] width 654 height 1285
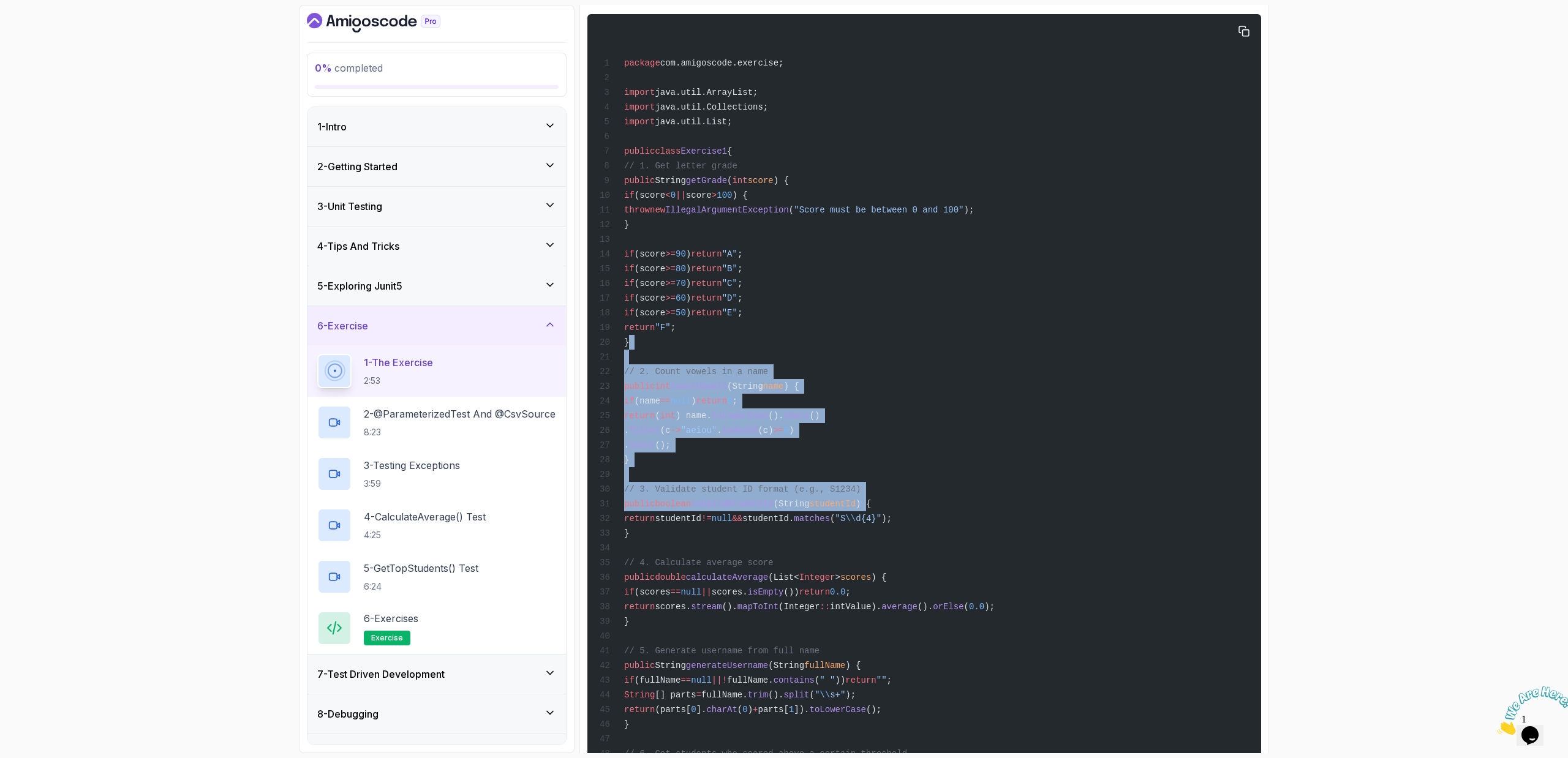
drag, startPoint x: 930, startPoint y: 347, endPoint x: 903, endPoint y: 505, distance: 160.3
click at [903, 505] on div "package com.amigoscode.exercise; import java.util.ArrayList; import java.util.C…" at bounding box center [924, 664] width 654 height 1285
click at [870, 505] on span ") {" at bounding box center [863, 503] width 15 height 10
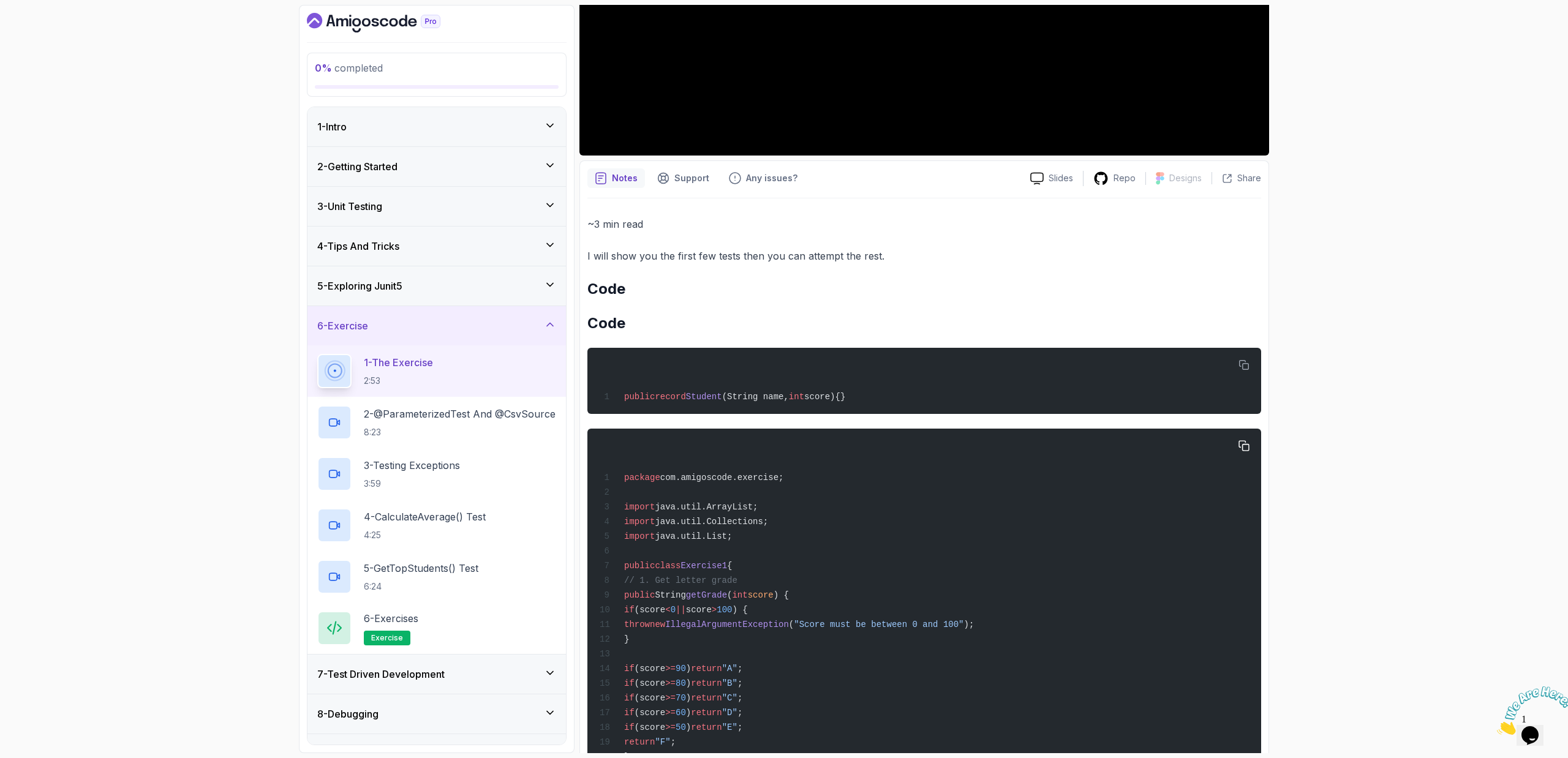
scroll to position [0, 0]
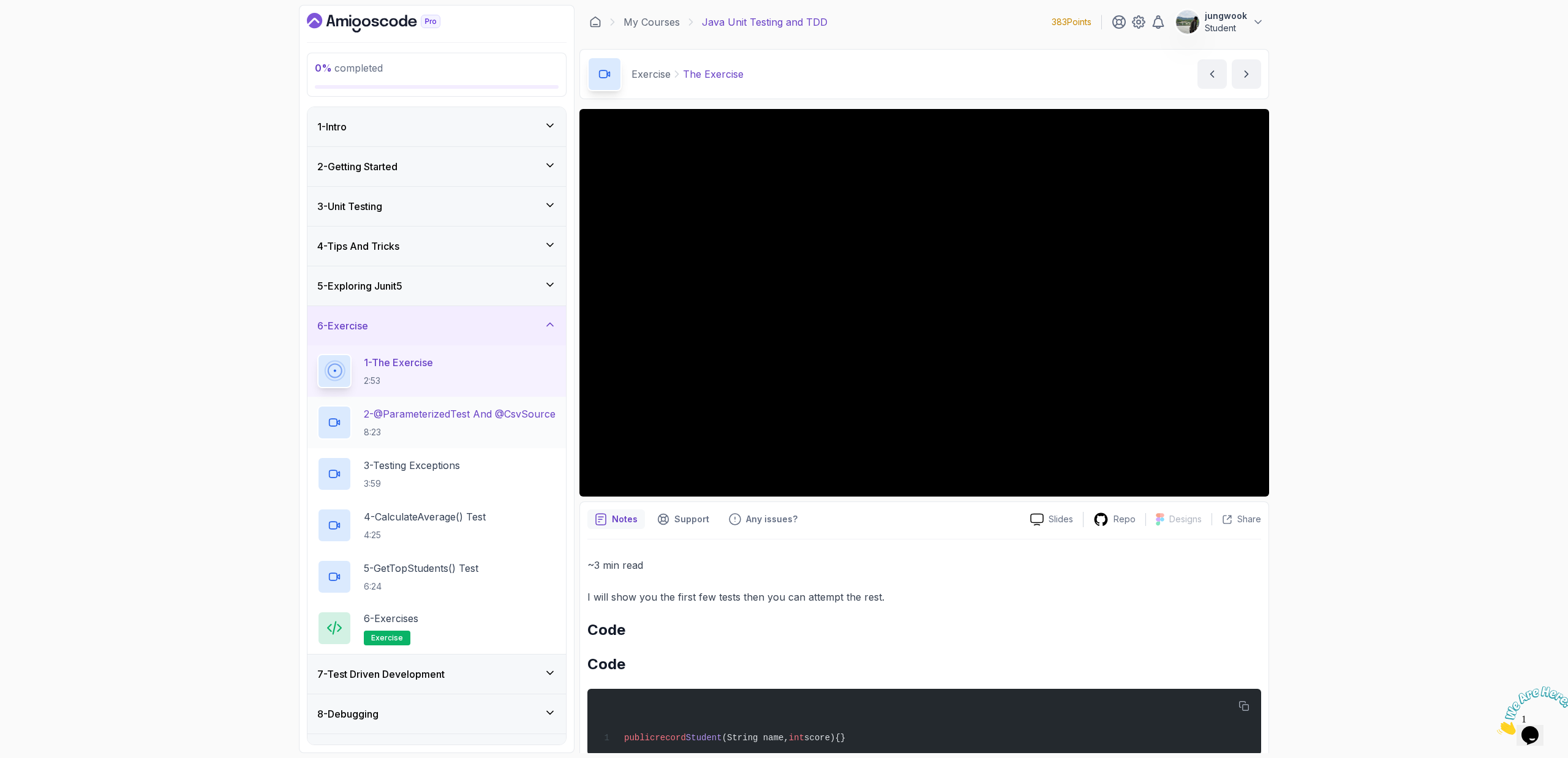
click at [485, 417] on p "2 - @ParameterizedTest and @CsvSource" at bounding box center [459, 414] width 192 height 15
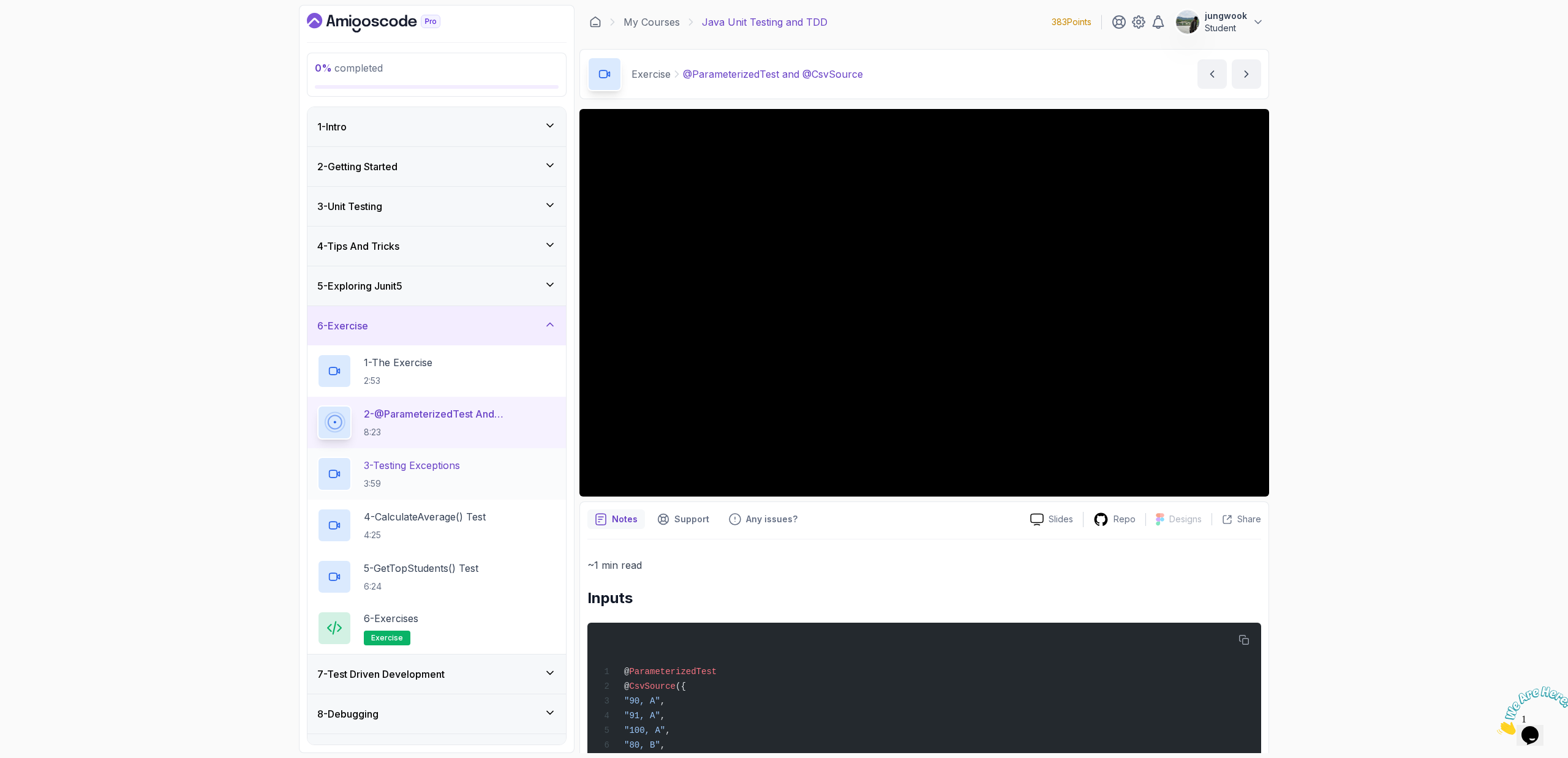
click at [495, 459] on div "3 - Testing Exceptions 3:59" at bounding box center [437, 473] width 239 height 34
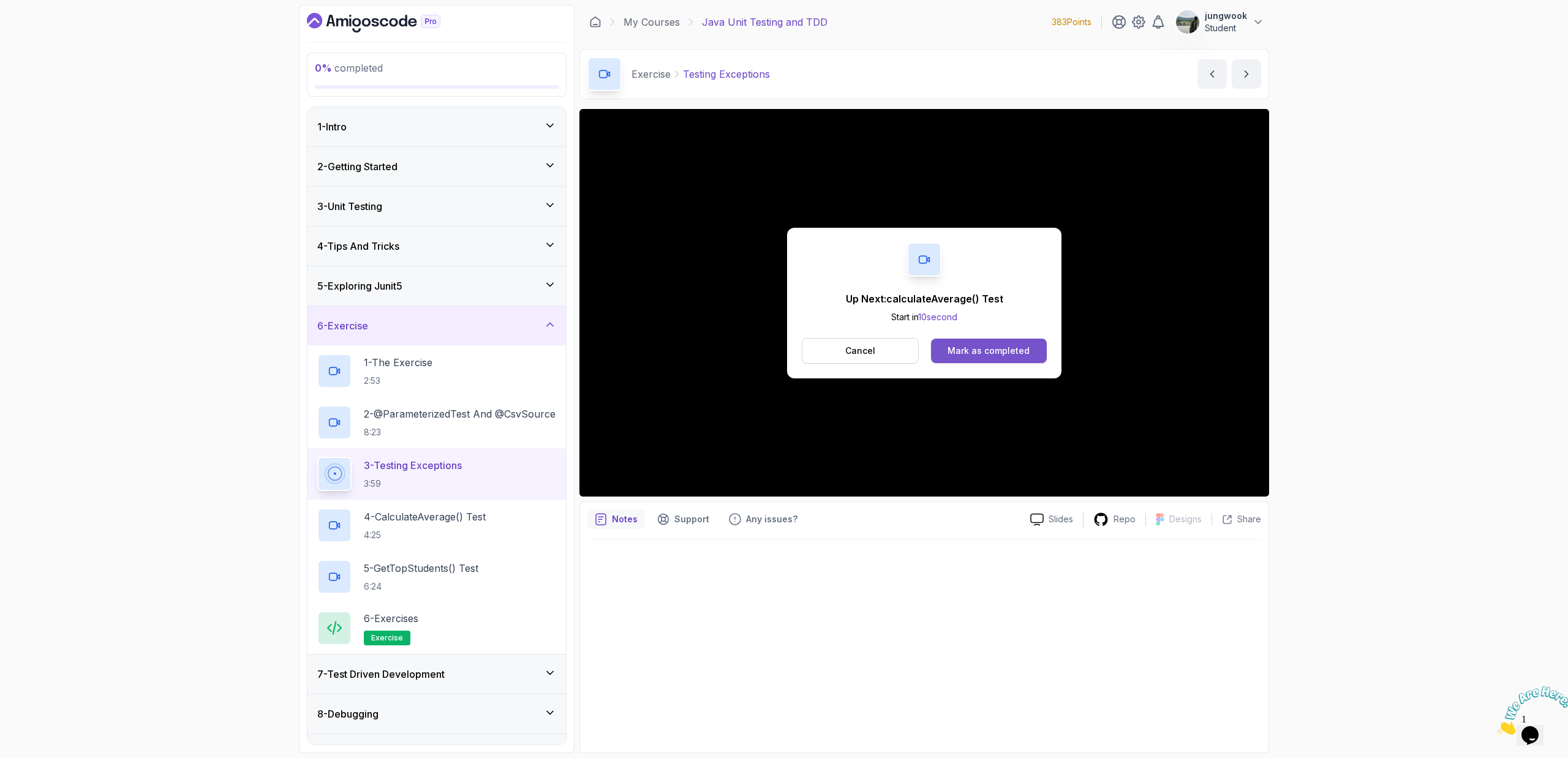
click at [985, 356] on div "Mark as completed" at bounding box center [988, 351] width 82 height 12
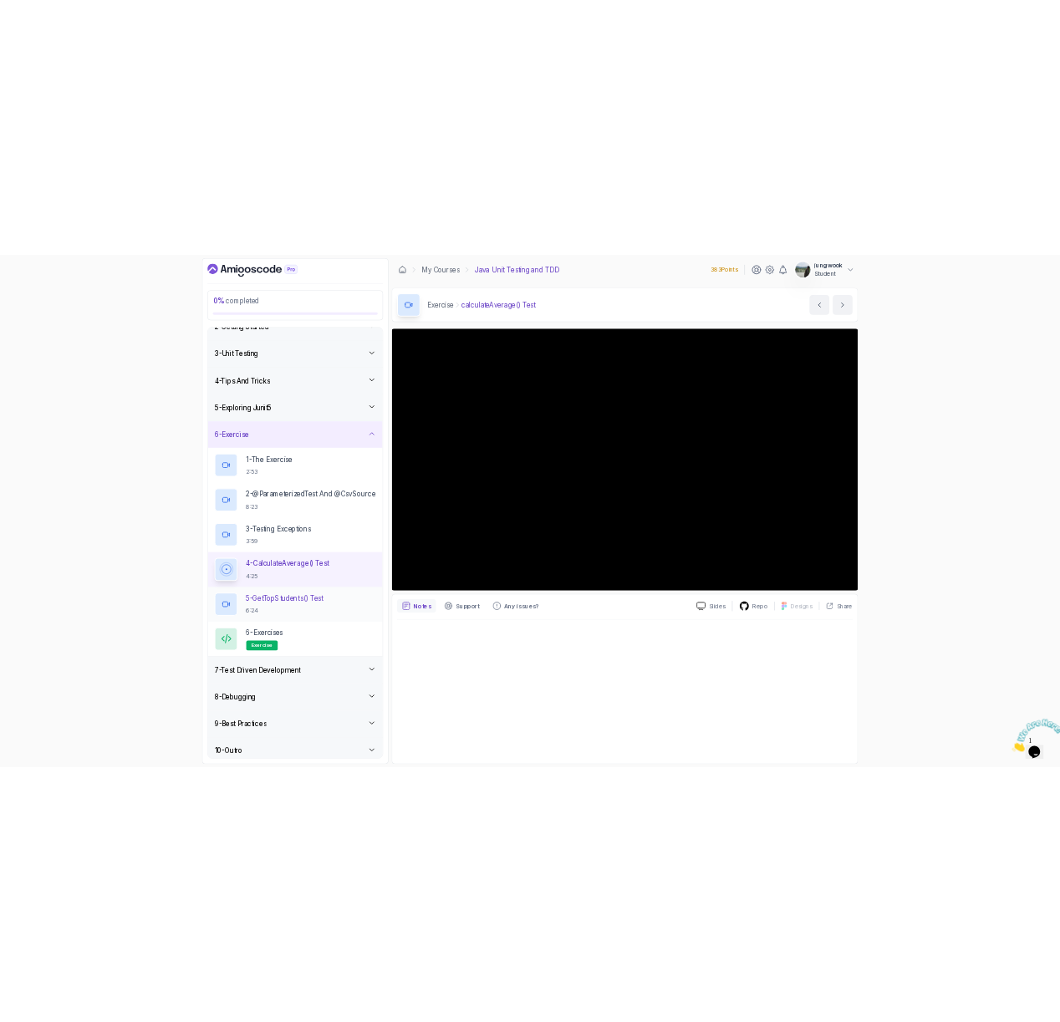
scroll to position [94, 0]
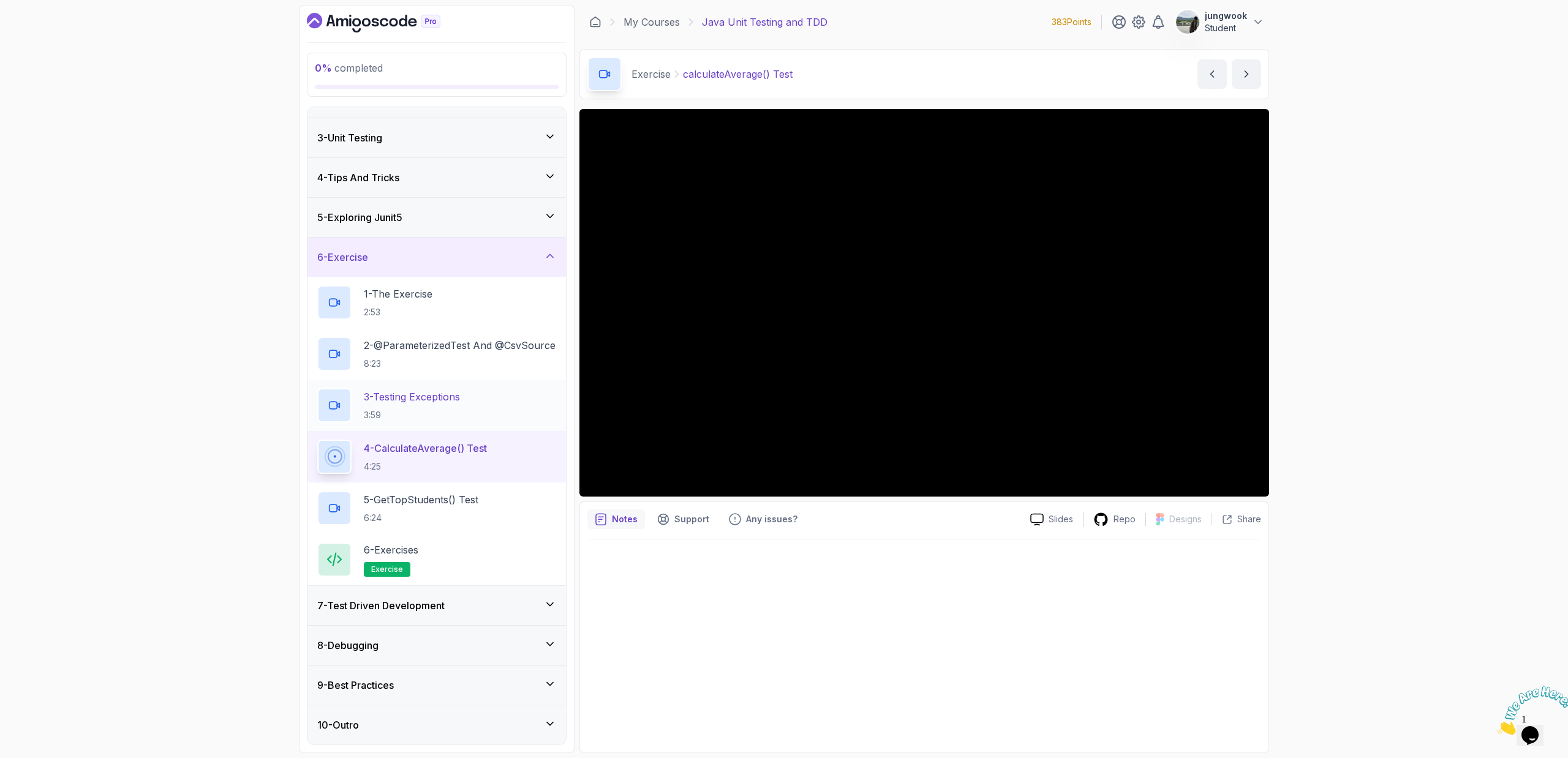
click at [467, 406] on div "3 - Testing Exceptions 3:59" at bounding box center [437, 405] width 239 height 34
click at [404, 469] on p "4:25" at bounding box center [424, 466] width 122 height 12
click at [501, 404] on div "3 - Testing Exceptions 3:59" at bounding box center [437, 405] width 239 height 34
click at [451, 453] on p "4 - calculateAverage() Test" at bounding box center [424, 448] width 122 height 15
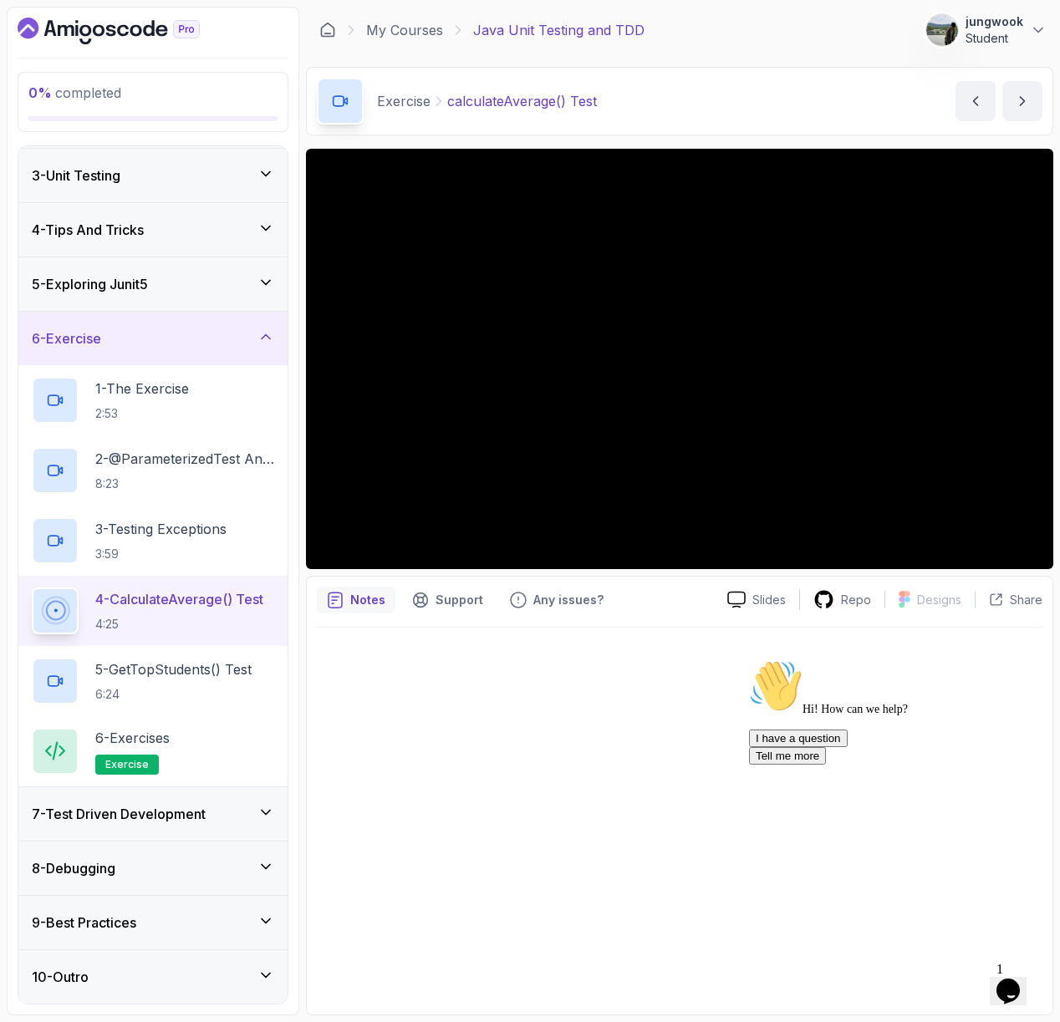
scroll to position [106, 0]
click at [1008, 979] on icon "Chat widget" at bounding box center [1007, 991] width 23 height 25
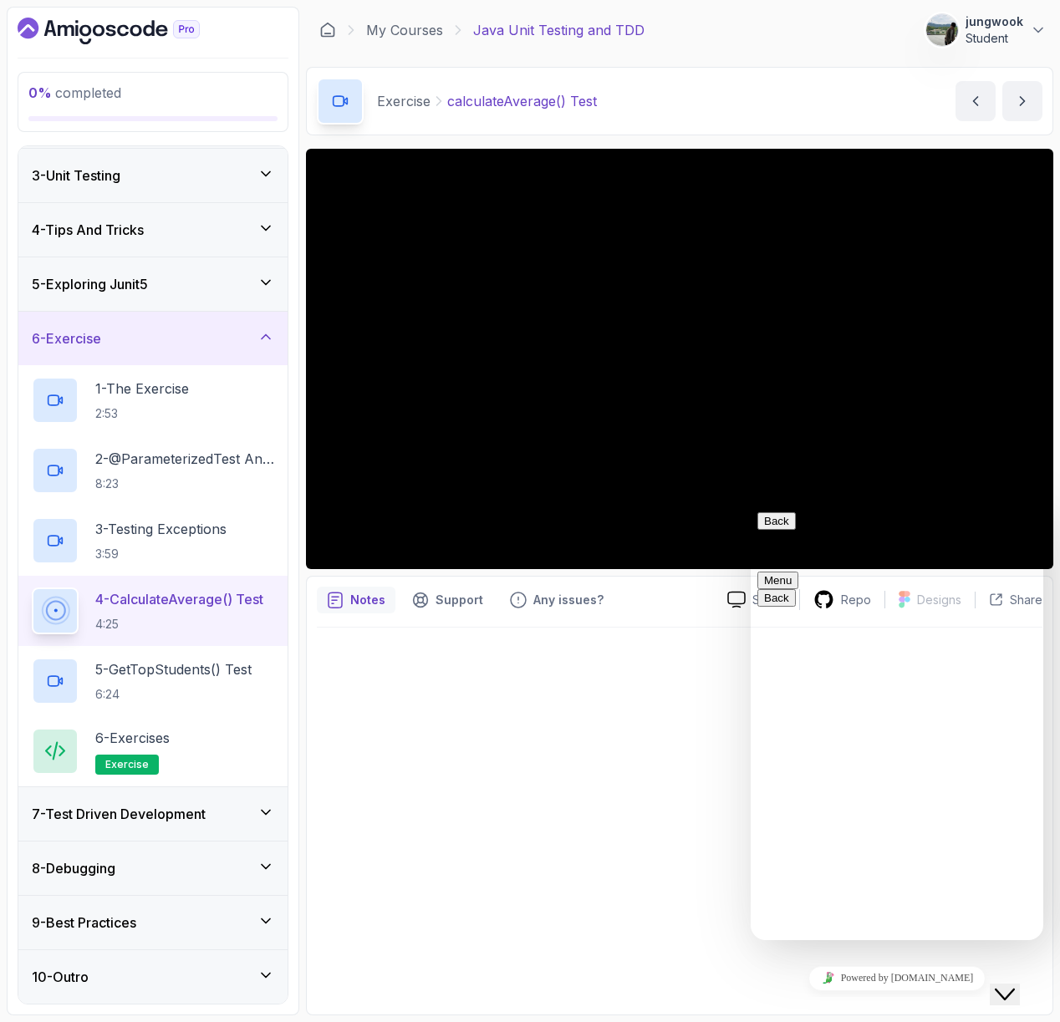
click at [1008, 989] on icon "Chat widget" at bounding box center [1005, 995] width 20 height 12
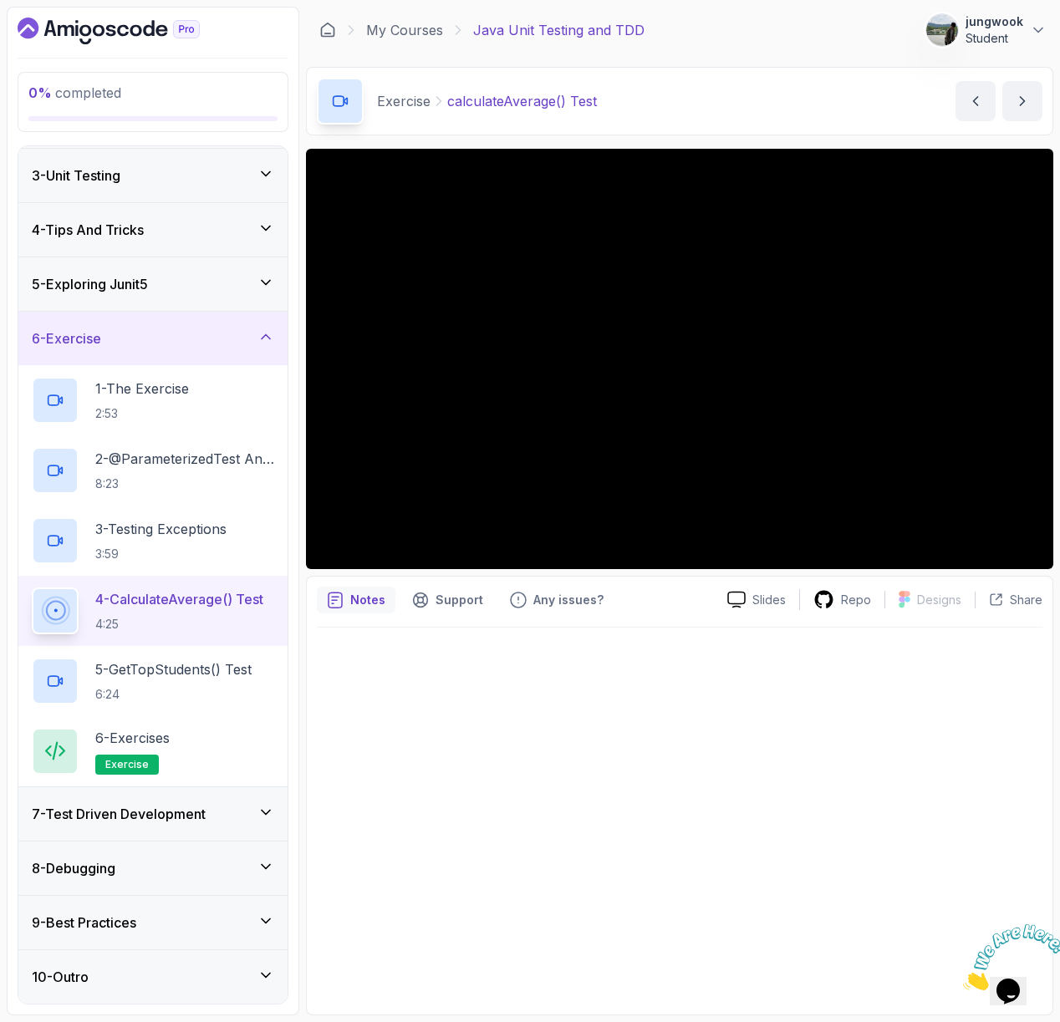
click at [1008, 977] on img at bounding box center [1015, 957] width 104 height 66
click at [1008, 989] on icon "Chat widget" at bounding box center [1005, 995] width 20 height 12
click at [1051, 913] on div "Notes Support Any issues? Slides Repo Designs Design not available Share" at bounding box center [679, 796] width 747 height 440
click at [1047, 928] on div "Notes Support Any issues? Slides Repo Designs Design not available Share" at bounding box center [679, 796] width 747 height 440
